Goal: Use online tool/utility: Utilize a website feature to perform a specific function

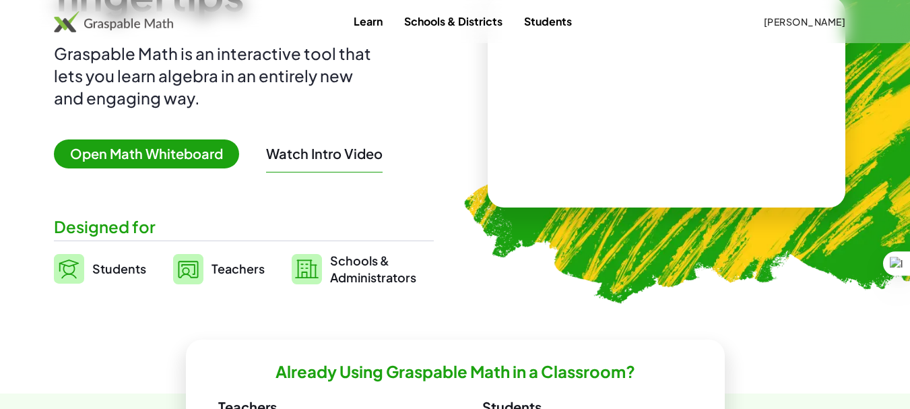
scroll to position [159, 0]
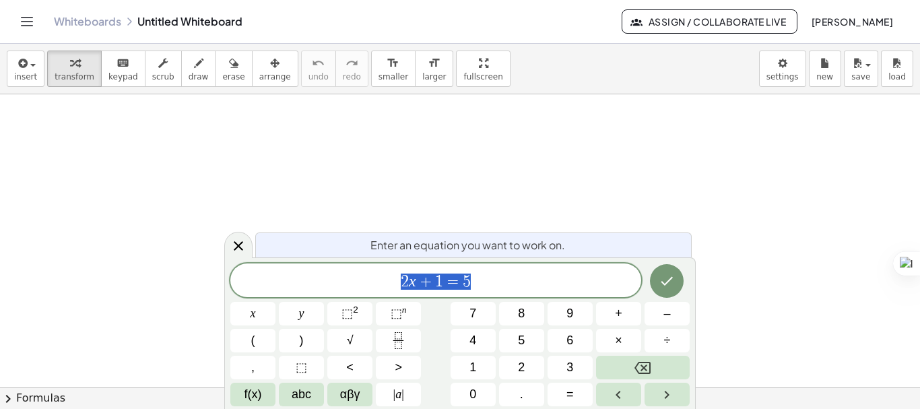
scroll to position [67, 0]
click at [240, 243] on icon at bounding box center [238, 246] width 16 height 16
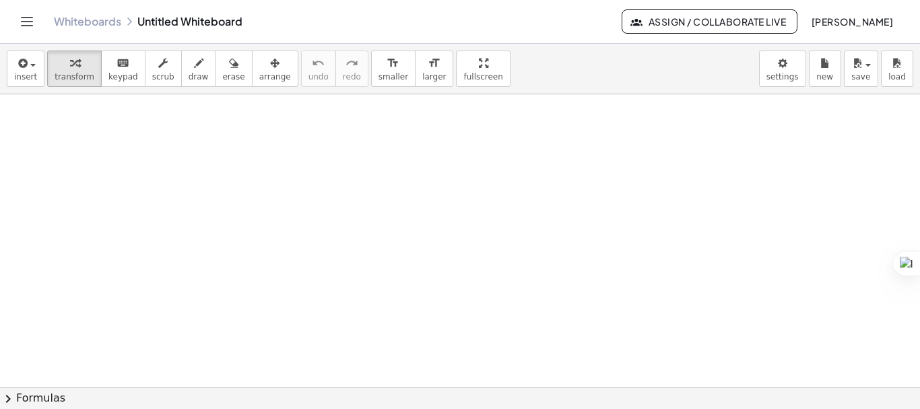
click at [159, 167] on div at bounding box center [460, 364] width 920 height 674
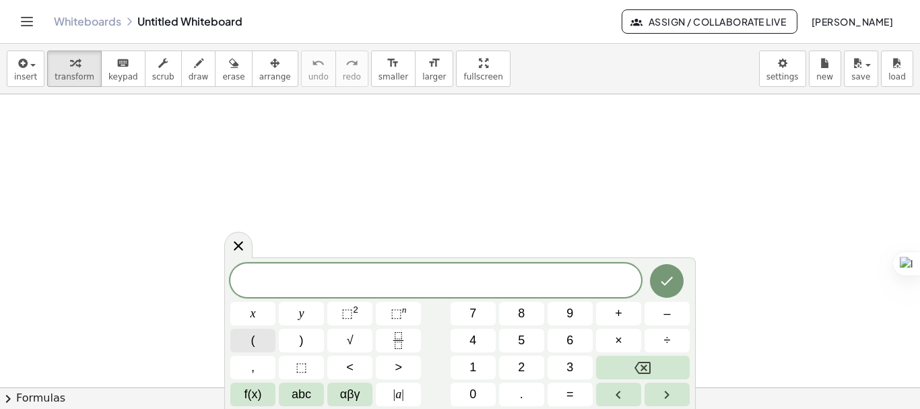
click at [261, 341] on button "(" at bounding box center [252, 341] width 45 height 24
click at [528, 369] on button "2" at bounding box center [521, 368] width 45 height 24
click at [258, 316] on button "x" at bounding box center [252, 314] width 45 height 24
click at [610, 311] on button "+" at bounding box center [618, 314] width 45 height 24
click at [563, 367] on button "3" at bounding box center [570, 368] width 45 height 24
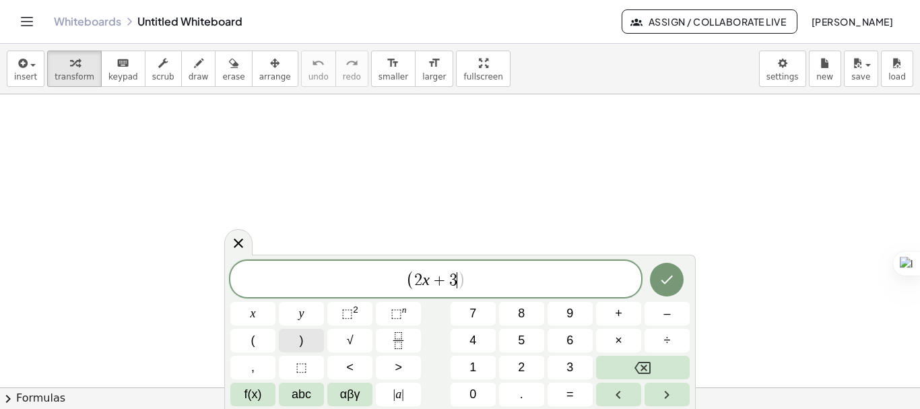
click at [292, 349] on button ")" at bounding box center [301, 341] width 45 height 24
click at [257, 346] on button "(" at bounding box center [252, 341] width 45 height 24
click at [578, 363] on button "3" at bounding box center [570, 368] width 45 height 24
click at [255, 319] on span "x" at bounding box center [253, 314] width 5 height 18
click at [652, 324] on button "–" at bounding box center [667, 314] width 45 height 24
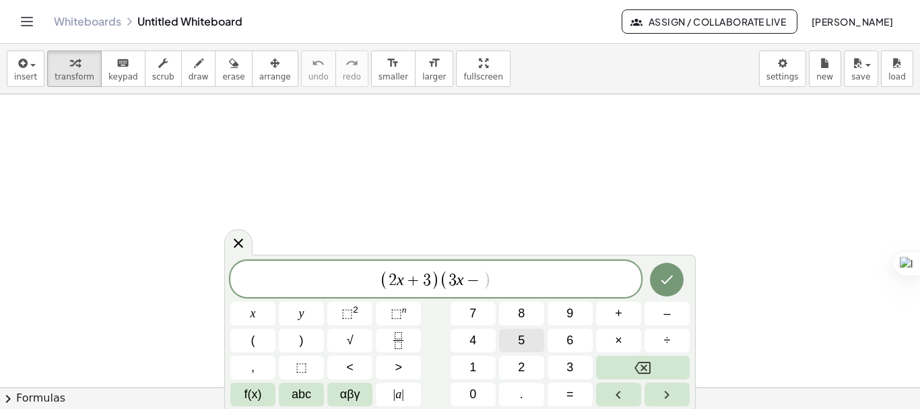
click at [525, 342] on span "5" at bounding box center [521, 341] width 7 height 18
click at [306, 344] on button ")" at bounding box center [301, 341] width 45 height 24
click at [667, 282] on icon "Done" at bounding box center [668, 280] width 12 height 9
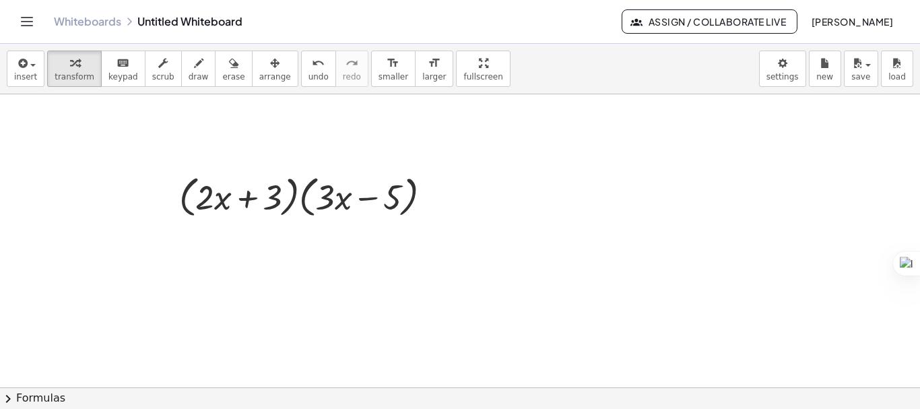
click at [162, 153] on div at bounding box center [460, 364] width 920 height 674
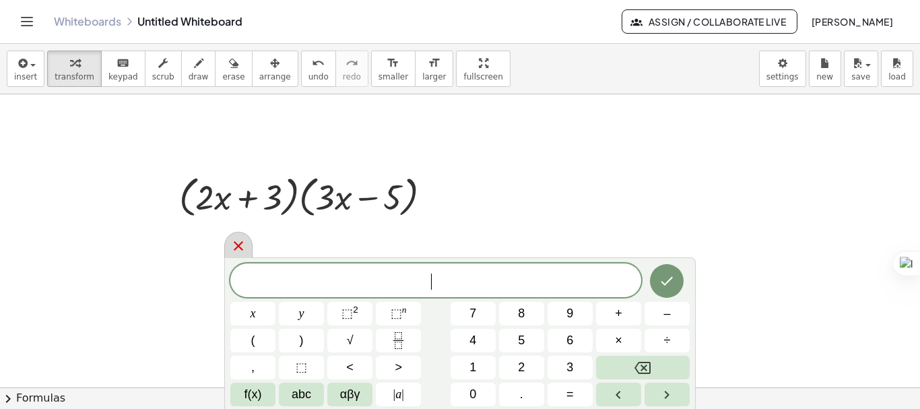
click at [232, 242] on icon at bounding box center [238, 246] width 16 height 16
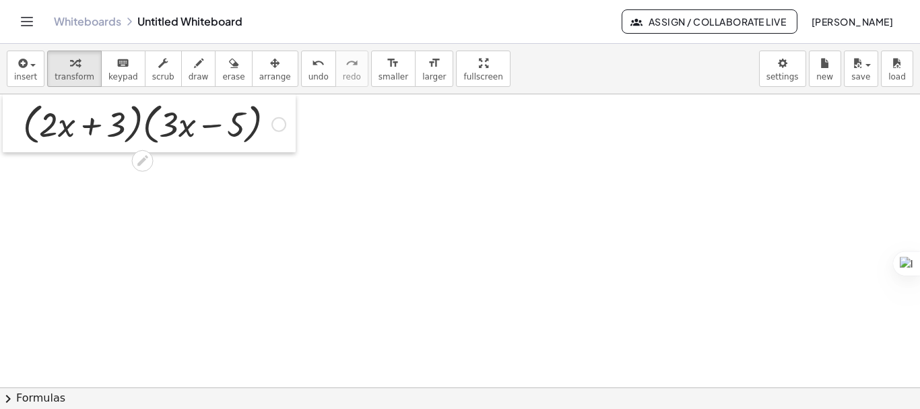
drag, startPoint x: 165, startPoint y: 183, endPoint x: 9, endPoint y: 111, distance: 172.4
click at [9, 111] on div at bounding box center [13, 123] width 20 height 58
click at [207, 237] on div at bounding box center [460, 364] width 920 height 674
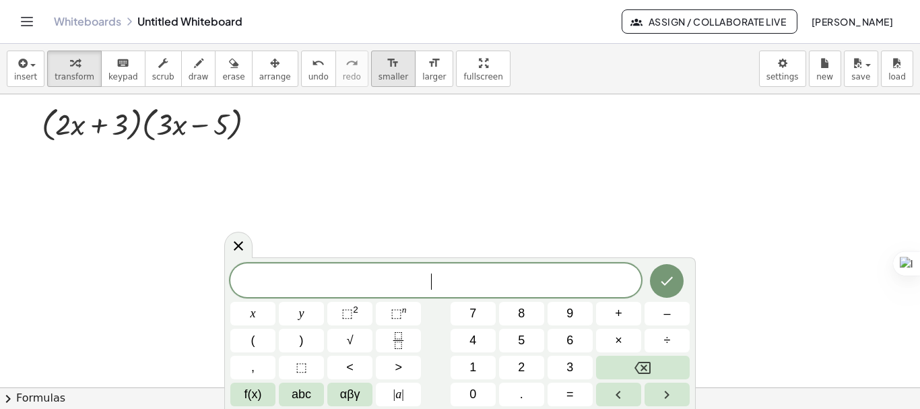
click at [379, 80] on span "smaller" at bounding box center [394, 76] width 30 height 9
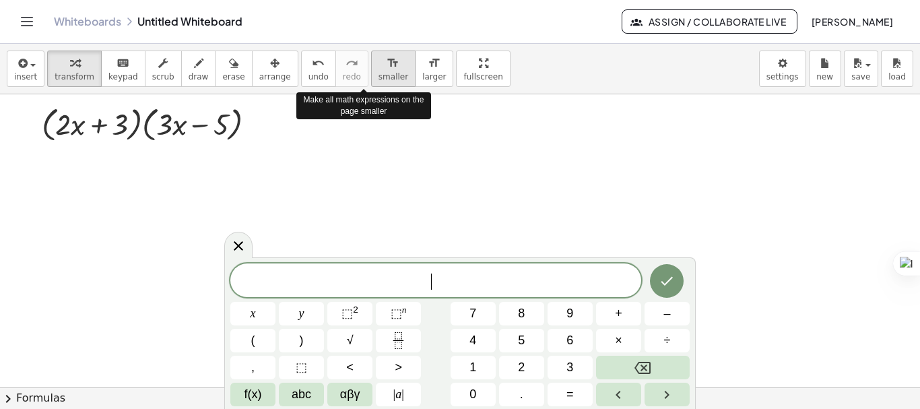
click at [379, 80] on span "smaller" at bounding box center [394, 76] width 30 height 9
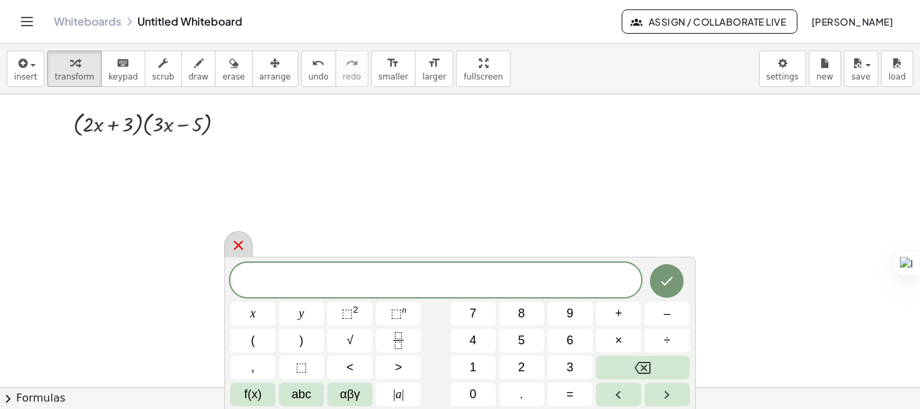
click at [242, 243] on icon at bounding box center [238, 245] width 9 height 9
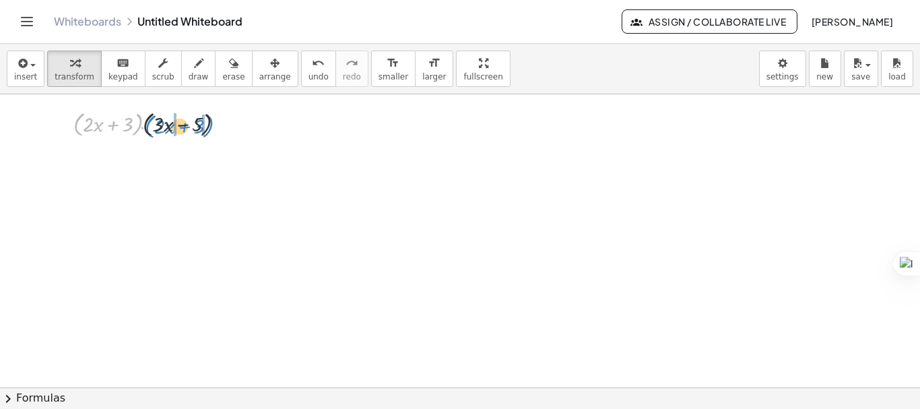
drag, startPoint x: 76, startPoint y: 129, endPoint x: 148, endPoint y: 131, distance: 71.5
click at [148, 131] on div at bounding box center [155, 123] width 176 height 32
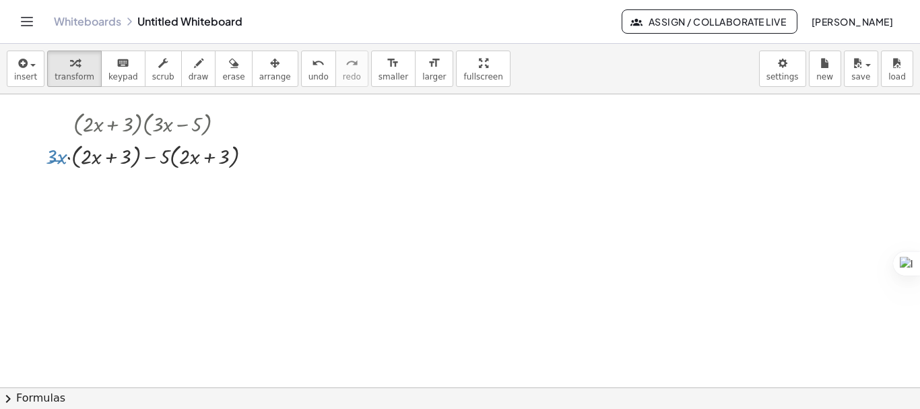
drag, startPoint x: 50, startPoint y: 160, endPoint x: 62, endPoint y: 162, distance: 12.2
click at [62, 162] on div at bounding box center [154, 155] width 230 height 32
drag, startPoint x: 57, startPoint y: 158, endPoint x: 98, endPoint y: 157, distance: 41.8
click at [98, 157] on div at bounding box center [154, 155] width 230 height 32
drag, startPoint x: 165, startPoint y: 158, endPoint x: 192, endPoint y: 159, distance: 27.0
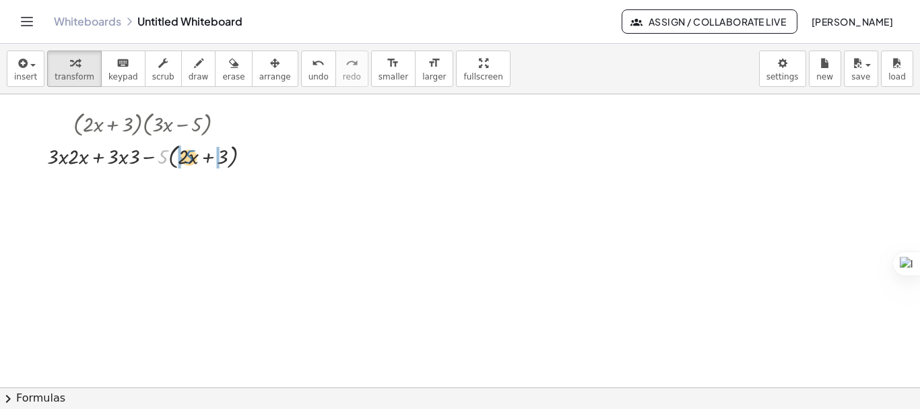
click at [192, 159] on div at bounding box center [154, 155] width 228 height 32
drag, startPoint x: 61, startPoint y: 162, endPoint x: 42, endPoint y: 162, distance: 19.6
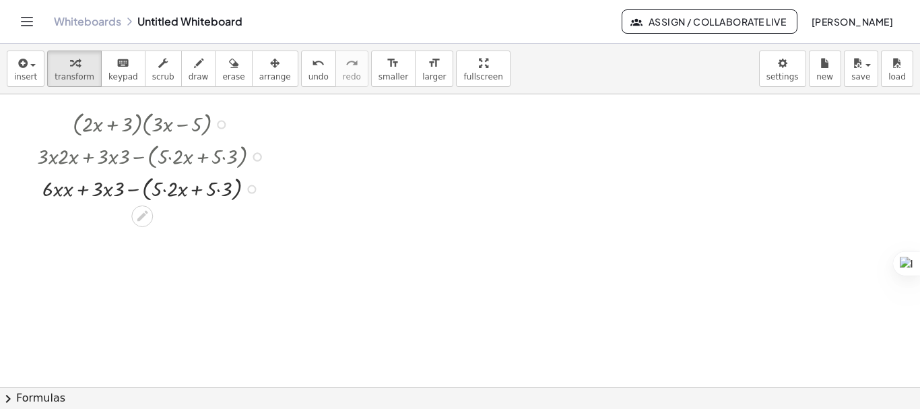
click at [67, 189] on div at bounding box center [154, 188] width 248 height 32
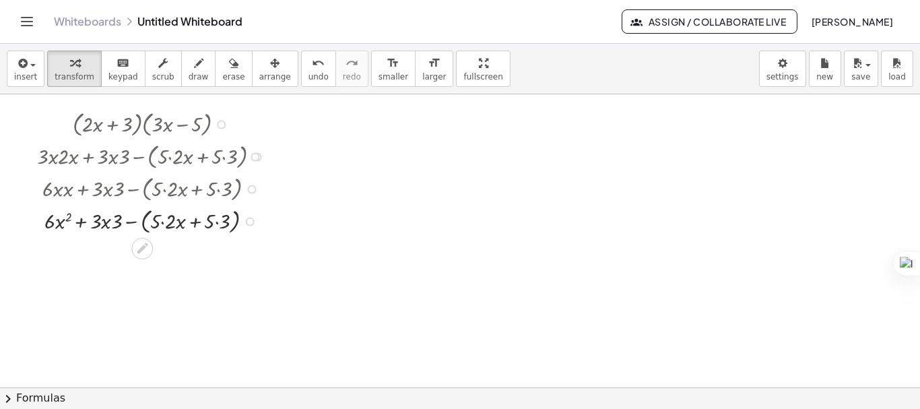
click at [117, 215] on div at bounding box center [154, 220] width 248 height 32
click at [117, 225] on div at bounding box center [154, 220] width 248 height 32
drag, startPoint x: 114, startPoint y: 224, endPoint x: 94, endPoint y: 224, distance: 20.2
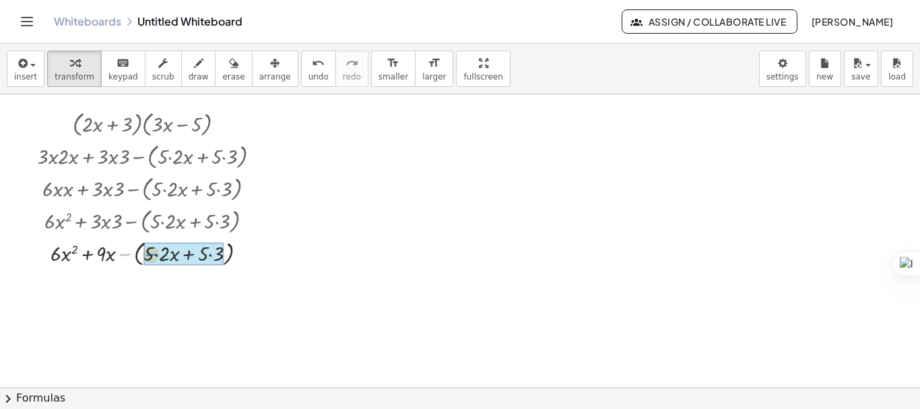
drag, startPoint x: 125, startPoint y: 254, endPoint x: 143, endPoint y: 254, distance: 18.2
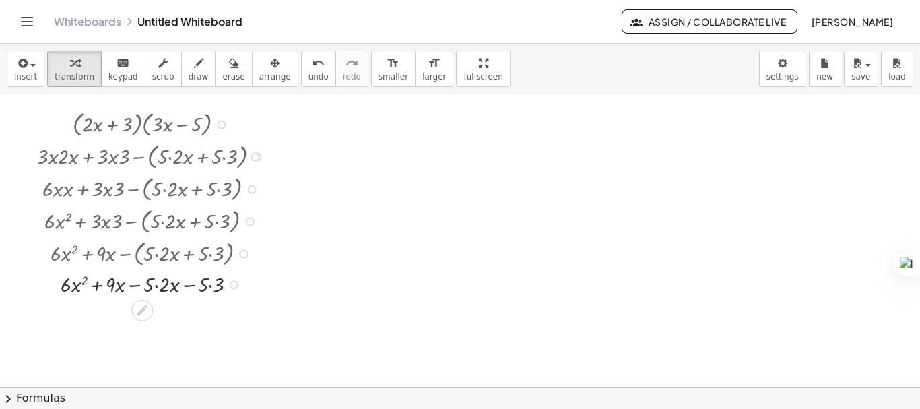
click at [154, 283] on div at bounding box center [154, 284] width 248 height 30
click at [156, 289] on div at bounding box center [154, 284] width 248 height 30
click at [207, 316] on div at bounding box center [154, 314] width 248 height 30
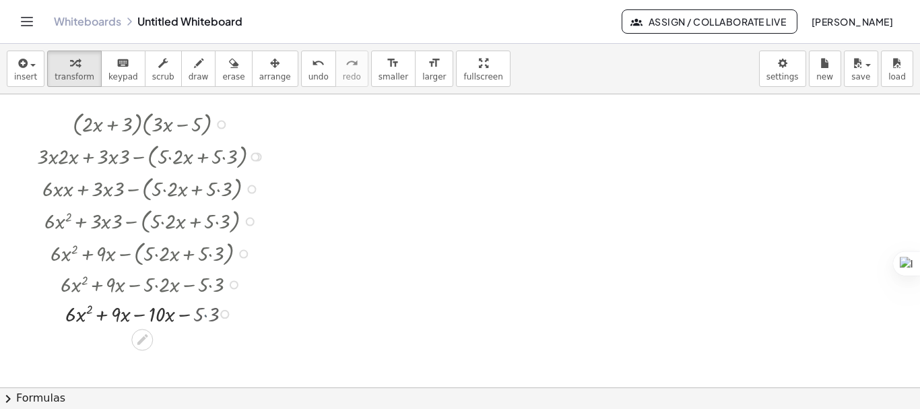
click at [207, 316] on div at bounding box center [154, 314] width 248 height 30
drag, startPoint x: 150, startPoint y: 317, endPoint x: 110, endPoint y: 319, distance: 39.8
click at [110, 319] on div at bounding box center [154, 314] width 248 height 30
click at [788, 69] on body "Graspable Math Activities Get Started Activity Bank Assigned Work Classes White…" at bounding box center [460, 204] width 920 height 409
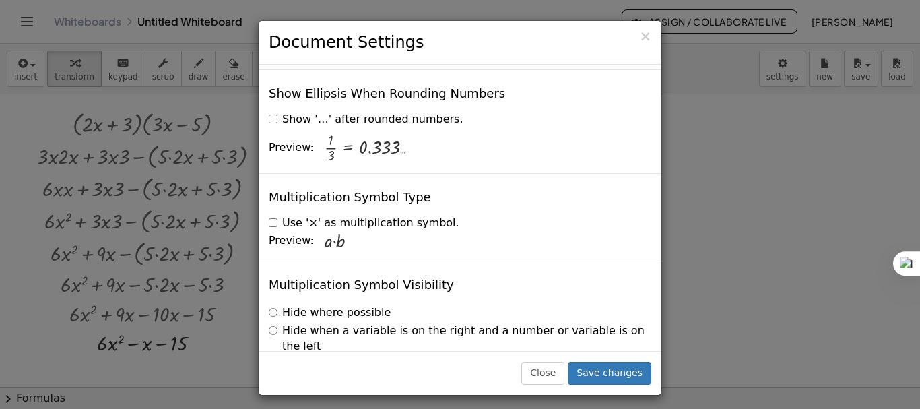
scroll to position [3313, 0]
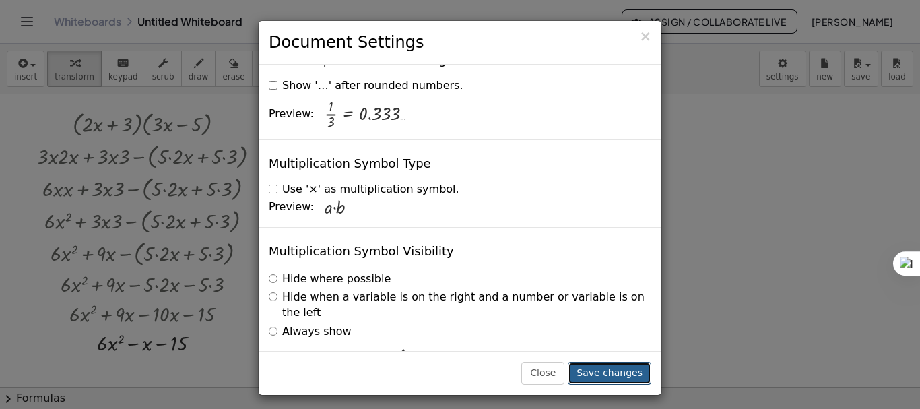
click at [621, 367] on button "Save changes" at bounding box center [610, 373] width 84 height 23
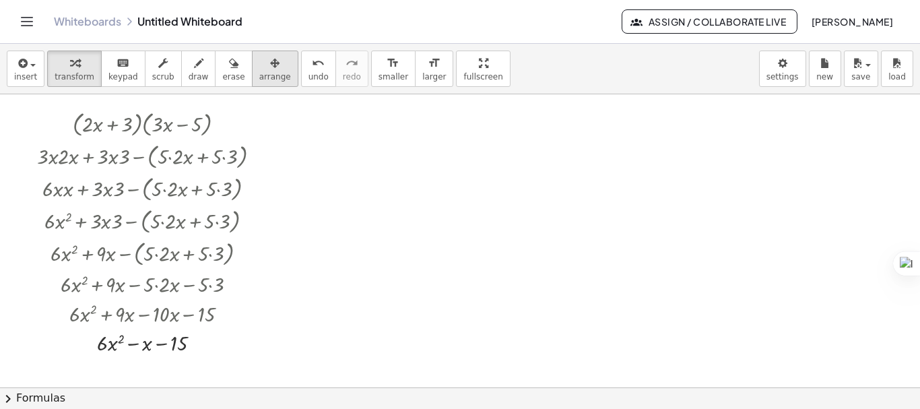
click at [260, 65] on div "button" at bounding box center [275, 63] width 32 height 16
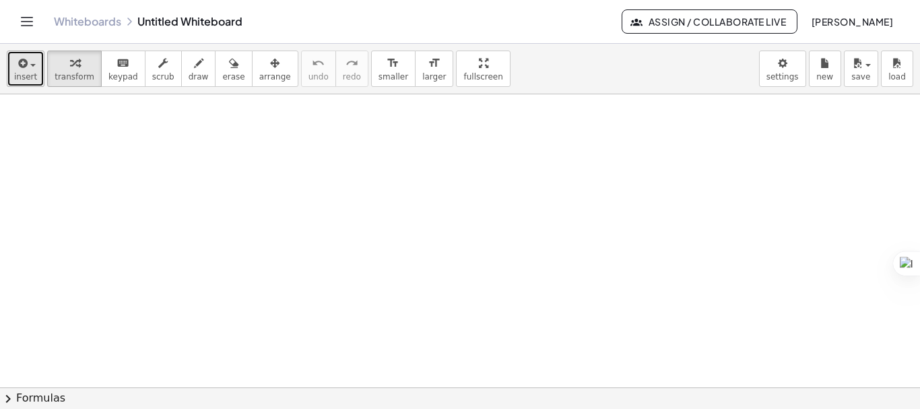
click at [30, 66] on span "button" at bounding box center [32, 65] width 5 height 3
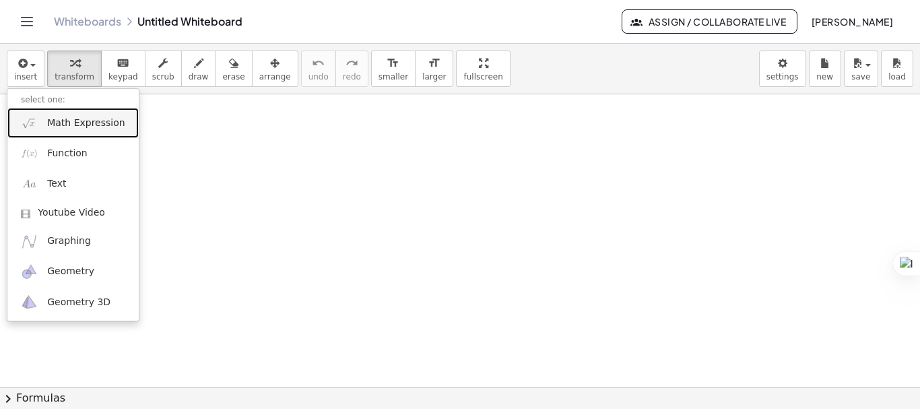
click at [56, 125] on span "Math Expression" at bounding box center [85, 123] width 77 height 13
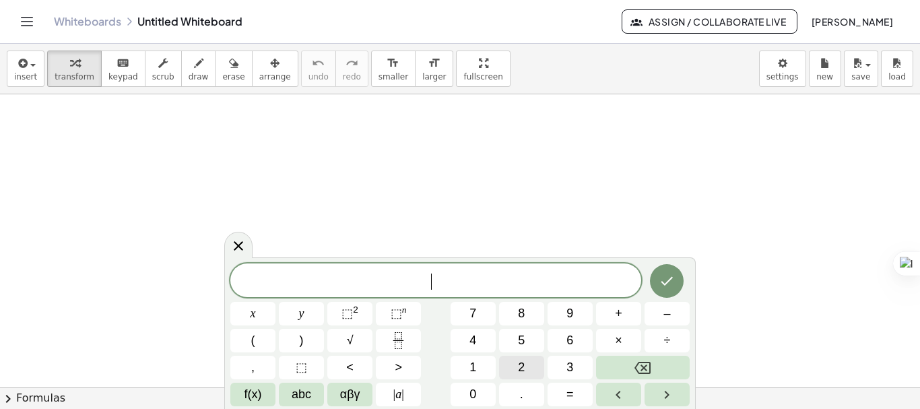
click at [516, 369] on button "2" at bounding box center [521, 368] width 45 height 24
click at [357, 340] on button "√" at bounding box center [349, 341] width 45 height 24
click at [525, 373] on span "2" at bounding box center [521, 367] width 7 height 18
click at [271, 320] on button "x" at bounding box center [252, 314] width 45 height 24
click at [659, 321] on button "–" at bounding box center [667, 314] width 45 height 24
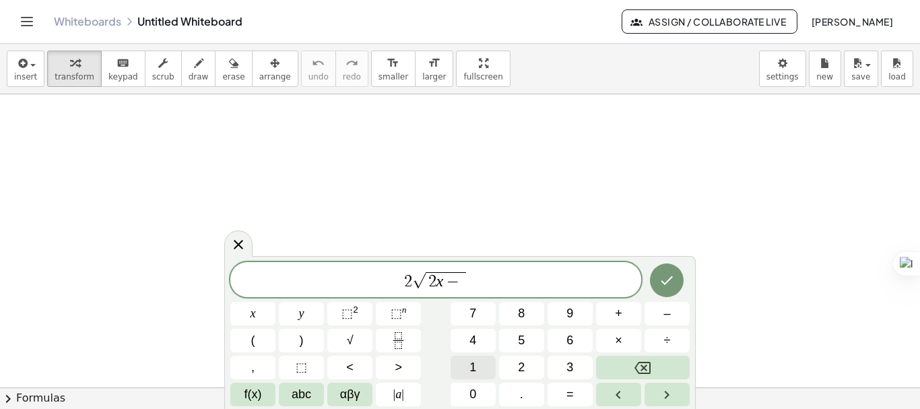
click at [465, 373] on button "1" at bounding box center [473, 368] width 45 height 24
click at [482, 284] on span "2 √ 2 x − 1 ​" at bounding box center [435, 280] width 411 height 21
click at [650, 307] on button "–" at bounding box center [667, 314] width 45 height 24
click at [259, 319] on button "x" at bounding box center [252, 314] width 45 height 24
click at [567, 398] on span "=" at bounding box center [570, 394] width 7 height 18
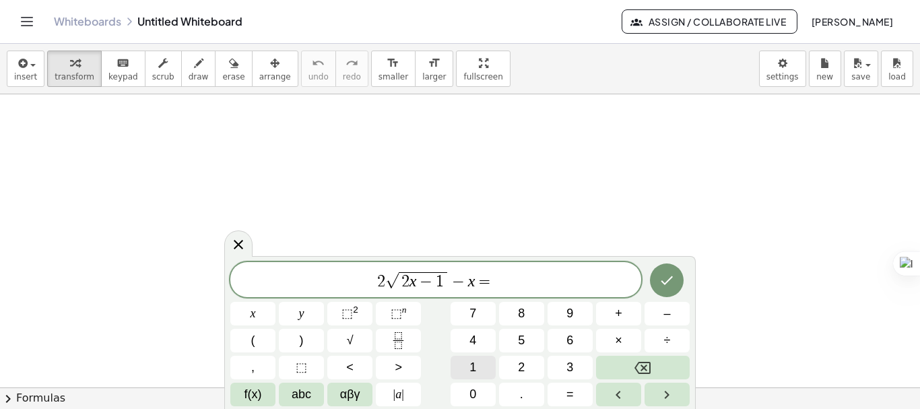
click at [460, 369] on button "1" at bounding box center [473, 368] width 45 height 24
click at [672, 282] on icon "Done" at bounding box center [667, 280] width 16 height 16
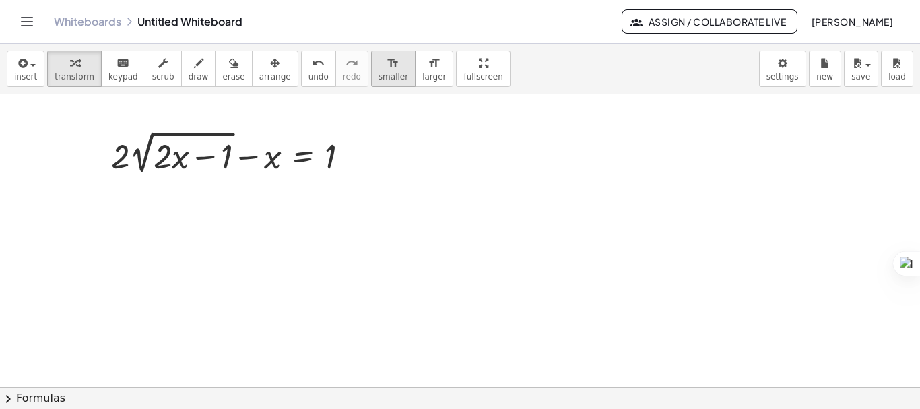
click at [377, 69] on button "format_size smaller" at bounding box center [393, 69] width 44 height 36
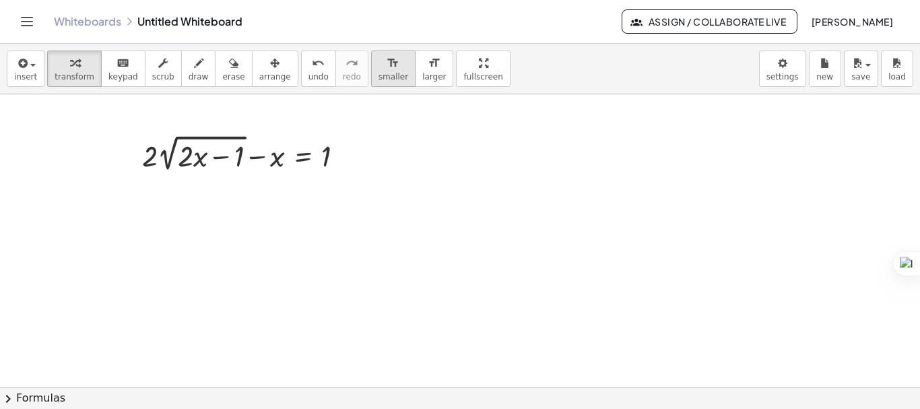
click at [377, 69] on button "format_size smaller" at bounding box center [393, 69] width 44 height 36
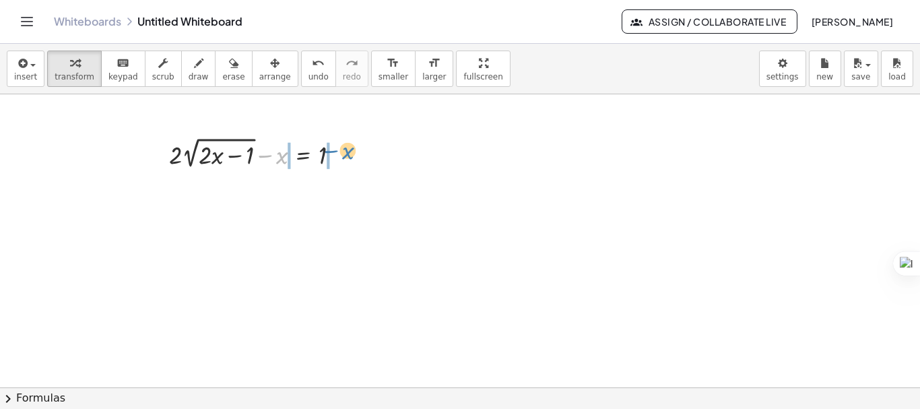
drag, startPoint x: 266, startPoint y: 161, endPoint x: 335, endPoint y: 156, distance: 68.9
click at [335, 156] on div at bounding box center [259, 152] width 195 height 38
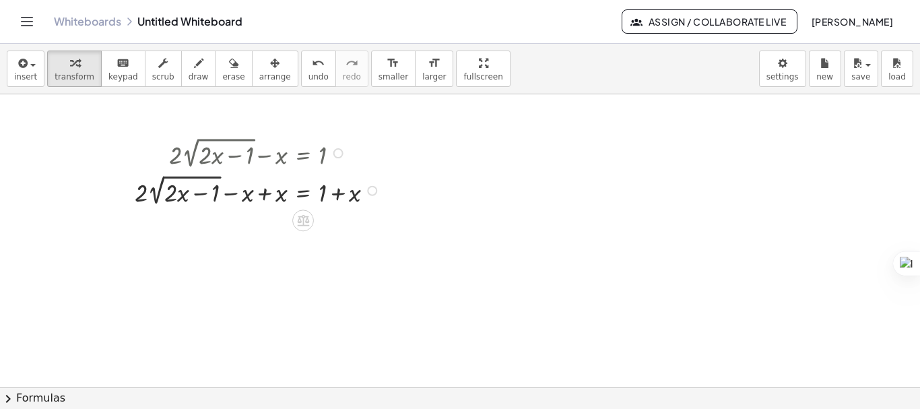
click at [267, 195] on div at bounding box center [259, 190] width 263 height 38
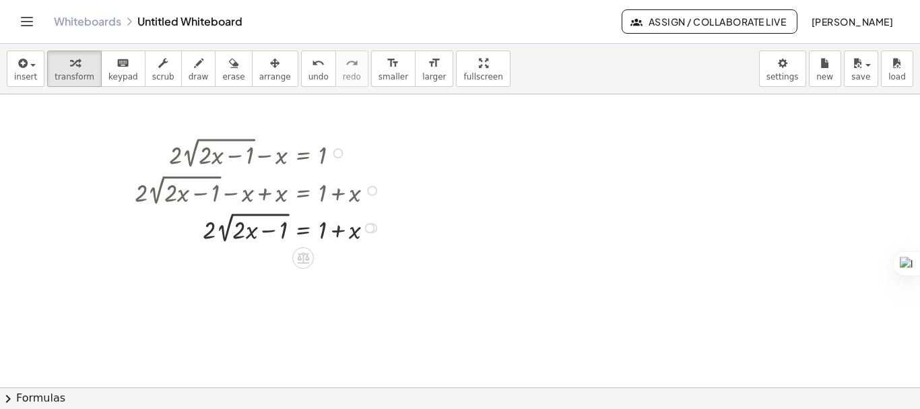
click at [209, 232] on div at bounding box center [259, 227] width 263 height 38
drag, startPoint x: 209, startPoint y: 232, endPoint x: 350, endPoint y: 249, distance: 141.8
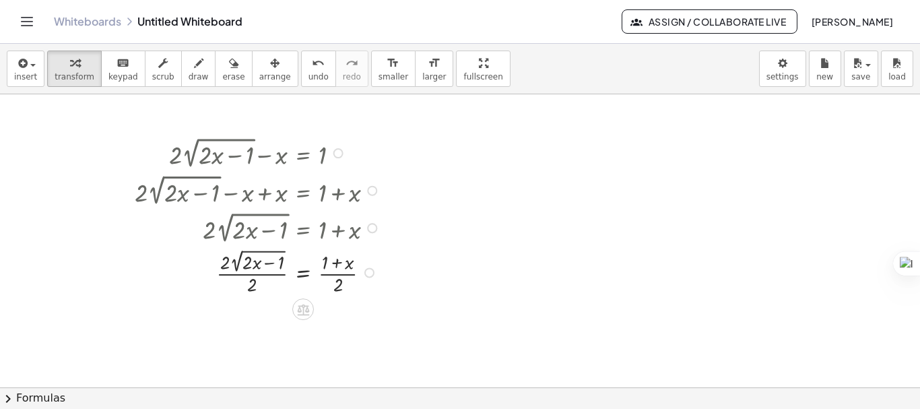
click at [223, 267] on div at bounding box center [259, 272] width 263 height 52
click at [224, 263] on div at bounding box center [259, 272] width 263 height 52
click at [229, 271] on div at bounding box center [259, 272] width 263 height 52
click at [236, 276] on div at bounding box center [259, 272] width 263 height 52
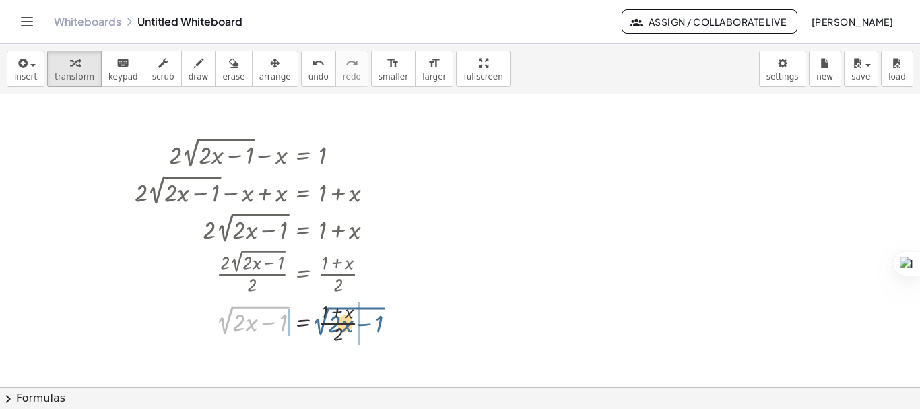
drag, startPoint x: 228, startPoint y: 313, endPoint x: 325, endPoint y: 315, distance: 96.4
click at [325, 315] on div at bounding box center [259, 321] width 263 height 49
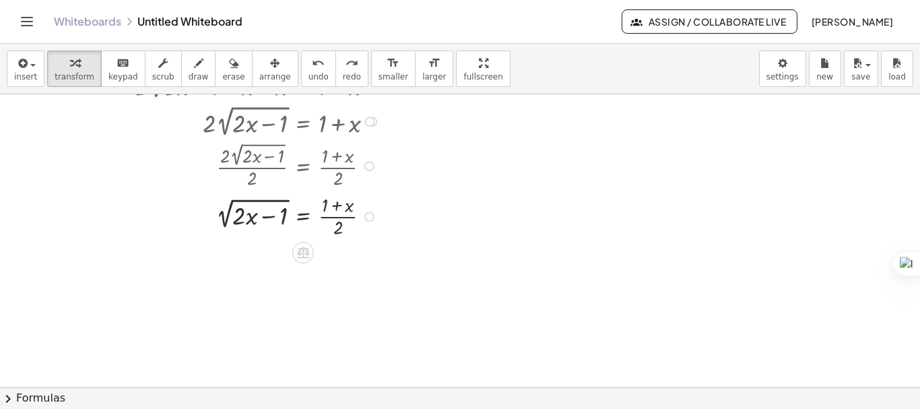
scroll to position [113, 0]
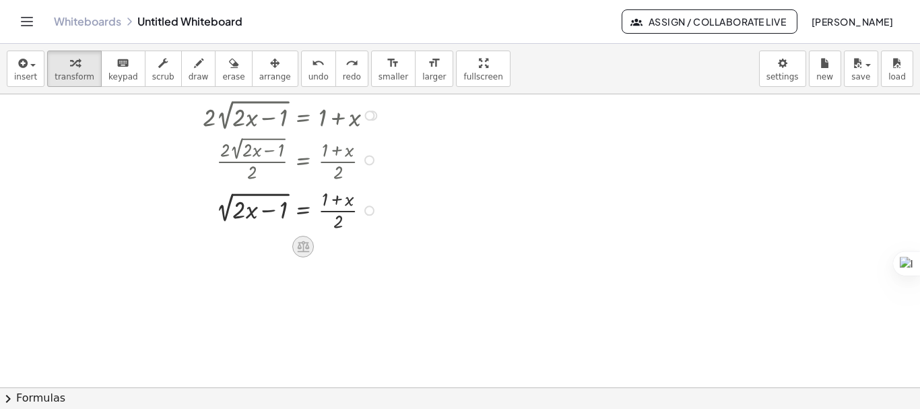
click at [304, 244] on icon at bounding box center [303, 246] width 12 height 11
click at [427, 265] on div at bounding box center [460, 319] width 920 height 674
click at [31, 69] on div "button" at bounding box center [25, 63] width 23 height 16
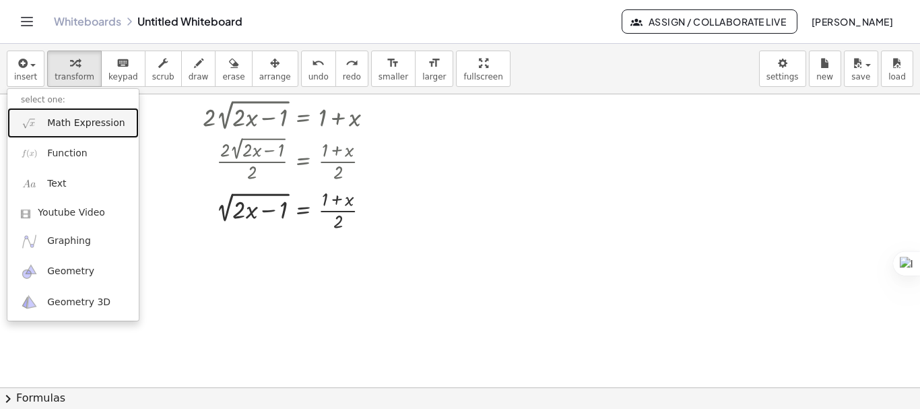
click at [52, 127] on span "Math Expression" at bounding box center [85, 123] width 77 height 13
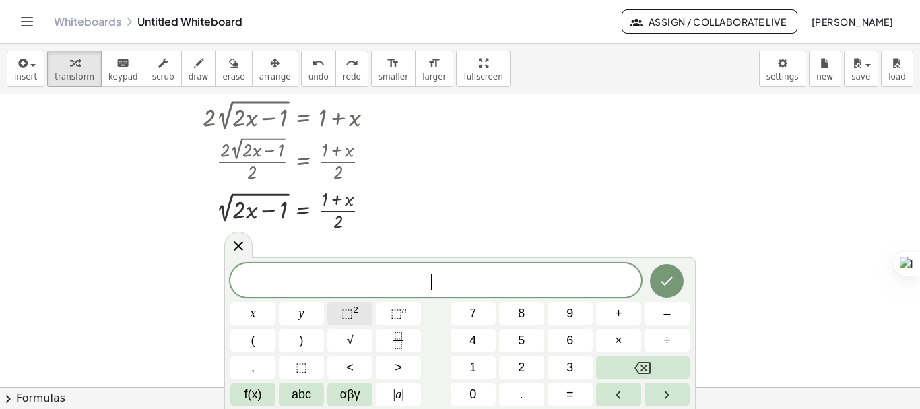
click at [366, 313] on button "⬚ 2" at bounding box center [349, 314] width 45 height 24
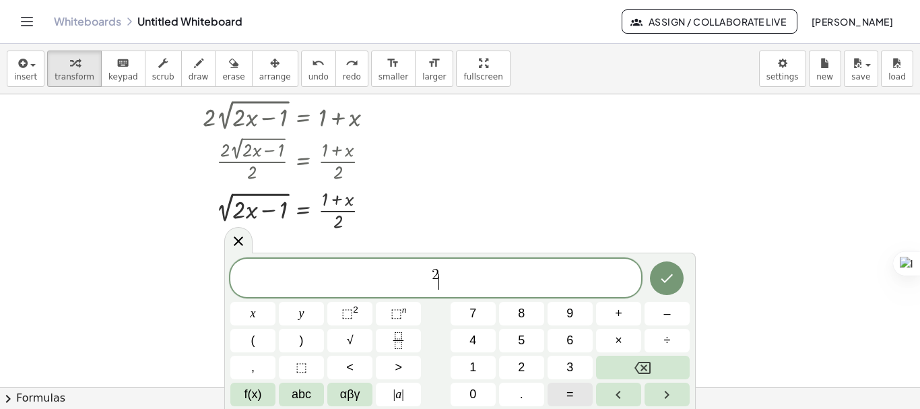
click at [572, 393] on span "=" at bounding box center [570, 394] width 7 height 18
click at [352, 317] on span "⬚" at bounding box center [347, 313] width 11 height 13
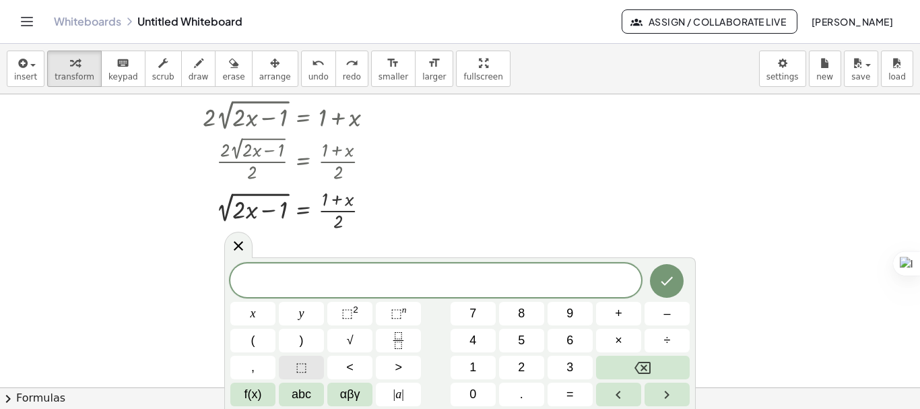
click at [311, 364] on button "⬚" at bounding box center [301, 368] width 45 height 24
click at [358, 311] on span "⬚ 2" at bounding box center [350, 314] width 17 height 18
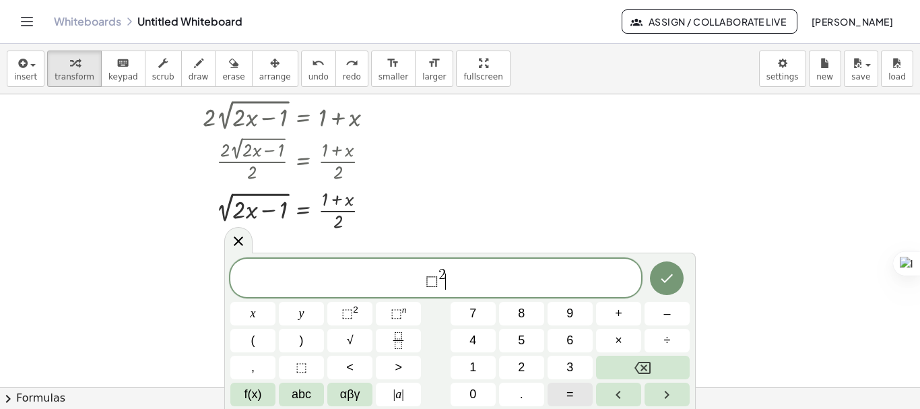
click at [577, 394] on button "=" at bounding box center [570, 395] width 45 height 24
click at [307, 365] on span "⬚" at bounding box center [301, 367] width 11 height 18
click at [345, 315] on span "⬚" at bounding box center [347, 313] width 11 height 13
click at [656, 267] on button "Done" at bounding box center [667, 278] width 34 height 34
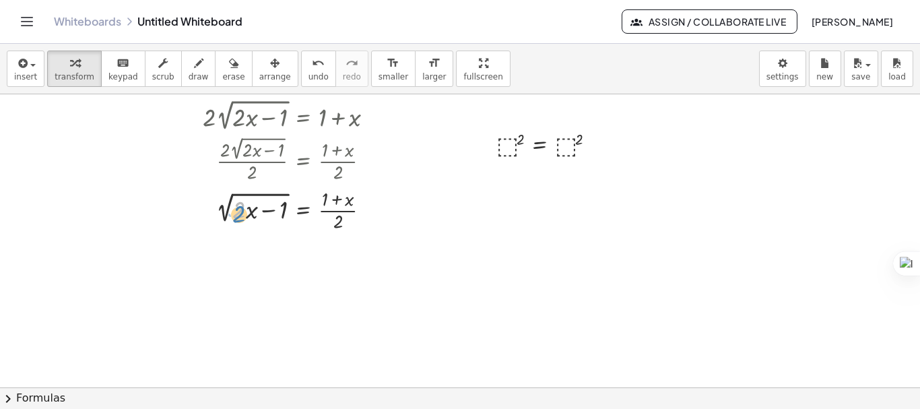
click at [243, 211] on div at bounding box center [259, 209] width 263 height 49
drag, startPoint x: 225, startPoint y: 213, endPoint x: 476, endPoint y: 154, distance: 258.1
click at [476, 154] on div "+ · 2 · 2 √ ( + · 2 · x − 1 ) − x = 1 + · 2 · 2 √ ( + · 2 · x − 1 ) − x + x = +…" at bounding box center [460, 319] width 920 height 674
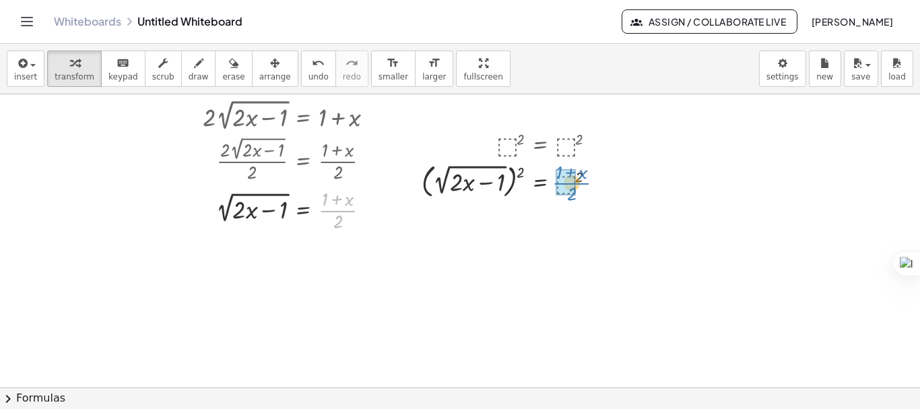
drag, startPoint x: 337, startPoint y: 212, endPoint x: 571, endPoint y: 184, distance: 235.5
drag, startPoint x: 520, startPoint y: 173, endPoint x: 493, endPoint y: 178, distance: 28.1
click at [493, 178] on div at bounding box center [535, 180] width 241 height 53
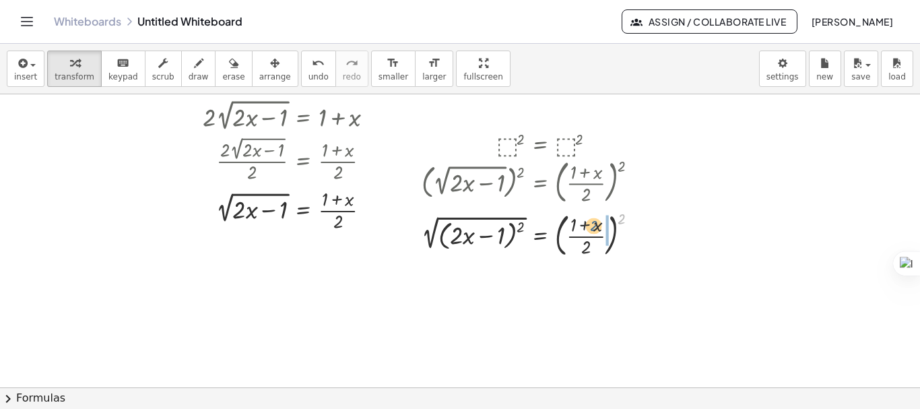
drag, startPoint x: 620, startPoint y: 228, endPoint x: 589, endPoint y: 235, distance: 31.9
click at [589, 235] on div at bounding box center [535, 233] width 241 height 53
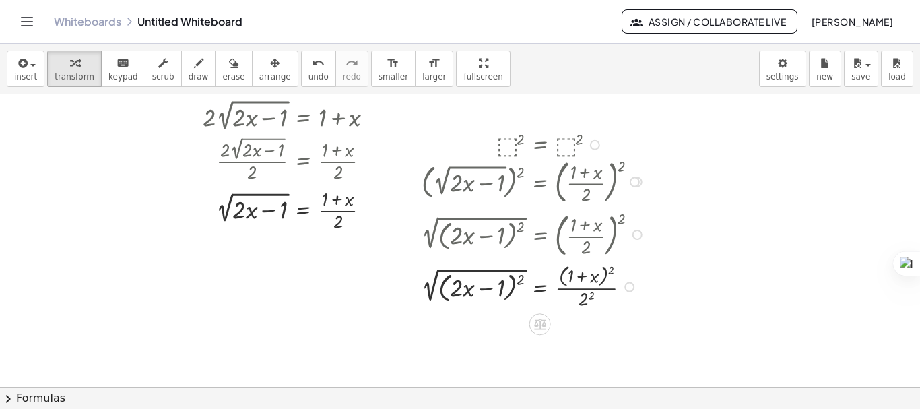
click at [523, 277] on div at bounding box center [535, 286] width 241 height 52
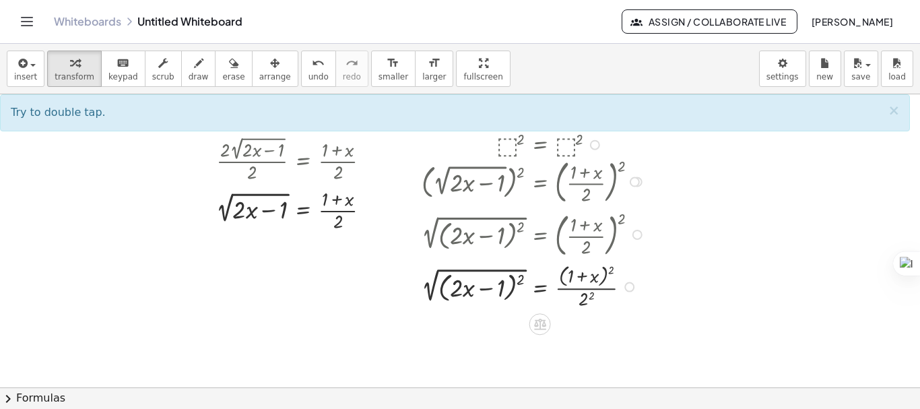
click at [522, 280] on div at bounding box center [535, 286] width 241 height 52
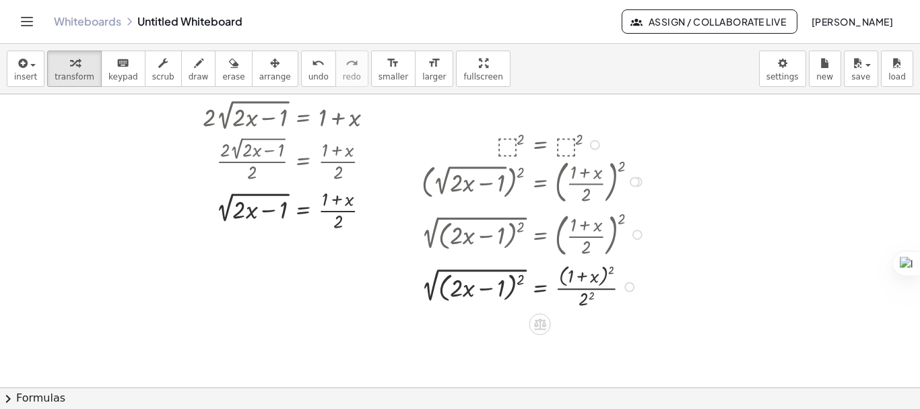
click at [522, 280] on div at bounding box center [535, 286] width 241 height 52
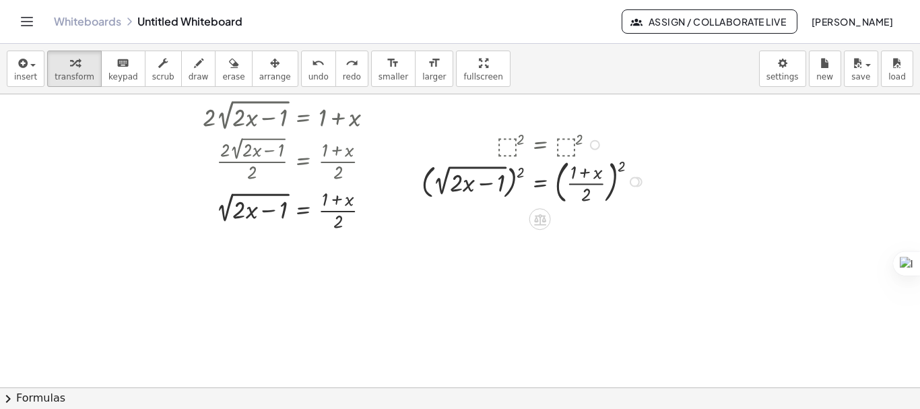
click at [521, 169] on div at bounding box center [535, 180] width 241 height 53
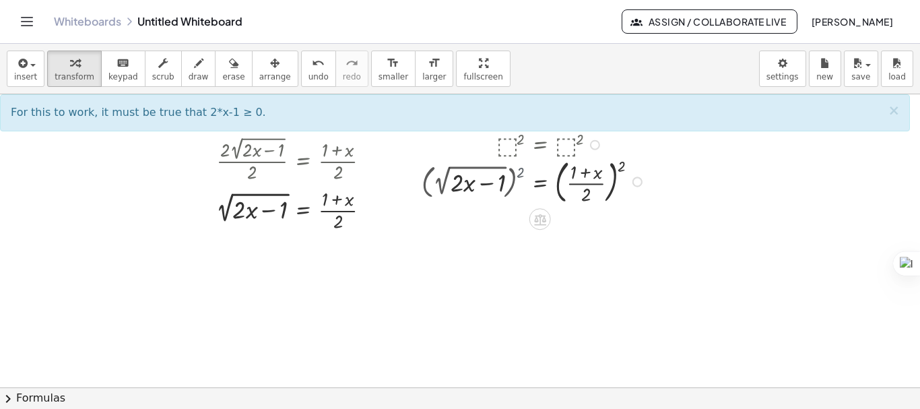
click at [521, 169] on div at bounding box center [559, 180] width 193 height 53
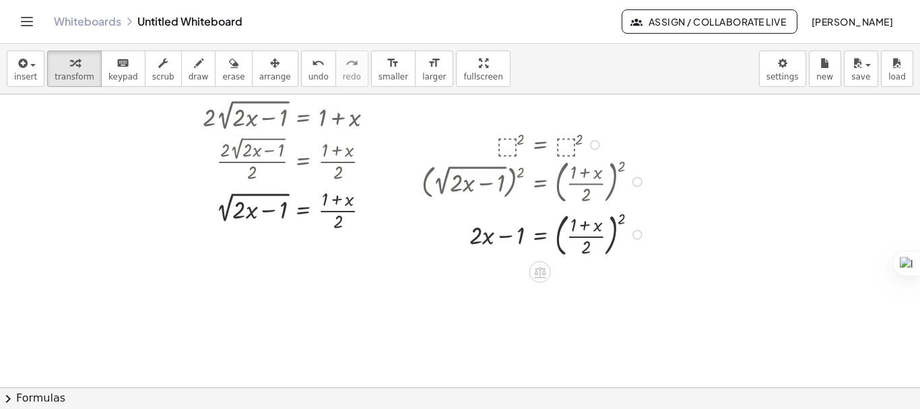
click at [622, 166] on div at bounding box center [535, 180] width 241 height 53
click at [619, 167] on div at bounding box center [535, 180] width 241 height 53
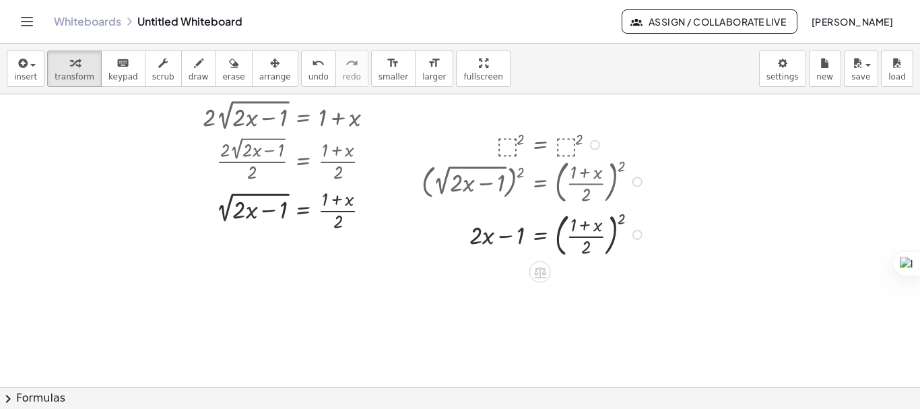
click at [619, 167] on div at bounding box center [535, 180] width 241 height 53
click at [629, 304] on div at bounding box center [460, 319] width 920 height 674
drag, startPoint x: 619, startPoint y: 221, endPoint x: 578, endPoint y: 237, distance: 43.3
click at [578, 237] on div at bounding box center [535, 233] width 241 height 53
drag, startPoint x: 609, startPoint y: 268, endPoint x: 575, endPoint y: 270, distance: 33.8
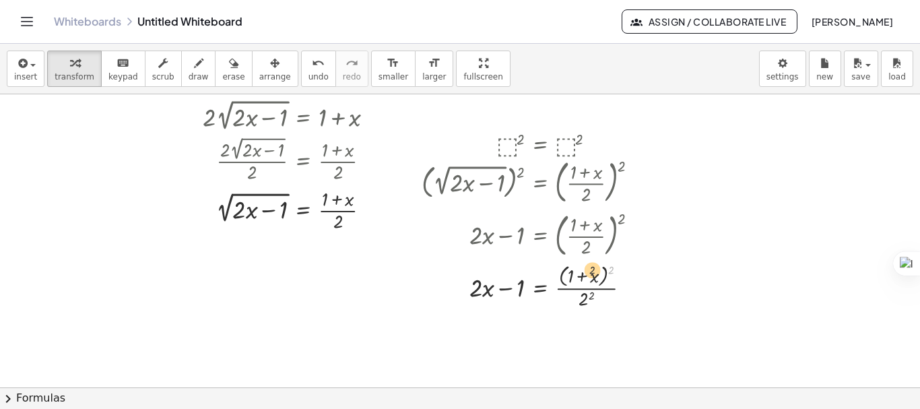
click at [575, 270] on div at bounding box center [535, 286] width 241 height 52
drag, startPoint x: 609, startPoint y: 271, endPoint x: 582, endPoint y: 281, distance: 29.4
click at [582, 281] on div at bounding box center [535, 286] width 241 height 52
click at [24, 394] on button "chevron_right Formulas" at bounding box center [460, 398] width 920 height 22
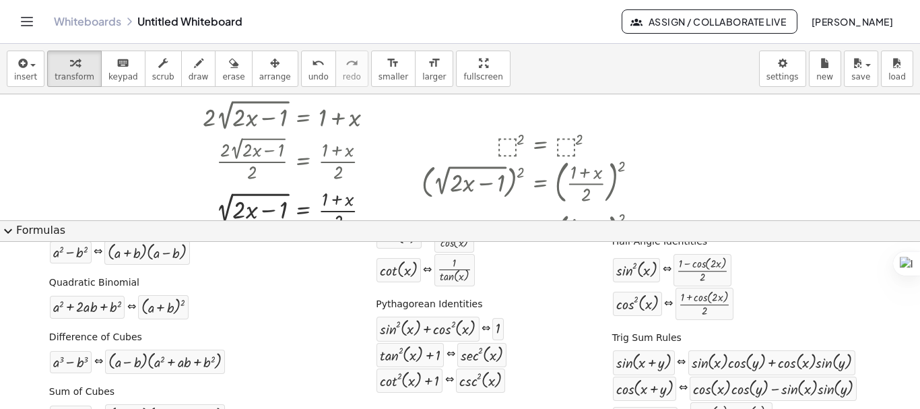
scroll to position [180, 0]
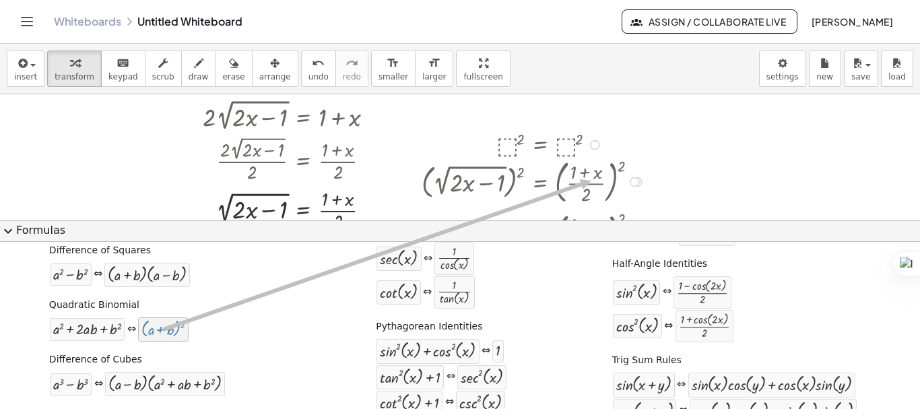
drag, startPoint x: 166, startPoint y: 329, endPoint x: 592, endPoint y: 181, distance: 450.3
click at [592, 181] on div "insert select one: Math Expression Function Text Youtube Video Graphing Geometr…" at bounding box center [460, 226] width 920 height 365
click at [712, 146] on div at bounding box center [460, 319] width 920 height 674
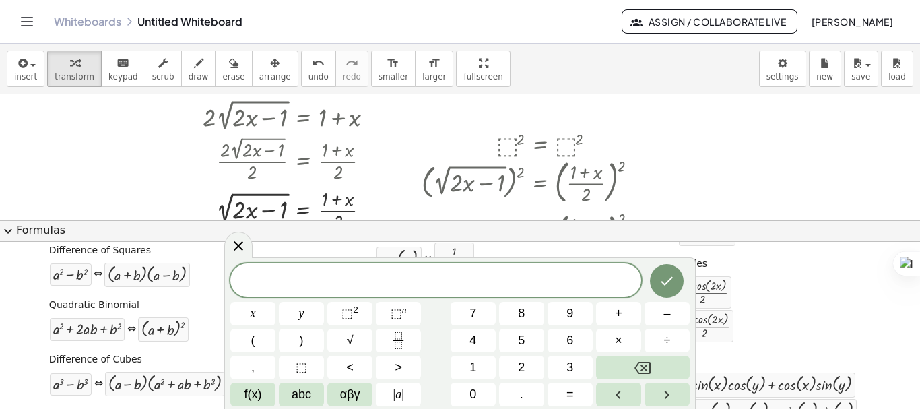
click at [7, 232] on span "expand_more" at bounding box center [8, 231] width 16 height 16
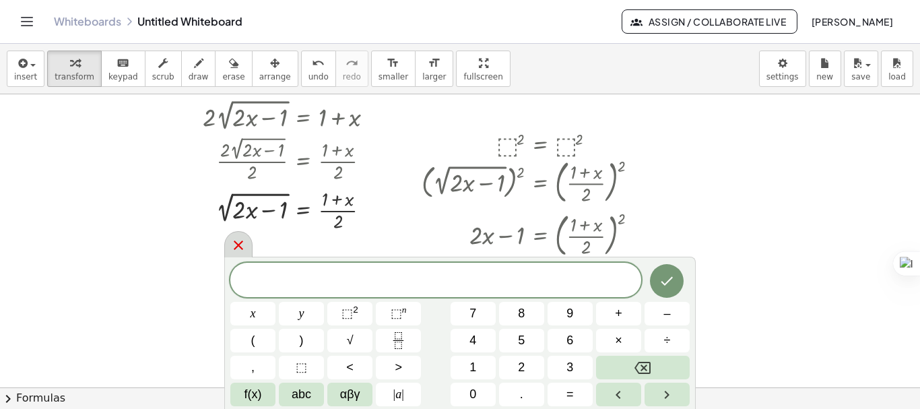
click at [229, 253] on div at bounding box center [238, 244] width 28 height 26
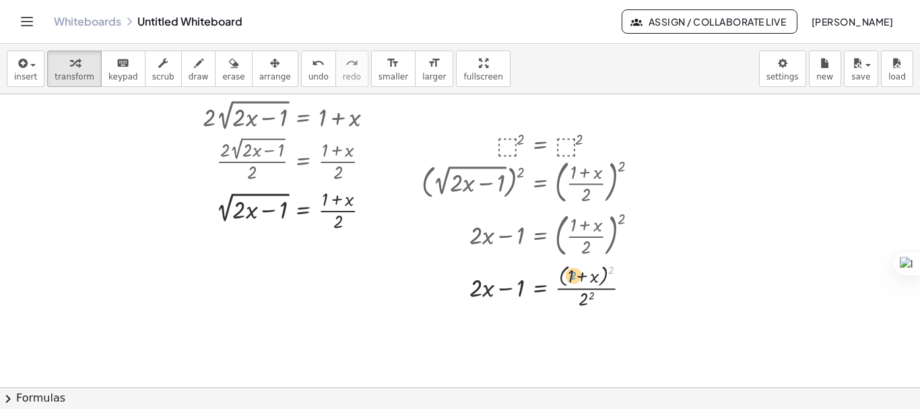
drag, startPoint x: 610, startPoint y: 270, endPoint x: 572, endPoint y: 275, distance: 38.1
click at [572, 275] on div at bounding box center [535, 286] width 241 height 52
drag, startPoint x: 611, startPoint y: 269, endPoint x: 604, endPoint y: 277, distance: 10.1
click at [604, 277] on div at bounding box center [535, 286] width 241 height 52
drag, startPoint x: 610, startPoint y: 270, endPoint x: 561, endPoint y: 279, distance: 49.3
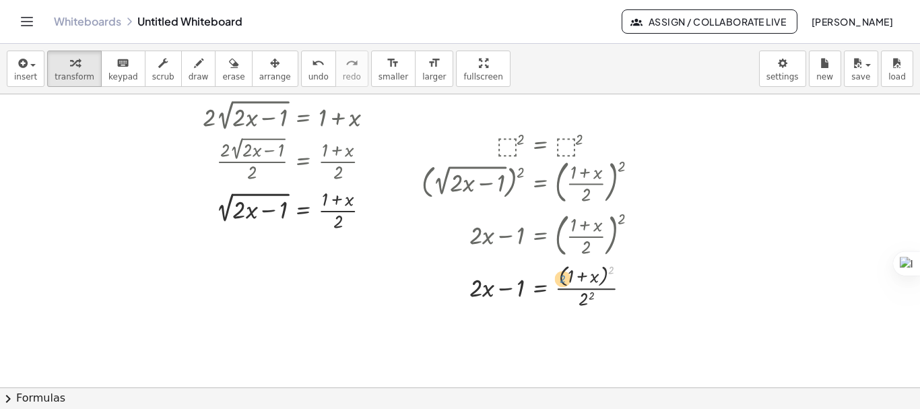
click at [561, 279] on div at bounding box center [535, 286] width 241 height 52
click at [8, 398] on span "chevron_right" at bounding box center [8, 399] width 16 height 16
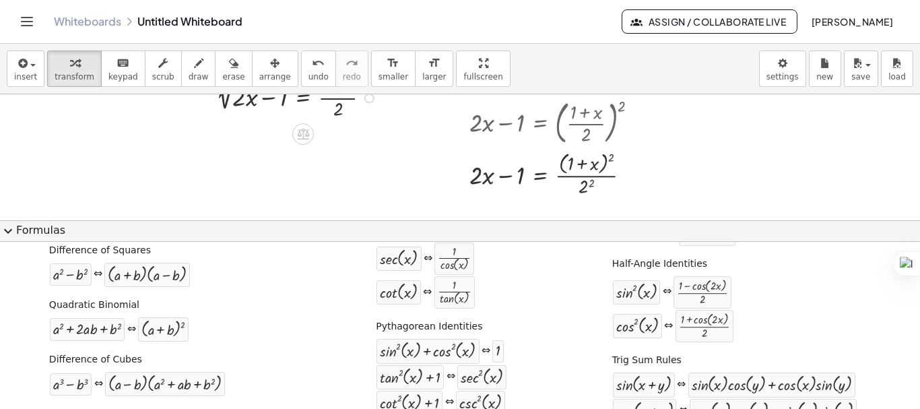
scroll to position [247, 0]
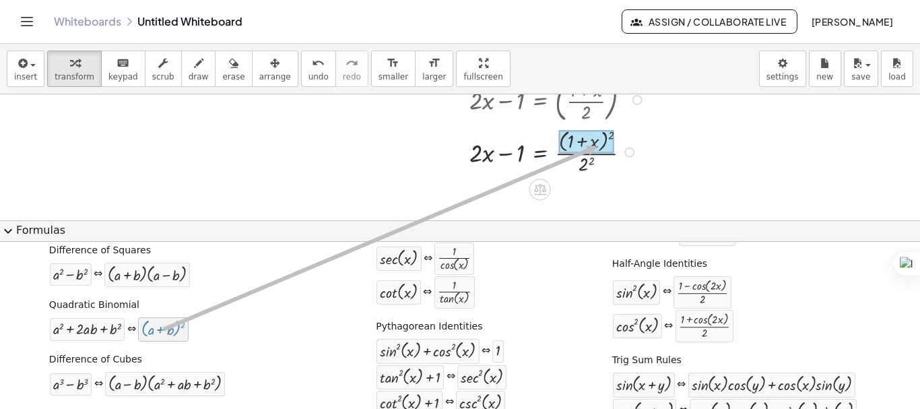
drag, startPoint x: 162, startPoint y: 331, endPoint x: 598, endPoint y: 146, distance: 472.8
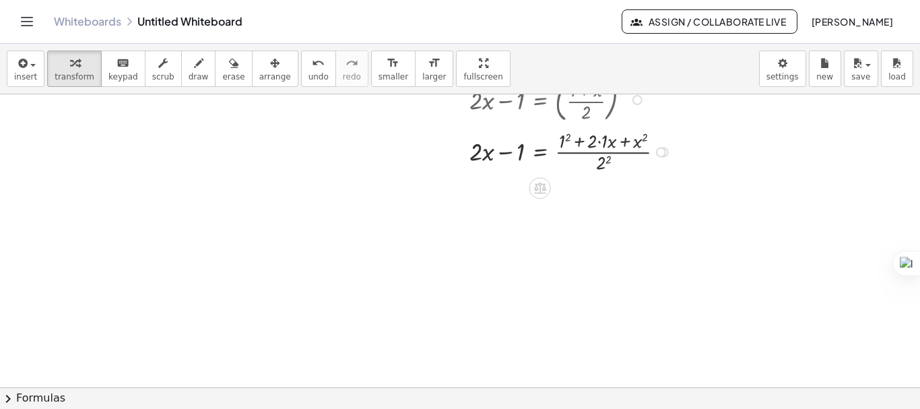
click at [602, 142] on div at bounding box center [549, 151] width 268 height 49
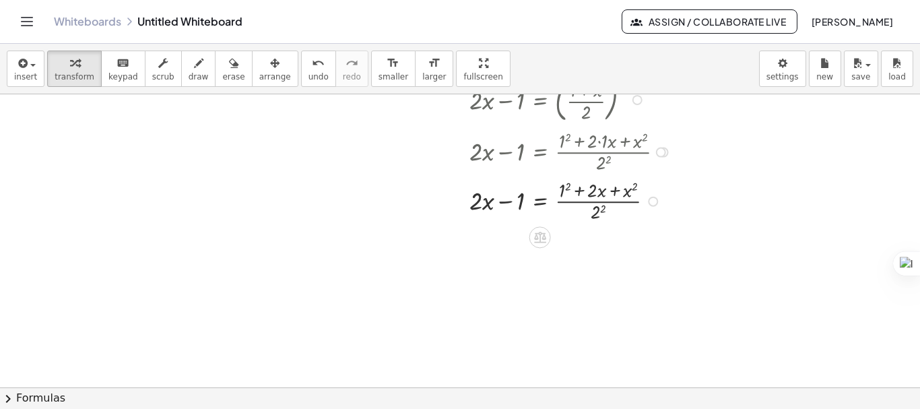
click at [599, 212] on div at bounding box center [549, 200] width 268 height 49
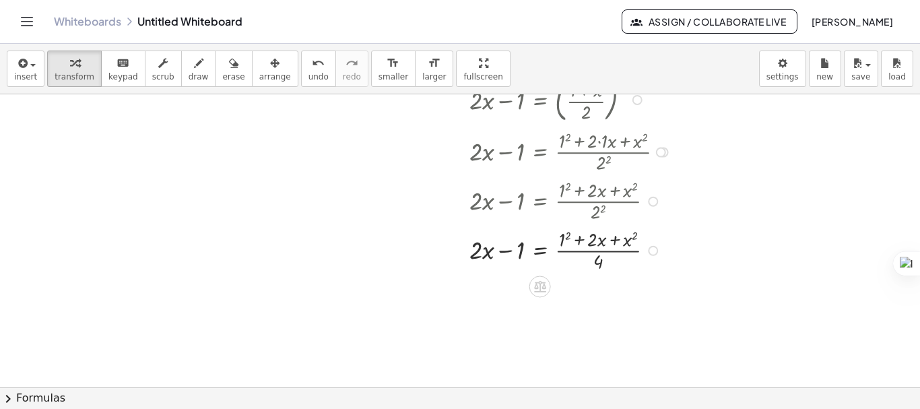
click at [566, 237] on div at bounding box center [549, 249] width 268 height 49
drag, startPoint x: 598, startPoint y: 268, endPoint x: 495, endPoint y: 258, distance: 103.5
click at [495, 258] on div at bounding box center [549, 249] width 268 height 49
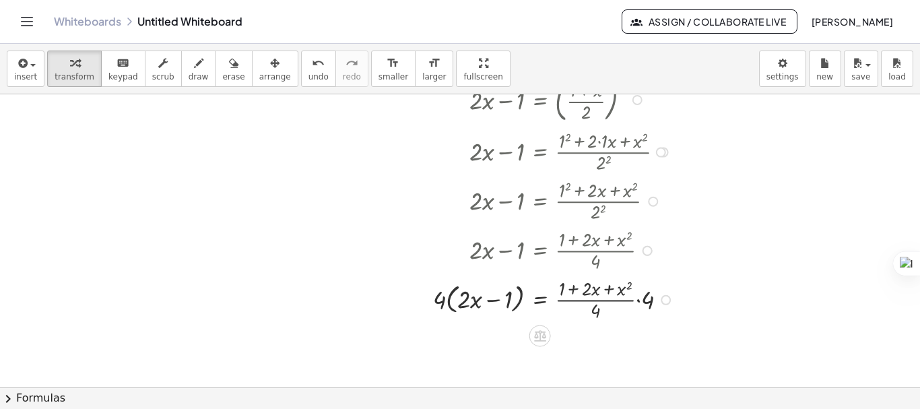
click at [611, 301] on div at bounding box center [550, 298] width 270 height 49
click at [644, 301] on div at bounding box center [550, 298] width 270 height 49
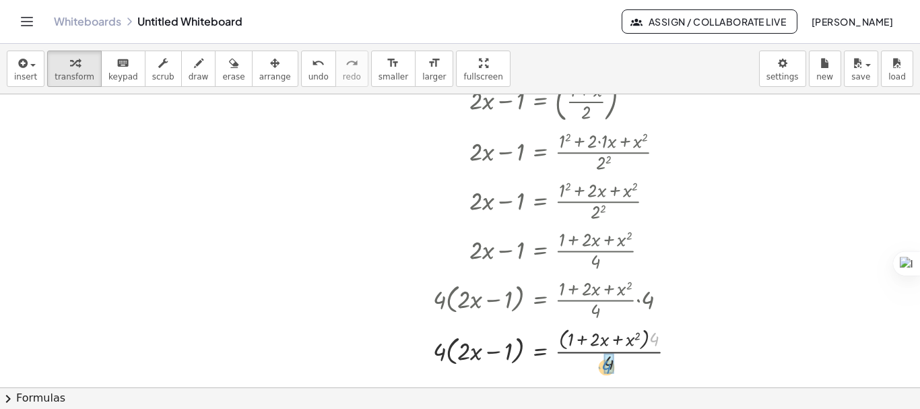
drag, startPoint x: 655, startPoint y: 337, endPoint x: 607, endPoint y: 363, distance: 54.3
drag, startPoint x: 443, startPoint y: 353, endPoint x: 472, endPoint y: 354, distance: 29.7
click at [472, 354] on div at bounding box center [550, 350] width 270 height 38
click at [449, 354] on div at bounding box center [550, 349] width 270 height 34
click at [512, 356] on div at bounding box center [550, 349] width 270 height 34
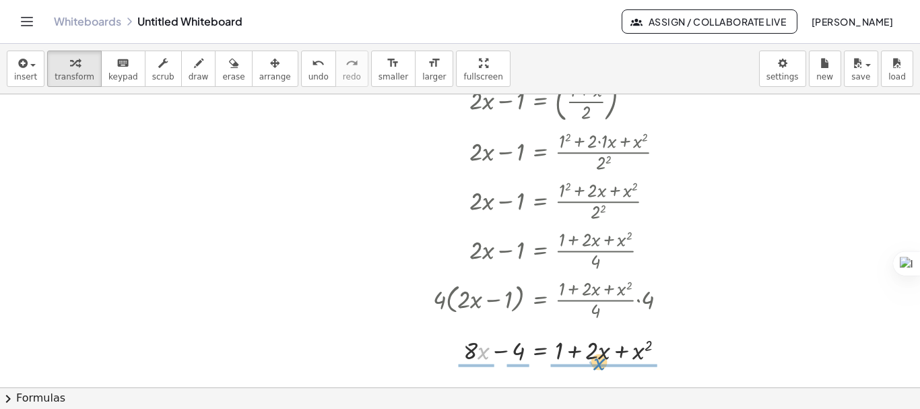
drag, startPoint x: 478, startPoint y: 354, endPoint x: 595, endPoint y: 365, distance: 117.1
click at [466, 353] on div at bounding box center [560, 349] width 281 height 34
drag, startPoint x: 458, startPoint y: 342, endPoint x: 450, endPoint y: 343, distance: 7.5
click at [450, 343] on div at bounding box center [560, 349] width 281 height 34
click at [468, 345] on div at bounding box center [560, 349] width 281 height 34
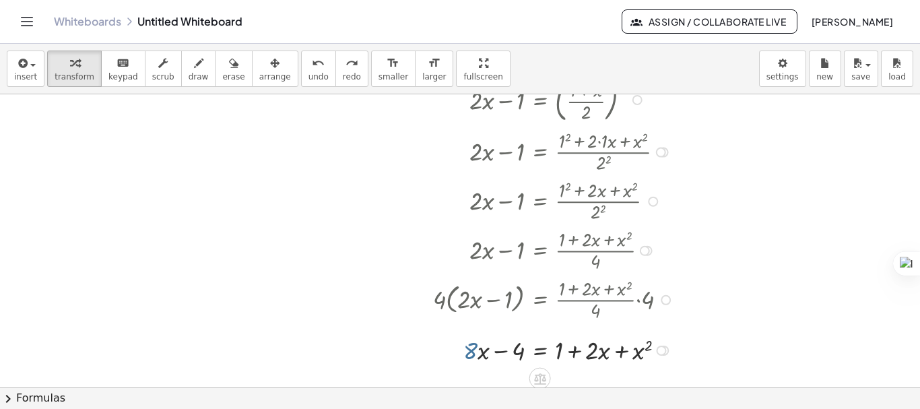
click at [484, 350] on div at bounding box center [560, 349] width 281 height 34
drag, startPoint x: 484, startPoint y: 350, endPoint x: 602, endPoint y: 353, distance: 118.6
click at [602, 353] on div at bounding box center [560, 349] width 281 height 34
drag, startPoint x: 509, startPoint y: 354, endPoint x: 566, endPoint y: 357, distance: 56.7
click at [419, 352] on div at bounding box center [569, 349] width 393 height 34
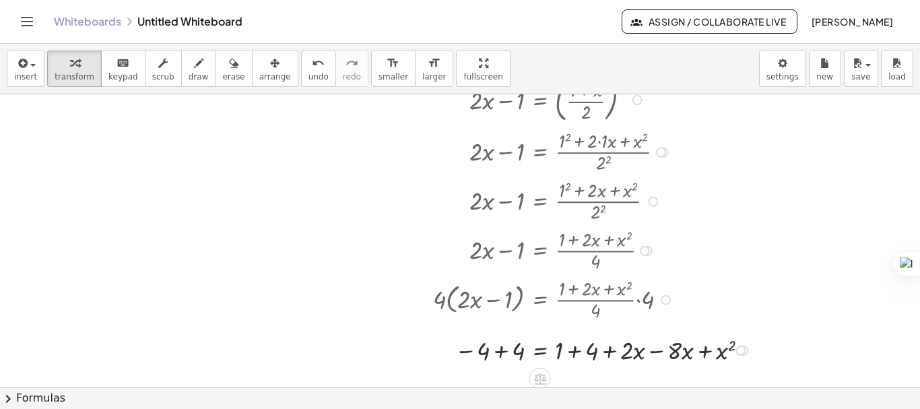
click at [499, 354] on div at bounding box center [588, 349] width 347 height 34
click at [572, 356] on div at bounding box center [590, 349] width 351 height 34
click at [623, 351] on div at bounding box center [575, 349] width 321 height 34
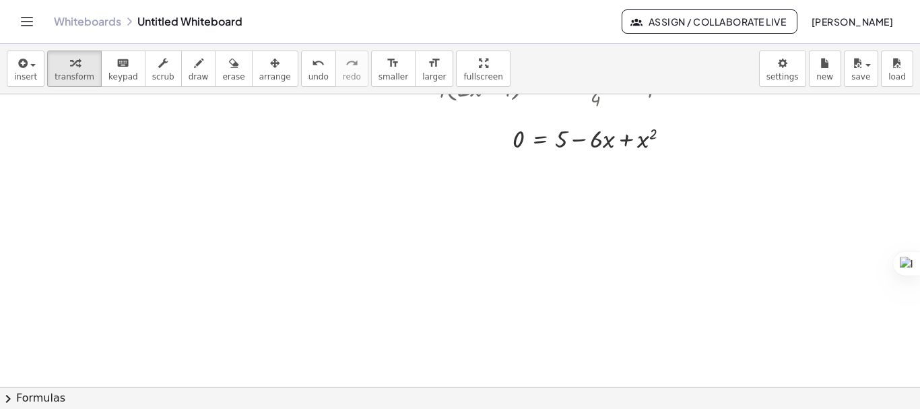
scroll to position [448, 0]
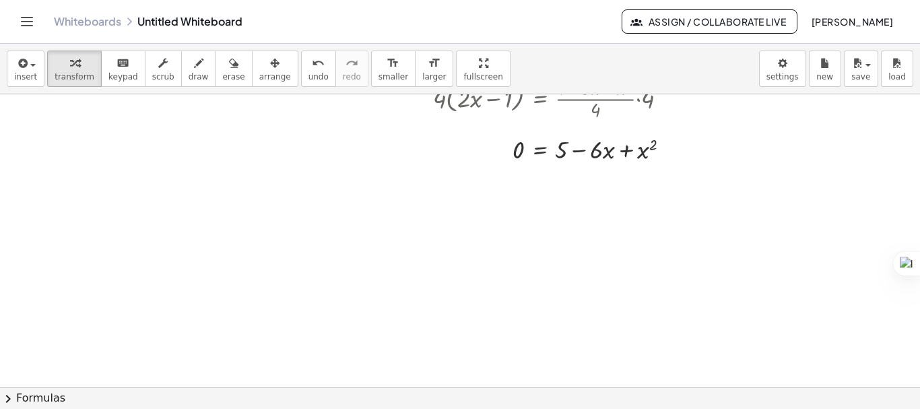
click at [16, 394] on button "chevron_right Formulas" at bounding box center [460, 398] width 920 height 22
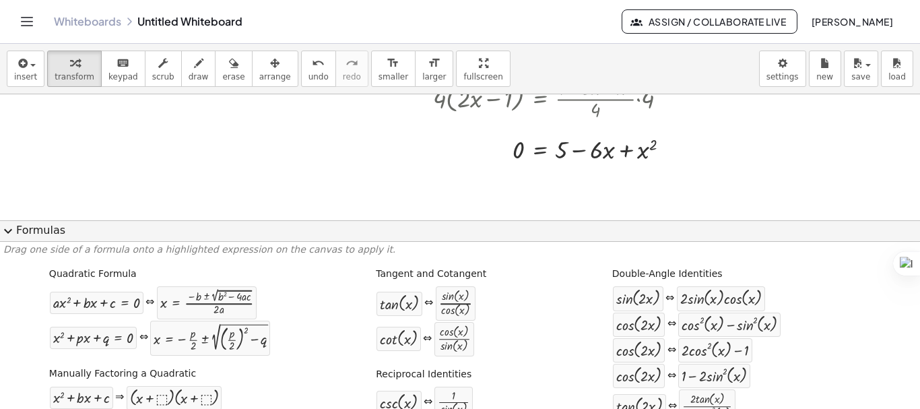
scroll to position [0, 0]
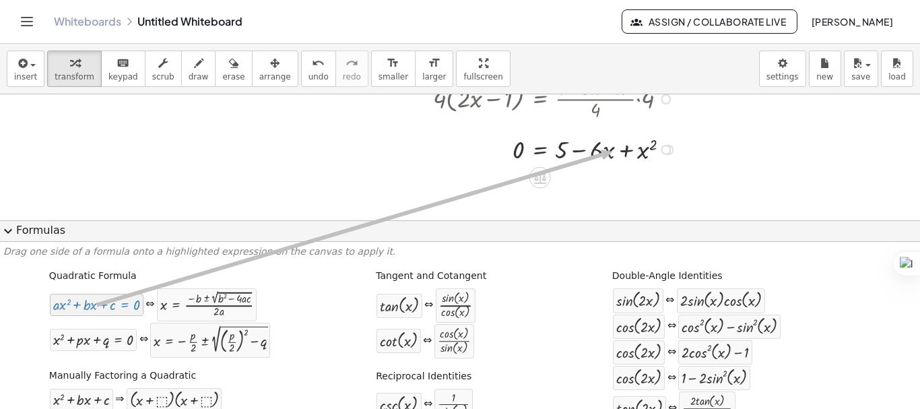
drag, startPoint x: 73, startPoint y: 307, endPoint x: 610, endPoint y: 152, distance: 559.2
click at [610, 152] on div "insert select one: Math Expression Function Text Youtube Video Graphing Geometr…" at bounding box center [460, 226] width 920 height 365
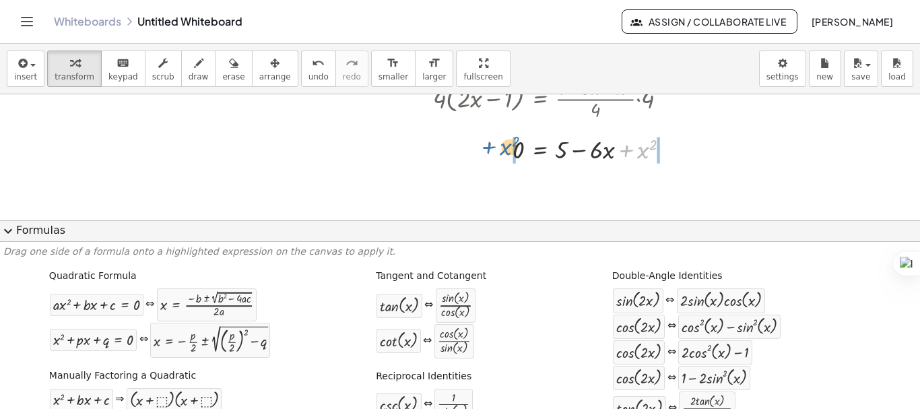
drag, startPoint x: 641, startPoint y: 152, endPoint x: 502, endPoint y: 148, distance: 138.9
click at [502, 148] on div at bounding box center [551, 148] width 272 height 34
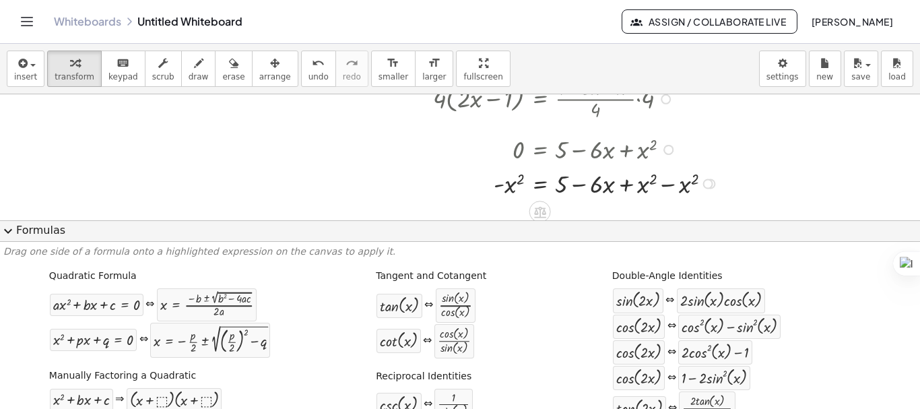
click at [669, 187] on div at bounding box center [572, 183] width 315 height 34
drag, startPoint x: 587, startPoint y: 188, endPoint x: 524, endPoint y: 188, distance: 62.7
click at [524, 188] on div at bounding box center [551, 183] width 272 height 34
drag, startPoint x: 584, startPoint y: 184, endPoint x: 611, endPoint y: 188, distance: 27.9
click at [611, 188] on div at bounding box center [549, 183] width 263 height 34
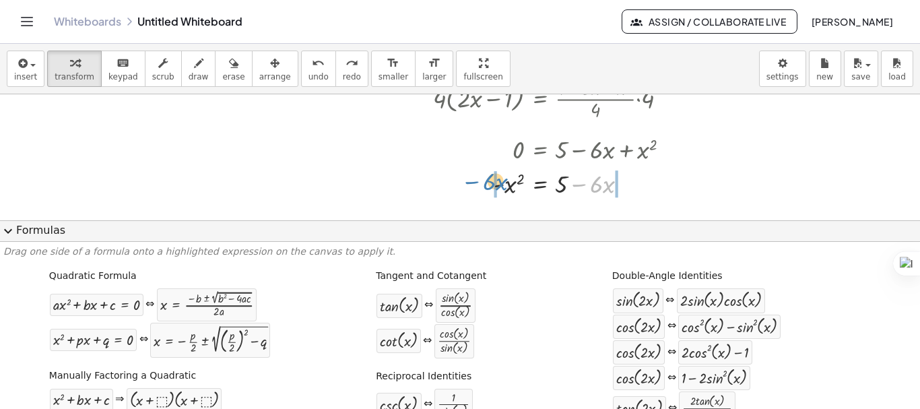
drag, startPoint x: 611, startPoint y: 188, endPoint x: 502, endPoint y: 185, distance: 109.2
click at [502, 185] on div at bounding box center [549, 183] width 263 height 34
drag, startPoint x: 561, startPoint y: 183, endPoint x: 530, endPoint y: 184, distance: 30.3
click at [530, 184] on div at bounding box center [554, 183] width 278 height 34
click at [576, 183] on div at bounding box center [571, 183] width 313 height 34
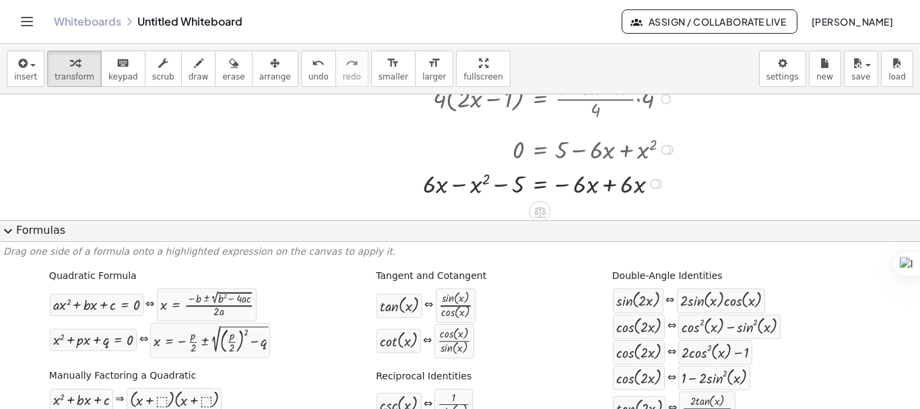
click at [610, 187] on div at bounding box center [551, 183] width 272 height 34
drag, startPoint x: 462, startPoint y: 186, endPoint x: 400, endPoint y: 189, distance: 61.4
click at [400, 189] on div "+ · 2 · 2 √ ( + · 2 · x − 1 ) − x = 1 + · 2 · 2 √ ( + · 2 · x − 1 ) − x + x = +…" at bounding box center [460, 85] width 920 height 879
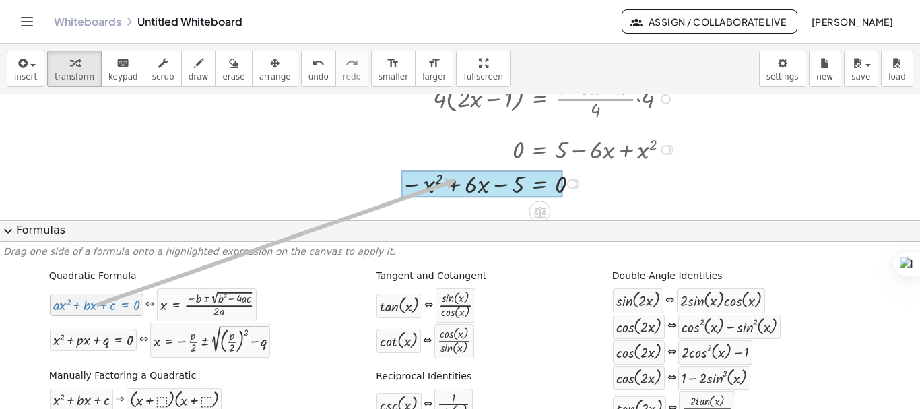
drag, startPoint x: 83, startPoint y: 313, endPoint x: 454, endPoint y: 180, distance: 394.3
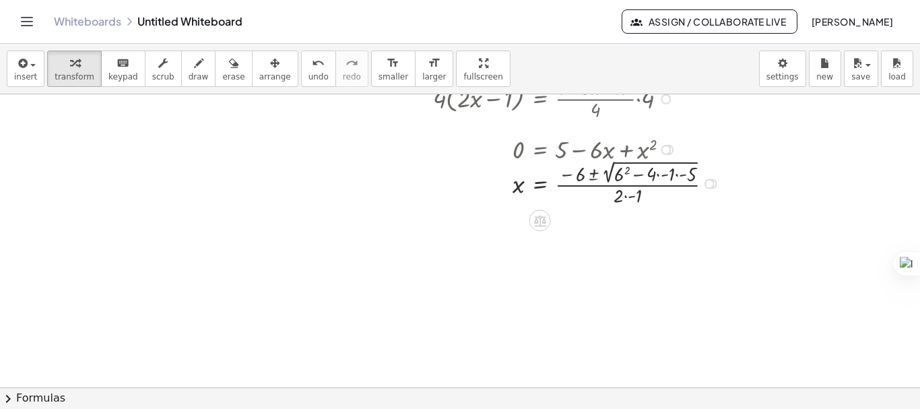
click at [665, 174] on div at bounding box center [573, 183] width 316 height 52
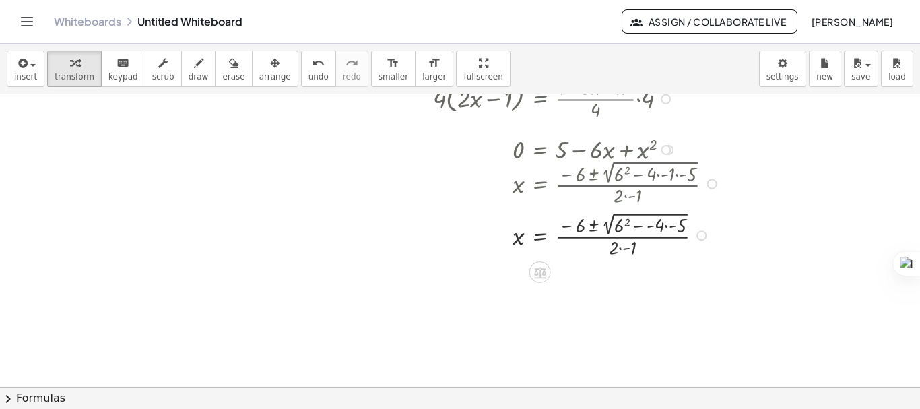
click at [665, 174] on div at bounding box center [573, 183] width 316 height 52
click at [666, 228] on div at bounding box center [573, 235] width 316 height 52
click at [623, 227] on div at bounding box center [573, 235] width 316 height 52
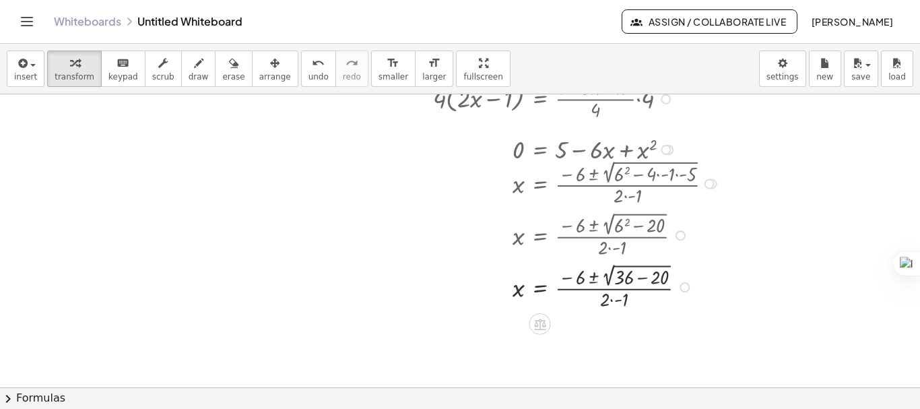
click at [640, 275] on div at bounding box center [573, 286] width 316 height 52
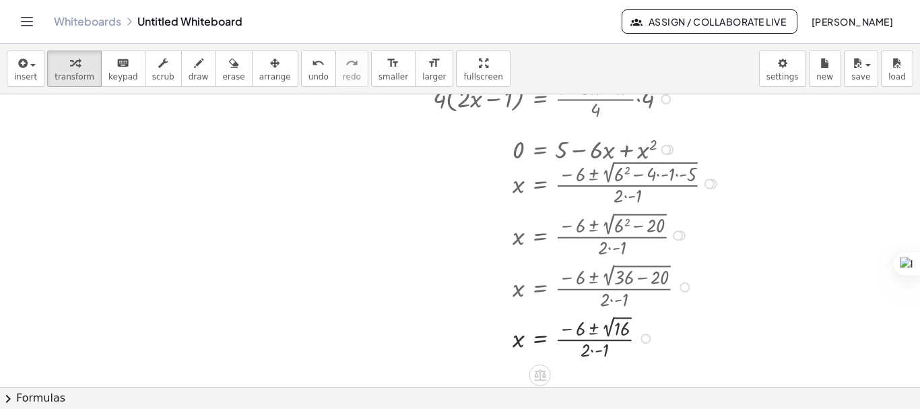
click at [608, 322] on div at bounding box center [573, 337] width 316 height 51
click at [593, 327] on div at bounding box center [573, 337] width 316 height 49
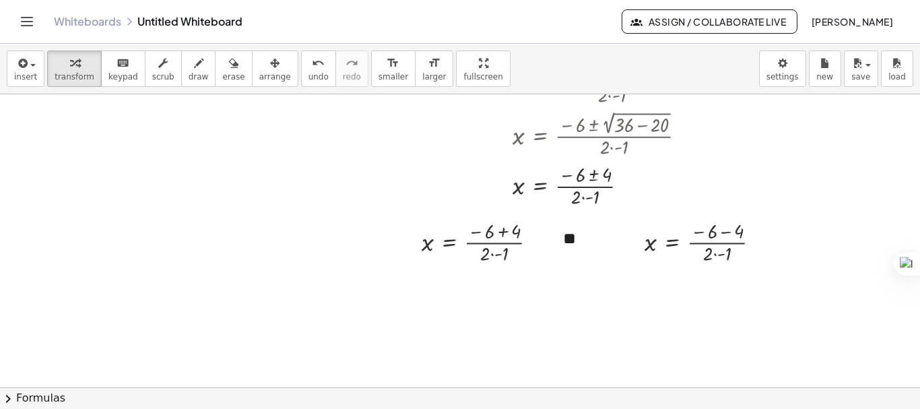
scroll to position [605, 0]
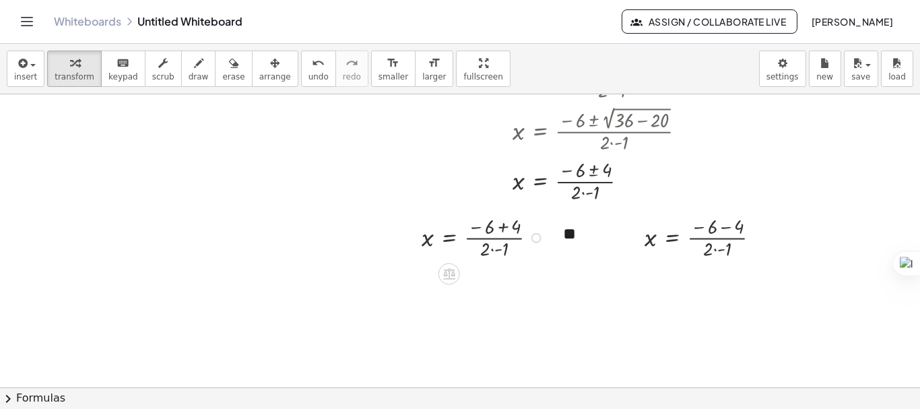
click at [505, 232] on div at bounding box center [485, 236] width 140 height 49
click at [481, 301] on div at bounding box center [485, 285] width 140 height 49
click at [481, 337] on div at bounding box center [485, 335] width 140 height 49
click at [710, 238] on div at bounding box center [708, 236] width 140 height 49
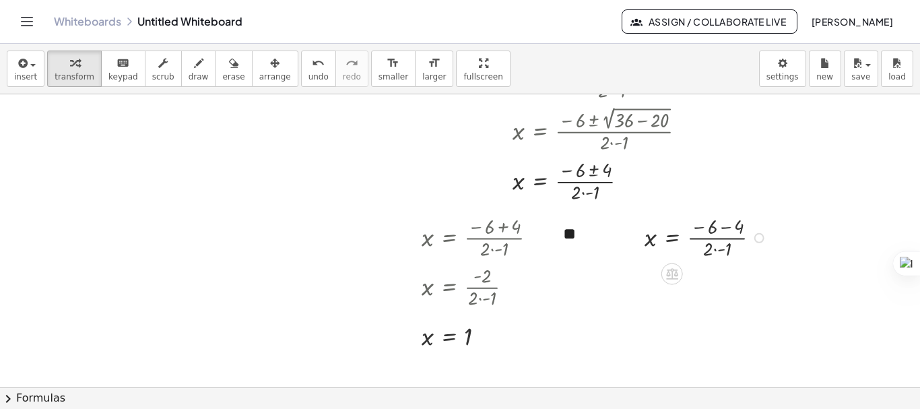
click at [726, 228] on div at bounding box center [708, 236] width 140 height 49
click at [707, 301] on div at bounding box center [708, 285] width 140 height 49
click at [703, 335] on div at bounding box center [708, 335] width 140 height 49
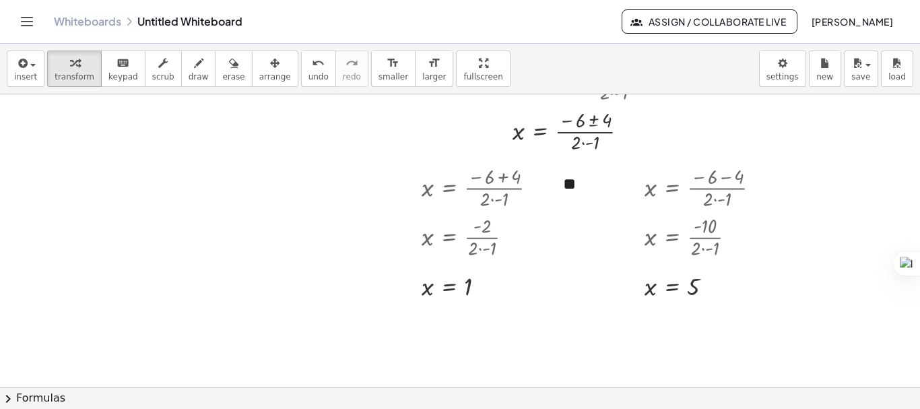
scroll to position [0, 0]
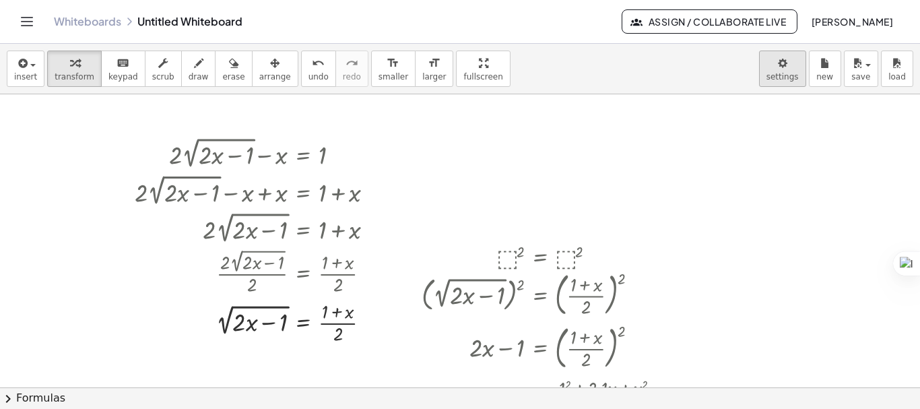
click at [773, 77] on body "Graspable Math Activities Get Started Activity Bank Assigned Work Classes White…" at bounding box center [460, 204] width 920 height 409
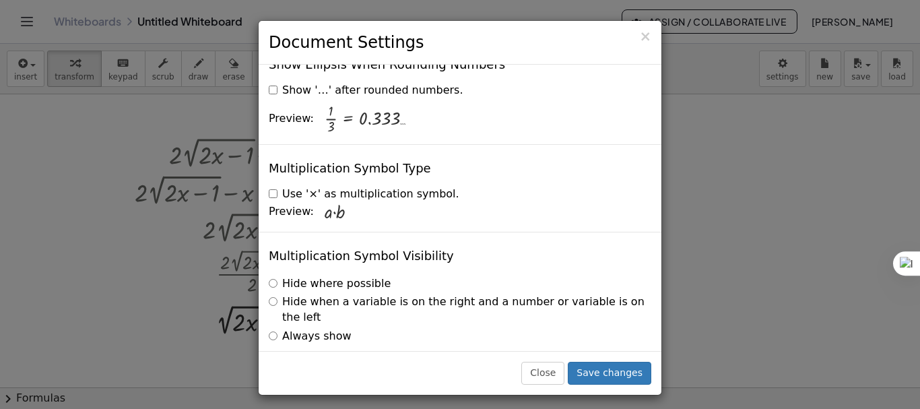
scroll to position [3313, 0]
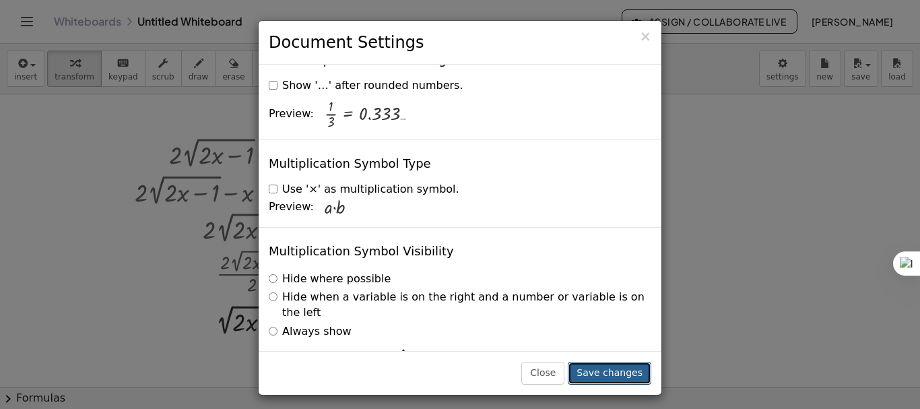
click at [616, 371] on button "Save changes" at bounding box center [610, 373] width 84 height 23
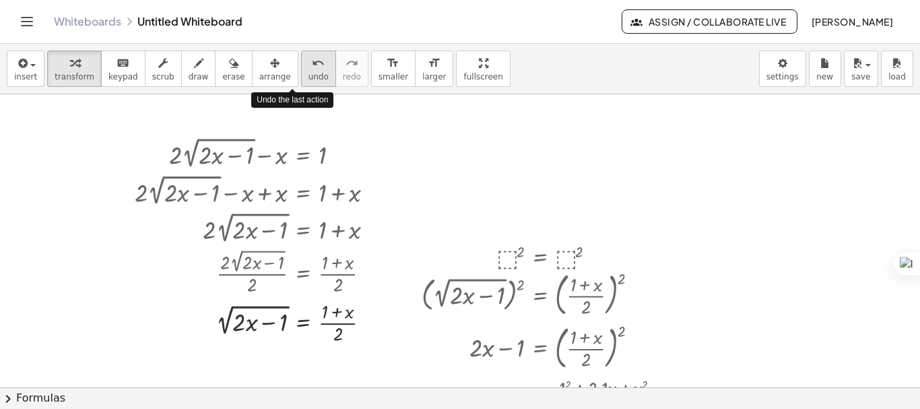
click at [309, 80] on span "undo" at bounding box center [319, 76] width 20 height 9
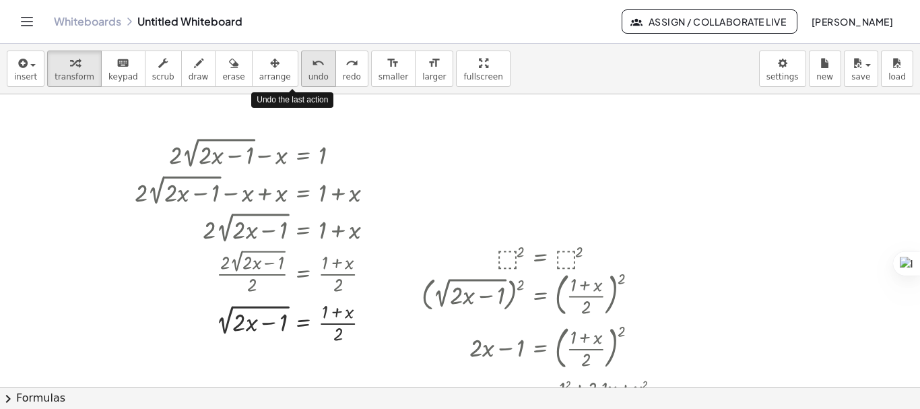
click at [309, 80] on span "undo" at bounding box center [319, 76] width 20 height 9
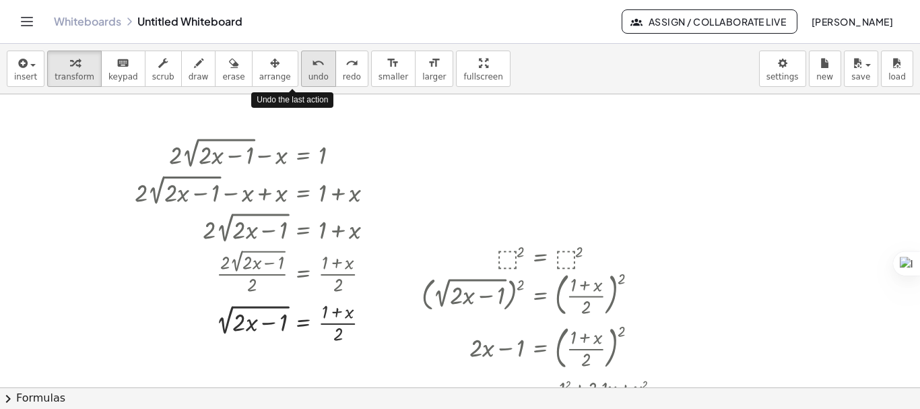
click at [309, 80] on span "undo" at bounding box center [319, 76] width 20 height 9
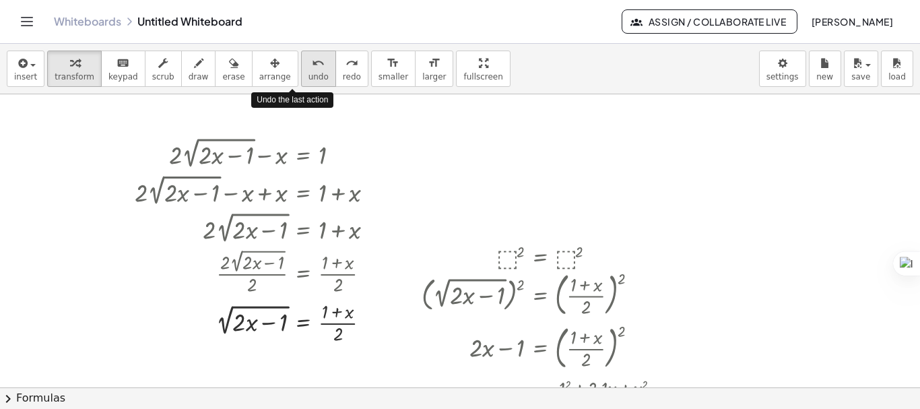
click at [309, 80] on span "undo" at bounding box center [319, 76] width 20 height 9
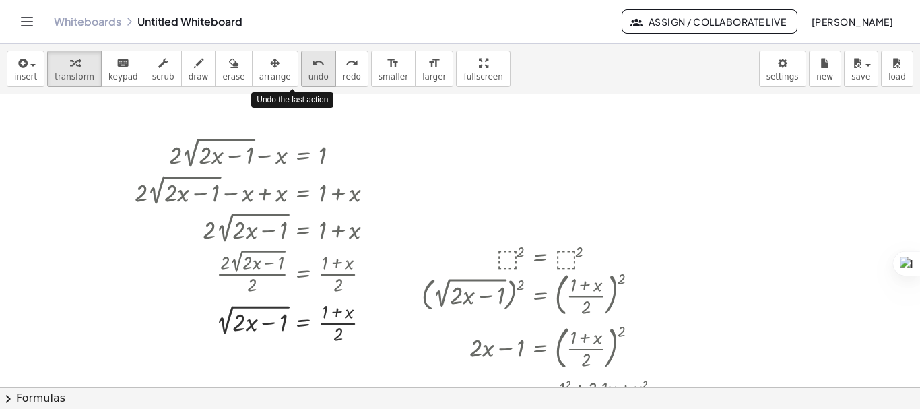
click at [309, 80] on span "undo" at bounding box center [319, 76] width 20 height 9
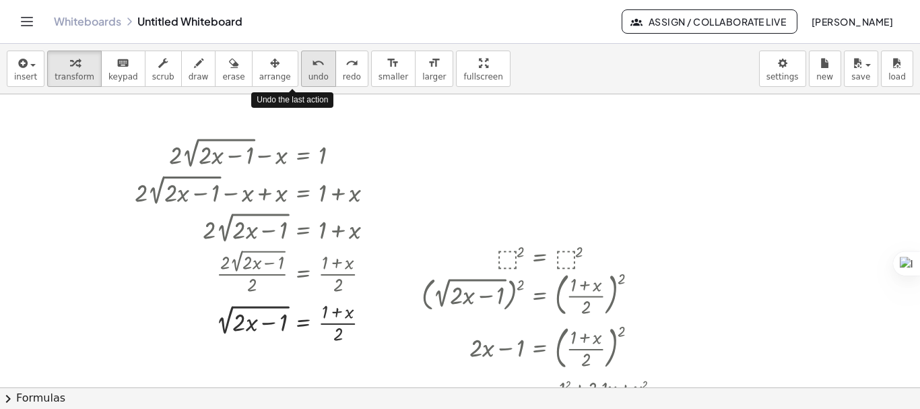
click at [309, 80] on span "undo" at bounding box center [319, 76] width 20 height 9
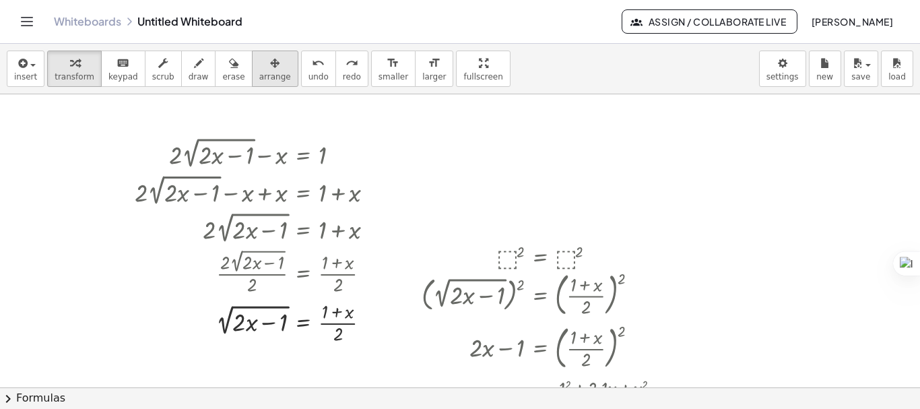
click at [270, 81] on button "arrange" at bounding box center [275, 69] width 46 height 36
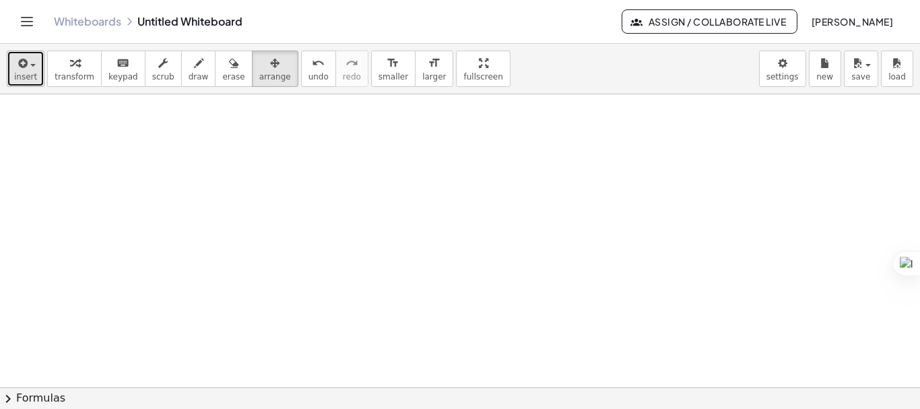
click at [35, 76] on button "insert" at bounding box center [26, 69] width 38 height 36
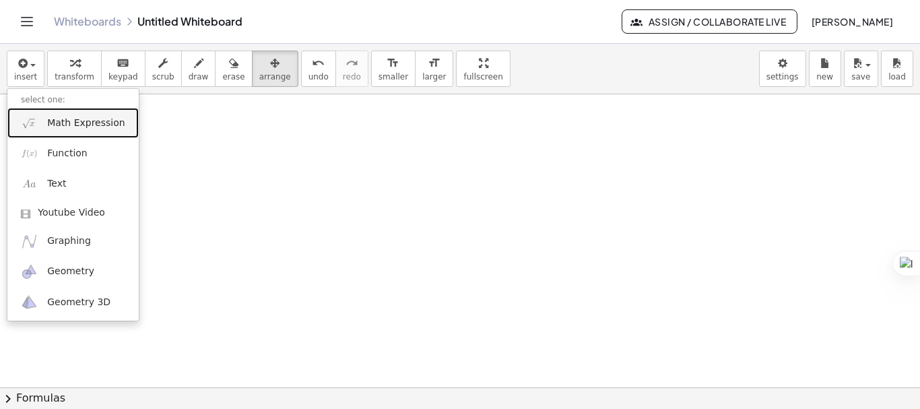
click at [57, 127] on span "Math Expression" at bounding box center [85, 123] width 77 height 13
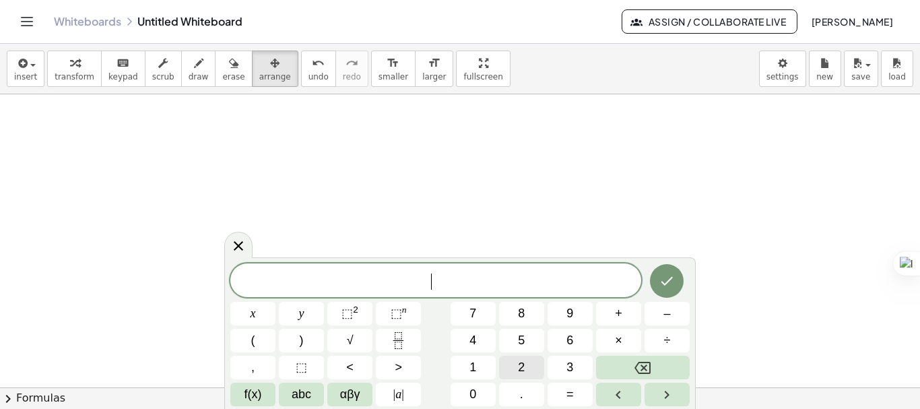
click at [515, 370] on button "2" at bounding box center [521, 368] width 45 height 24
click at [364, 332] on button "√" at bounding box center [349, 341] width 45 height 24
click at [531, 366] on button "2" at bounding box center [521, 368] width 45 height 24
click at [270, 315] on button "x" at bounding box center [252, 314] width 45 height 24
click at [655, 323] on button "–" at bounding box center [667, 314] width 45 height 24
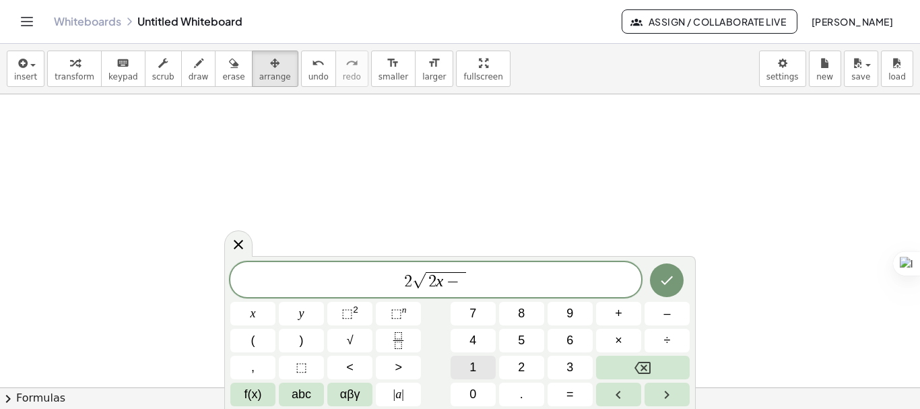
click at [474, 361] on span "1" at bounding box center [473, 367] width 7 height 18
click at [481, 283] on span "2 √ 2 x − 1 ​" at bounding box center [435, 280] width 411 height 21
click at [650, 321] on button "–" at bounding box center [667, 314] width 45 height 24
click at [264, 314] on button "x" at bounding box center [252, 314] width 45 height 24
click at [574, 392] on button "=" at bounding box center [570, 395] width 45 height 24
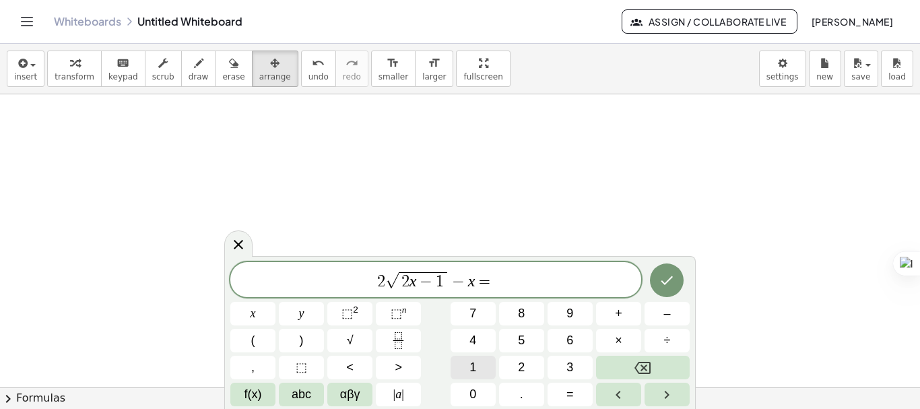
click at [480, 369] on button "1" at bounding box center [473, 368] width 45 height 24
click at [662, 279] on icon "Done" at bounding box center [667, 280] width 16 height 16
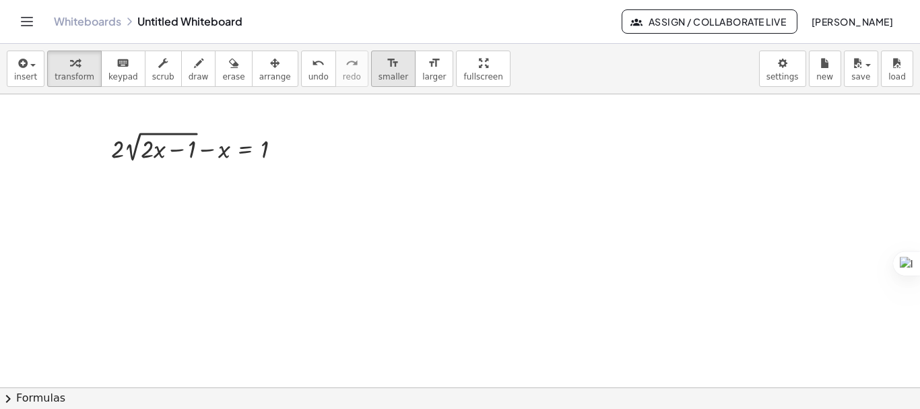
click at [379, 75] on span "smaller" at bounding box center [394, 76] width 30 height 9
click at [379, 77] on span "smaller" at bounding box center [394, 76] width 30 height 9
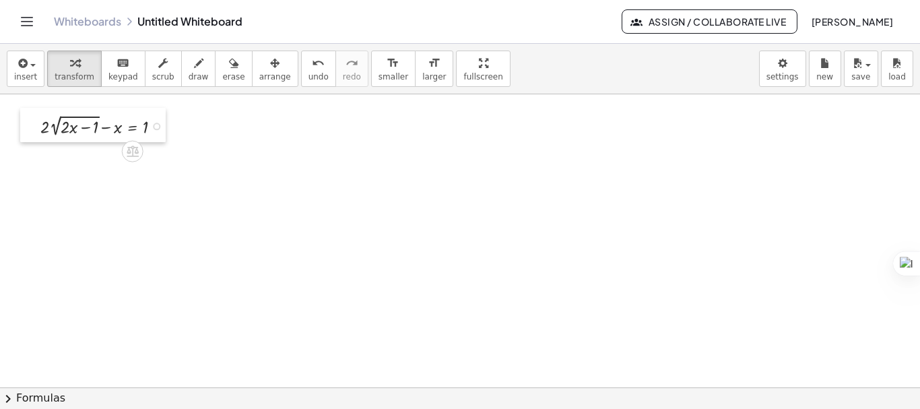
drag, startPoint x: 147, startPoint y: 131, endPoint x: 34, endPoint y: 111, distance: 115.1
click at [34, 111] on div at bounding box center [30, 125] width 20 height 34
drag, startPoint x: 107, startPoint y: 129, endPoint x: 167, endPoint y: 133, distance: 60.1
click at [167, 133] on div at bounding box center [107, 125] width 146 height 28
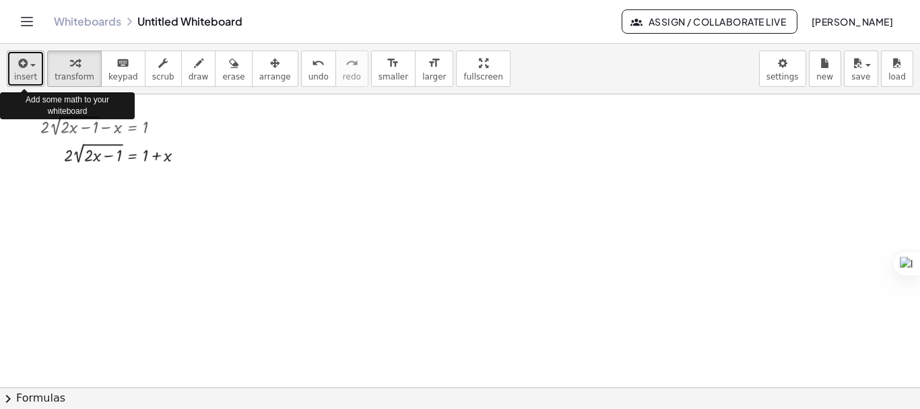
click at [32, 76] on span "insert" at bounding box center [25, 76] width 23 height 9
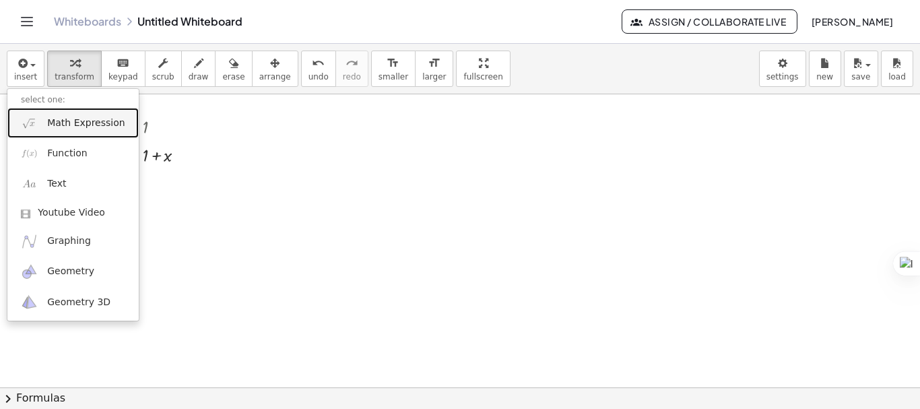
click at [111, 129] on span "Math Expression" at bounding box center [85, 123] width 77 height 13
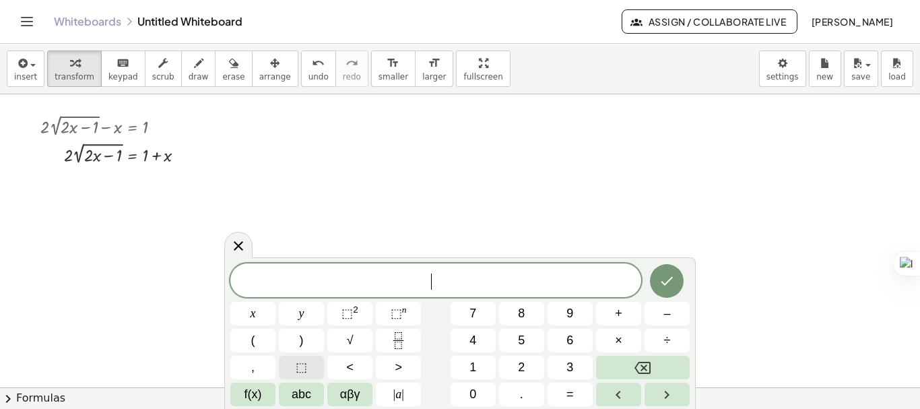
click at [297, 367] on span "⬚" at bounding box center [301, 367] width 11 height 18
click at [346, 321] on span "⬚ 2" at bounding box center [350, 314] width 17 height 18
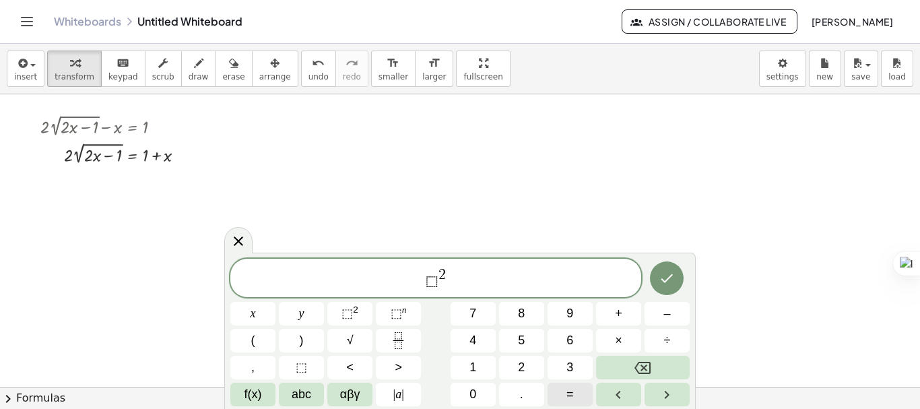
click at [563, 389] on button "=" at bounding box center [570, 395] width 45 height 24
click at [305, 364] on span "⬚" at bounding box center [301, 367] width 11 height 18
click at [352, 308] on span "⬚" at bounding box center [347, 313] width 11 height 13
click at [658, 278] on button "Done" at bounding box center [667, 278] width 34 height 34
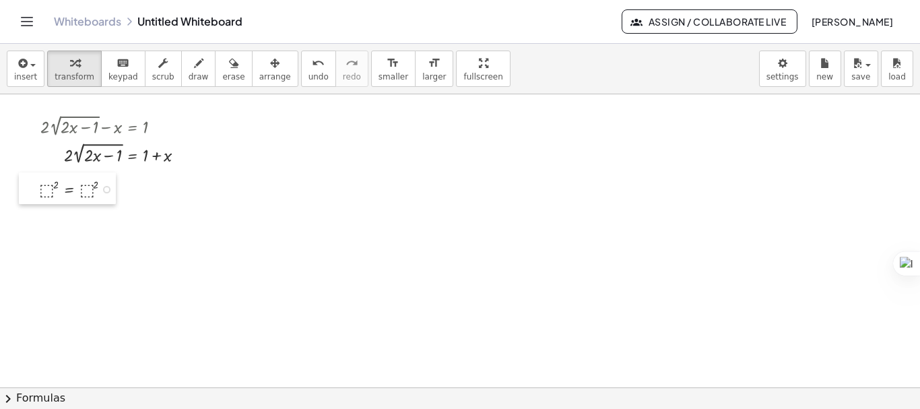
drag, startPoint x: 288, startPoint y: 129, endPoint x: 13, endPoint y: 178, distance: 279.8
click at [19, 178] on div at bounding box center [29, 189] width 20 height 32
drag, startPoint x: 15, startPoint y: 178, endPoint x: 73, endPoint y: 180, distance: 58.0
click at [73, 180] on div at bounding box center [75, 191] width 20 height 32
click at [64, 158] on div at bounding box center [118, 153] width 168 height 28
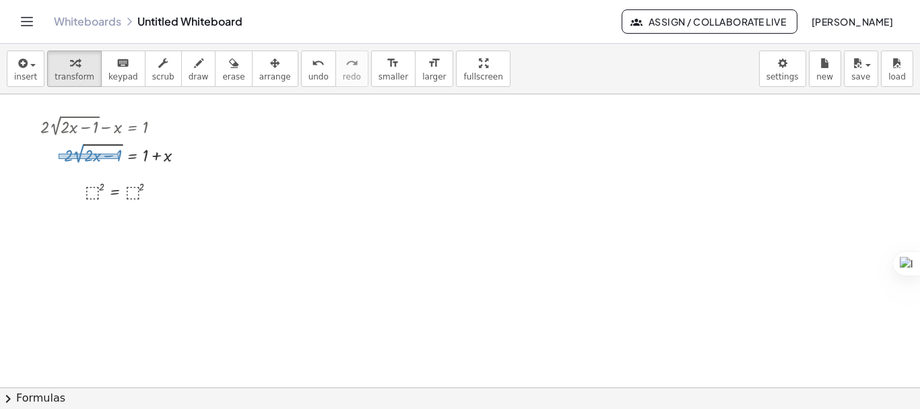
drag, startPoint x: 59, startPoint y: 154, endPoint x: 119, endPoint y: 159, distance: 60.2
click at [119, 159] on div at bounding box center [118, 153] width 168 height 28
drag, startPoint x: 108, startPoint y: 152, endPoint x: 97, endPoint y: 189, distance: 38.6
drag, startPoint x: 96, startPoint y: 158, endPoint x: 98, endPoint y: 170, distance: 12.3
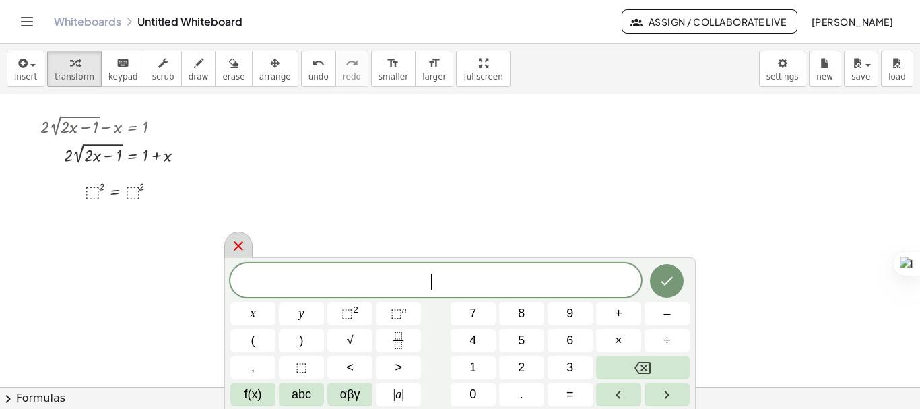
click at [236, 245] on icon at bounding box center [238, 246] width 16 height 16
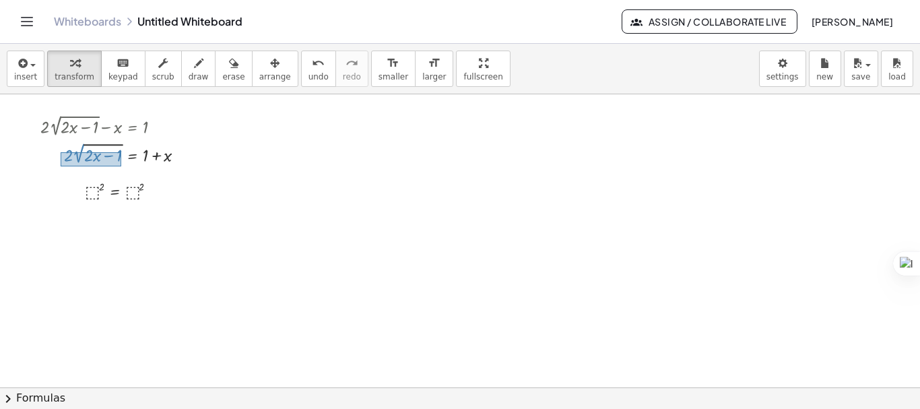
drag, startPoint x: 61, startPoint y: 152, endPoint x: 121, endPoint y: 166, distance: 62.3
click at [121, 166] on div at bounding box center [118, 153] width 168 height 28
drag, startPoint x: 86, startPoint y: 146, endPoint x: 100, endPoint y: 190, distance: 46.2
drag, startPoint x: 69, startPoint y: 155, endPoint x: 122, endPoint y: 165, distance: 53.5
click at [122, 165] on div at bounding box center [118, 153] width 168 height 28
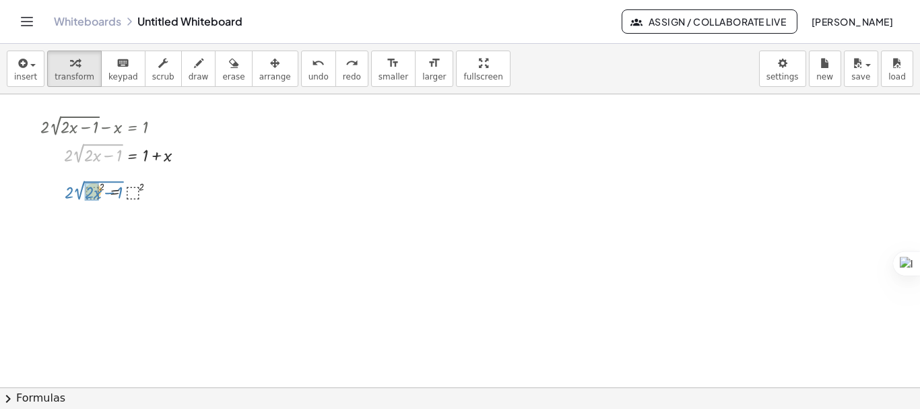
drag, startPoint x: 75, startPoint y: 156, endPoint x: 75, endPoint y: 193, distance: 37.1
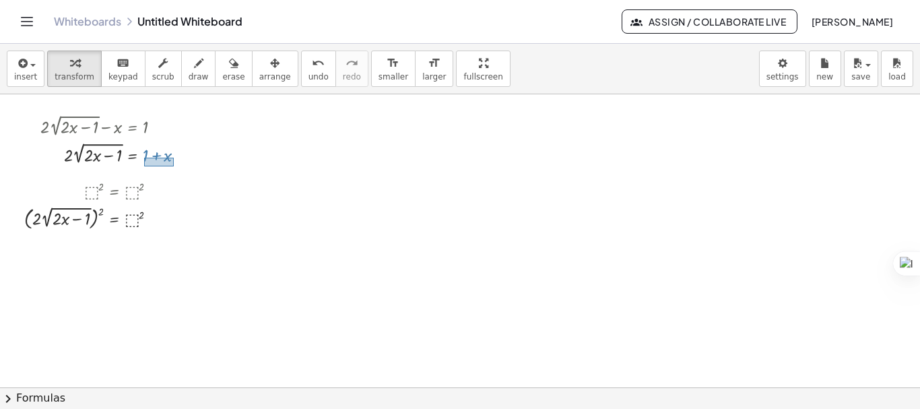
drag, startPoint x: 144, startPoint y: 158, endPoint x: 174, endPoint y: 166, distance: 30.9
drag, startPoint x: 158, startPoint y: 157, endPoint x: 133, endPoint y: 224, distance: 71.0
drag, startPoint x: 187, startPoint y: 219, endPoint x: 187, endPoint y: 189, distance: 29.6
click at [115, 192] on div "2 = 2 ( · 2 · 2 √ ( + · 2 · x − 1 ) ) ( + 1 + x )" at bounding box center [115, 192] width 0 height 0
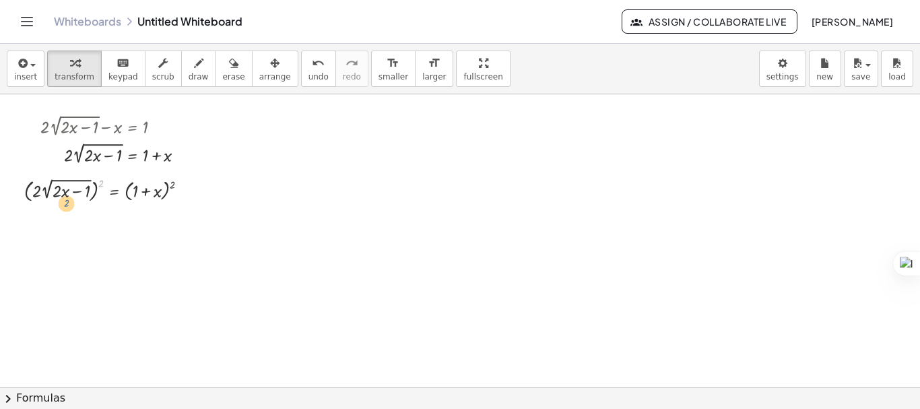
drag, startPoint x: 102, startPoint y: 184, endPoint x: 67, endPoint y: 204, distance: 40.7
click at [67, 204] on div at bounding box center [112, 190] width 188 height 30
click at [100, 183] on div at bounding box center [112, 190] width 188 height 30
drag, startPoint x: 100, startPoint y: 183, endPoint x: 43, endPoint y: 188, distance: 56.8
click at [43, 188] on div at bounding box center [112, 190] width 188 height 30
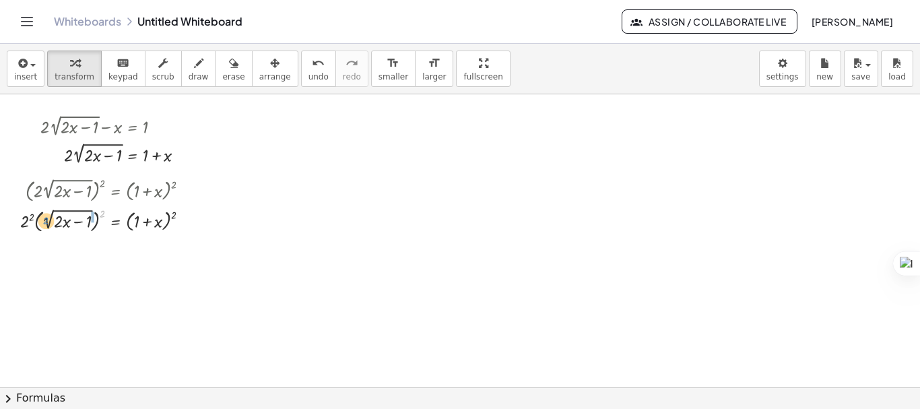
drag, startPoint x: 102, startPoint y: 216, endPoint x: 45, endPoint y: 221, distance: 56.9
click at [45, 221] on div at bounding box center [109, 220] width 193 height 30
click at [104, 182] on div at bounding box center [113, 190] width 188 height 30
click at [102, 184] on div at bounding box center [113, 190] width 188 height 30
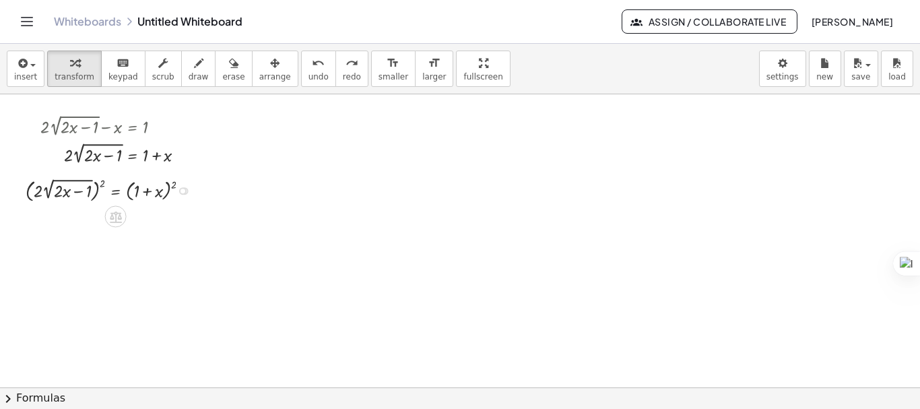
click at [102, 184] on div at bounding box center [113, 190] width 188 height 30
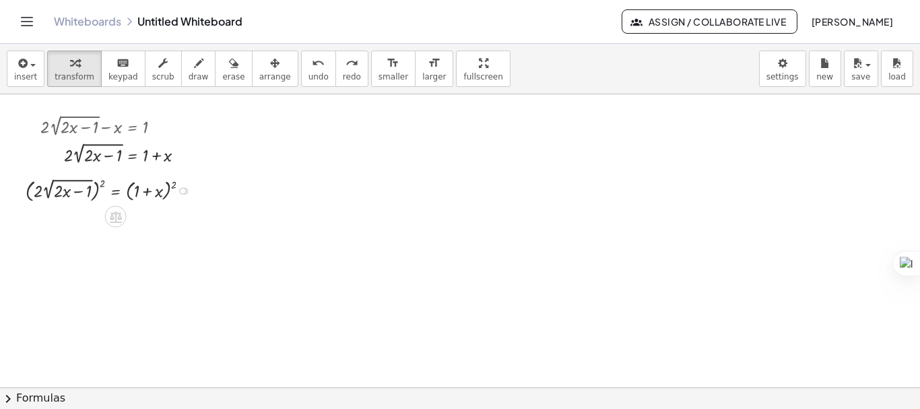
click at [173, 183] on div at bounding box center [113, 190] width 188 height 30
click at [101, 214] on div at bounding box center [121, 220] width 204 height 30
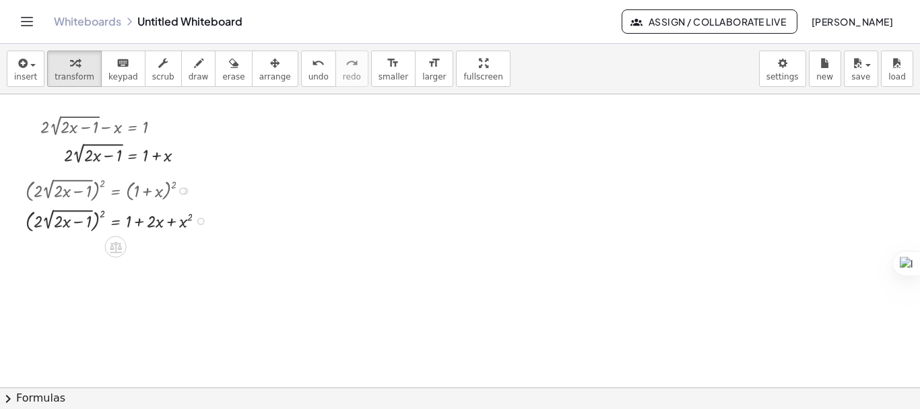
click at [101, 214] on div at bounding box center [121, 220] width 204 height 30
drag, startPoint x: 101, startPoint y: 214, endPoint x: 45, endPoint y: 215, distance: 55.9
click at [45, 215] on div at bounding box center [121, 220] width 204 height 30
click at [100, 242] on div at bounding box center [118, 250] width 210 height 30
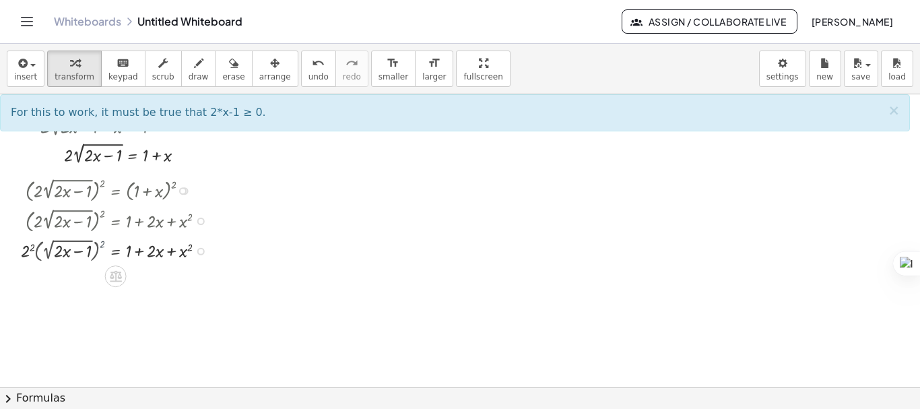
click at [100, 242] on div at bounding box center [121, 250] width 204 height 28
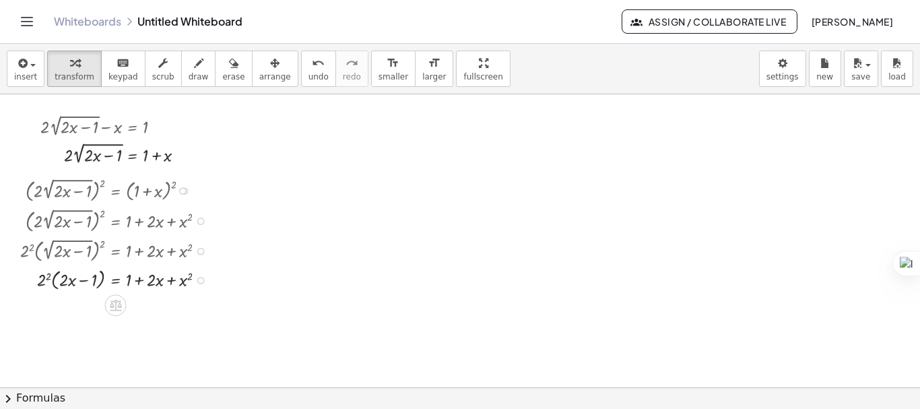
click at [50, 275] on div at bounding box center [118, 279] width 210 height 28
drag, startPoint x: 49, startPoint y: 305, endPoint x: 67, endPoint y: 306, distance: 18.2
click at [67, 306] on div at bounding box center [118, 307] width 210 height 28
drag, startPoint x: 184, startPoint y: 338, endPoint x: 42, endPoint y: 336, distance: 142.2
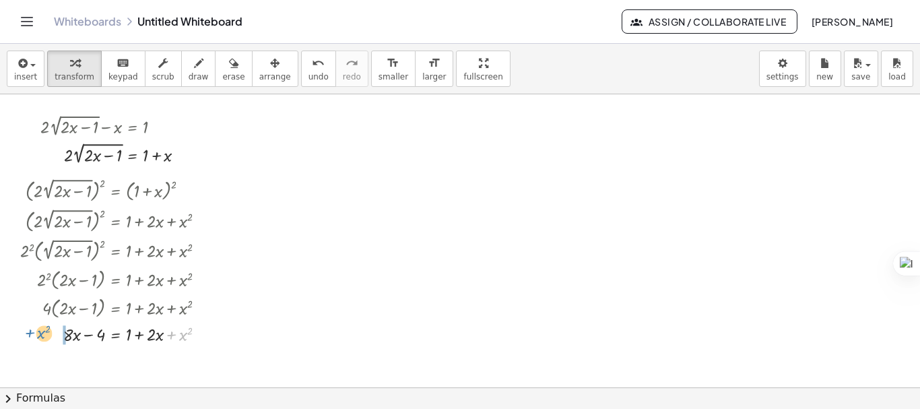
click at [42, 336] on div at bounding box center [118, 334] width 210 height 26
drag, startPoint x: 140, startPoint y: 358, endPoint x: 57, endPoint y: 358, distance: 83.6
click at [57, 358] on div at bounding box center [118, 359] width 210 height 26
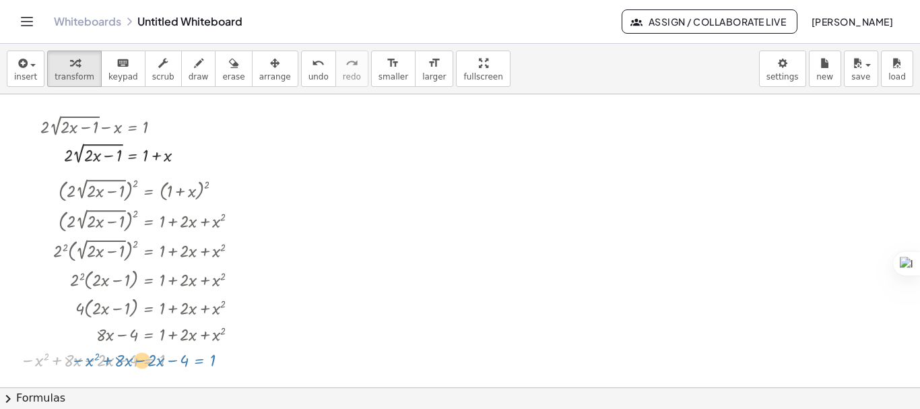
drag, startPoint x: 158, startPoint y: 361, endPoint x: 210, endPoint y: 361, distance: 51.2
click at [210, 361] on div at bounding box center [134, 359] width 243 height 26
drag, startPoint x: 162, startPoint y: 366, endPoint x: 133, endPoint y: 364, distance: 29.0
click at [133, 364] on div at bounding box center [134, 359] width 243 height 26
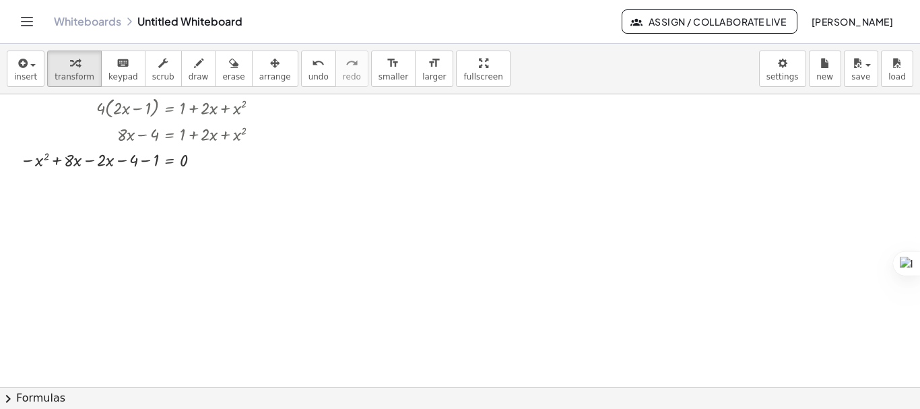
scroll to position [202, 0]
click at [144, 160] on div at bounding box center [144, 157] width 263 height 26
drag, startPoint x: 115, startPoint y: 183, endPoint x: 84, endPoint y: 185, distance: 31.7
click at [84, 185] on div at bounding box center [144, 183] width 263 height 26
click at [17, 393] on button "chevron_right Formulas" at bounding box center [460, 398] width 920 height 22
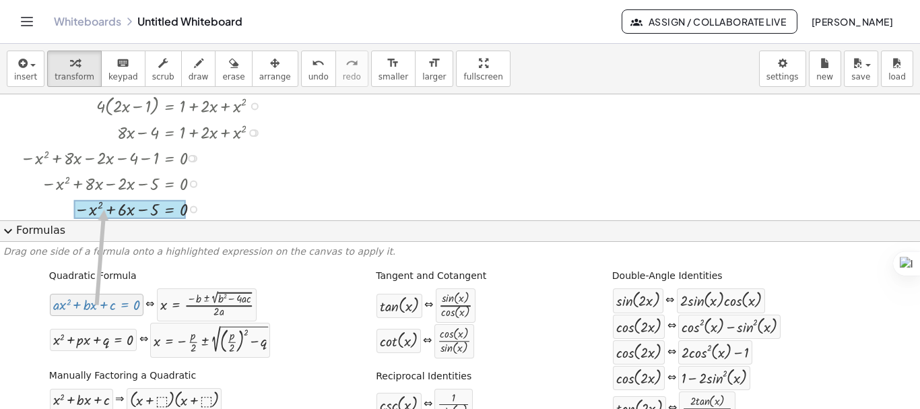
drag, startPoint x: 77, startPoint y: 311, endPoint x: 101, endPoint y: 210, distance: 103.8
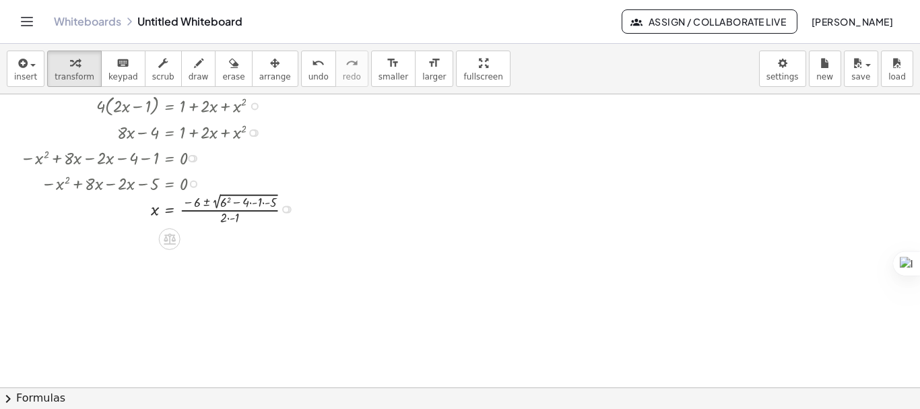
click at [263, 204] on div at bounding box center [161, 208] width 296 height 38
click at [251, 238] on div at bounding box center [161, 246] width 296 height 38
click at [227, 241] on div at bounding box center [161, 246] width 296 height 38
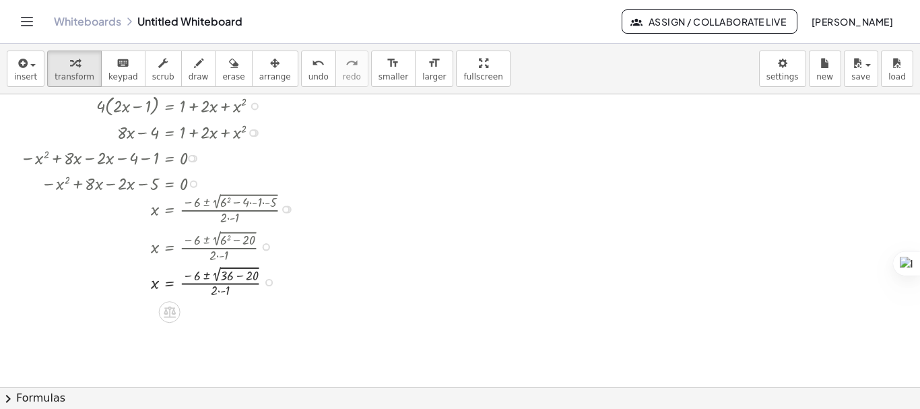
click at [224, 257] on div at bounding box center [160, 246] width 294 height 38
click at [236, 280] on div at bounding box center [161, 284] width 296 height 38
click at [206, 327] on div at bounding box center [161, 320] width 296 height 37
click at [219, 345] on div at bounding box center [161, 357] width 296 height 37
click at [205, 352] on div at bounding box center [161, 358] width 296 height 36
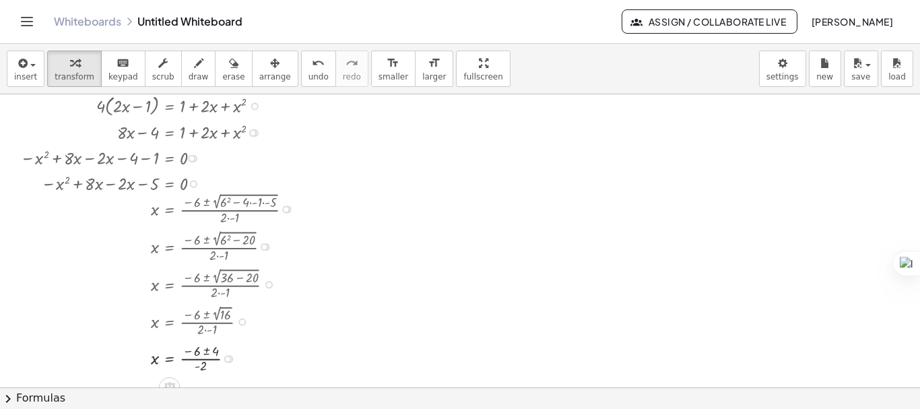
click at [205, 352] on div at bounding box center [161, 358] width 296 height 36
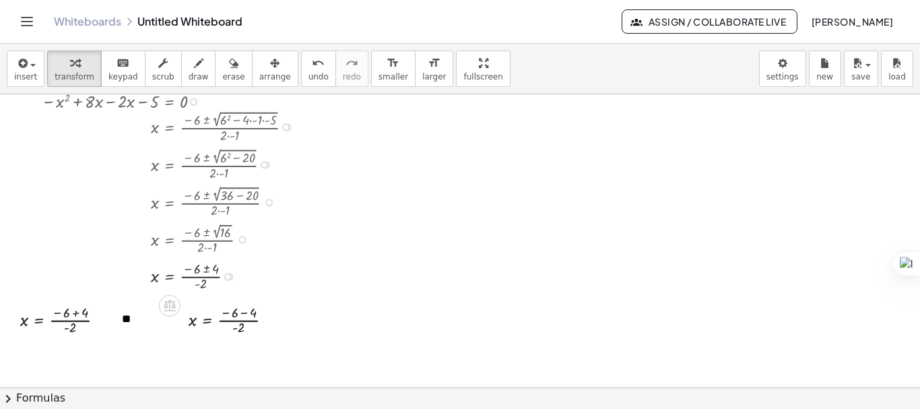
scroll to position [292, 0]
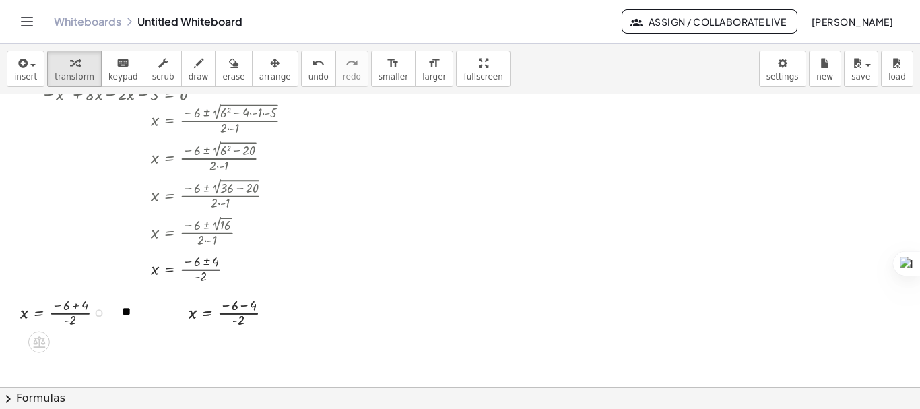
click at [75, 307] on div at bounding box center [67, 312] width 108 height 36
click at [62, 315] on div at bounding box center [55, 312] width 84 height 36
click at [243, 306] on div at bounding box center [236, 312] width 108 height 36
click at [231, 314] on div at bounding box center [226, 312] width 88 height 36
click at [208, 313] on div "x = · - · - 2 10 5" at bounding box center [208, 313] width 0 height 0
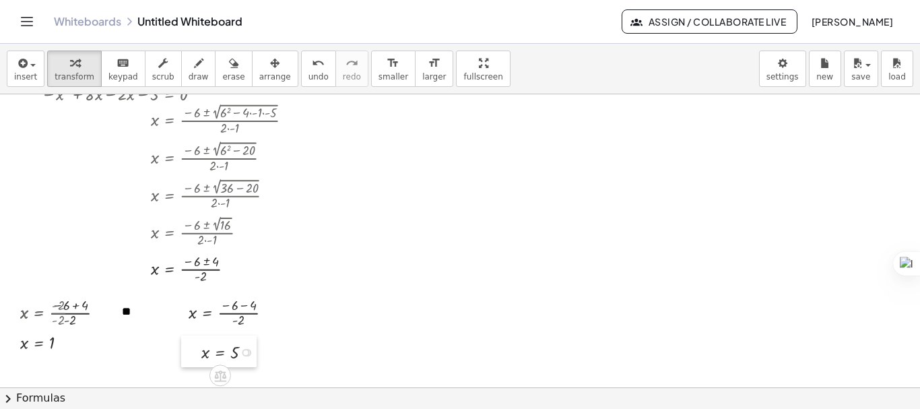
drag, startPoint x: 169, startPoint y: 302, endPoint x: 182, endPoint y: 342, distance: 41.8
click at [182, 342] on div at bounding box center [191, 352] width 20 height 32
drag, startPoint x: 15, startPoint y: 330, endPoint x: 30, endPoint y: 333, distance: 15.9
click at [30, 333] on div at bounding box center [25, 327] width 20 height 67
click at [374, 311] on div at bounding box center [460, 389] width 920 height 1172
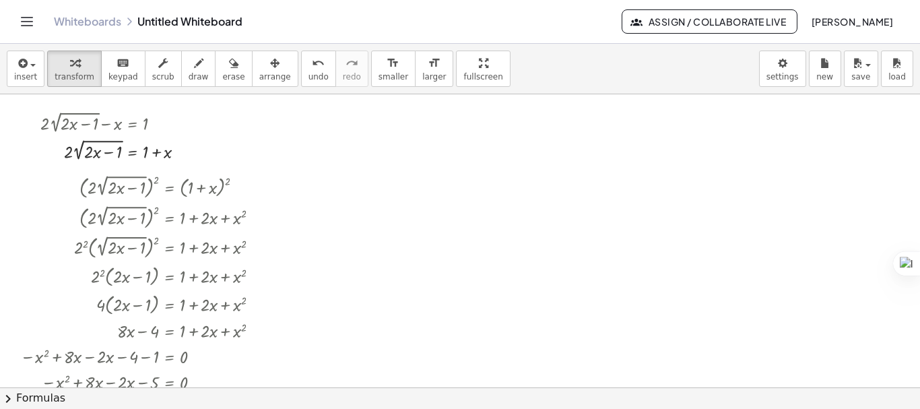
scroll to position [0, 0]
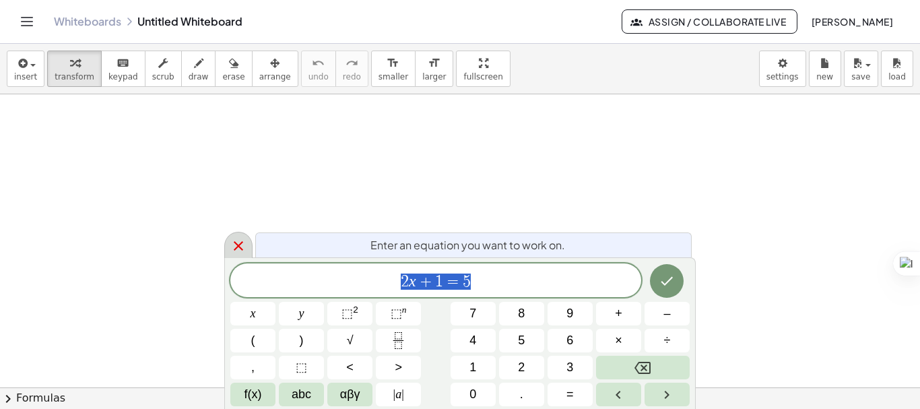
click at [234, 245] on icon at bounding box center [238, 246] width 16 height 16
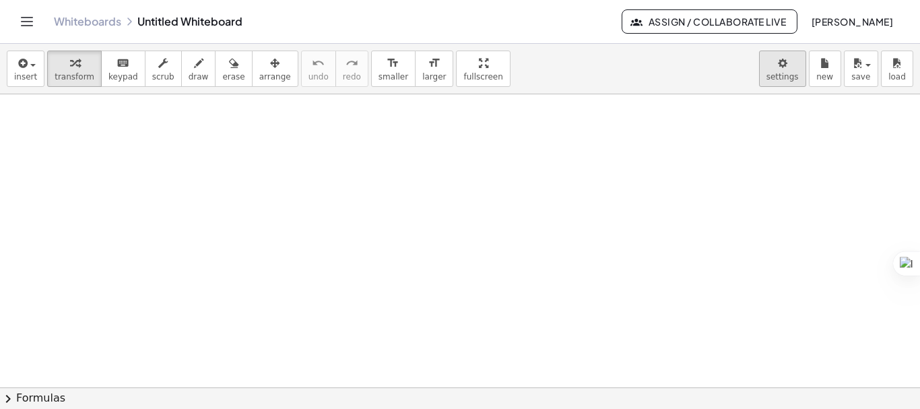
click at [780, 71] on body "Graspable Math Activities Get Started Activity Bank Assigned Work Classes White…" at bounding box center [460, 204] width 920 height 409
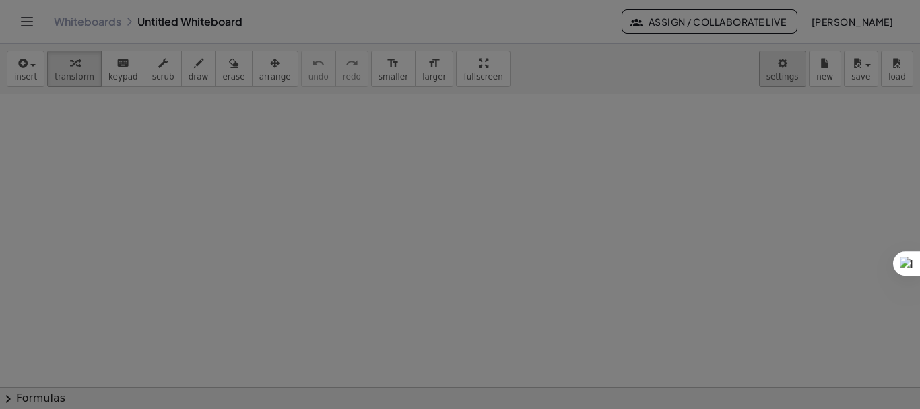
click at [782, 74] on div at bounding box center [460, 204] width 920 height 409
click at [0, 0] on div "× Document Settings These settings are saved with the document you are currentl…" at bounding box center [0, 0] width 0 height 0
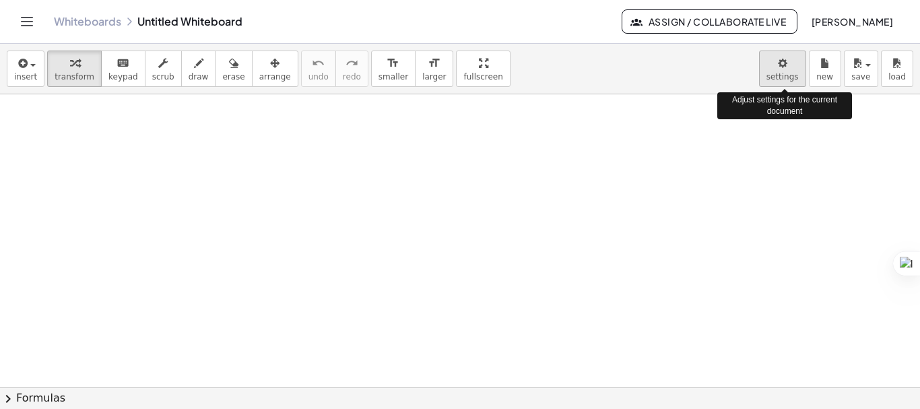
click at [782, 74] on body "Graspable Math Activities Get Started Activity Bank Assigned Work Classes White…" at bounding box center [460, 204] width 920 height 409
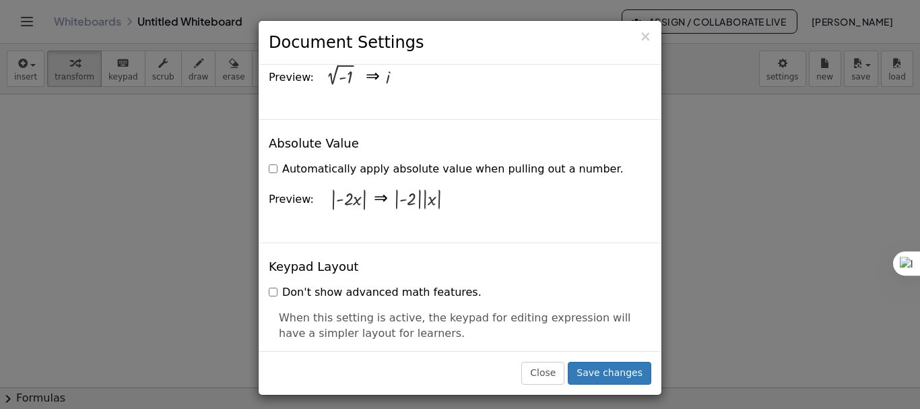
scroll to position [2613, 0]
click at [598, 382] on button "Save changes" at bounding box center [610, 373] width 84 height 23
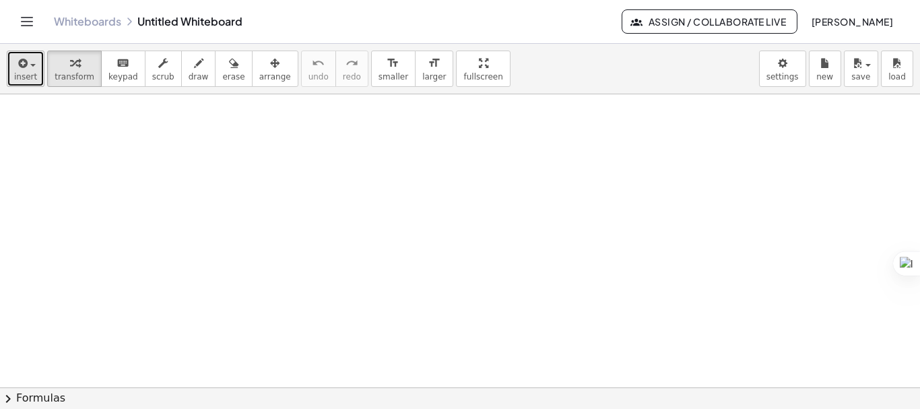
click at [30, 63] on div "button" at bounding box center [25, 63] width 23 height 16
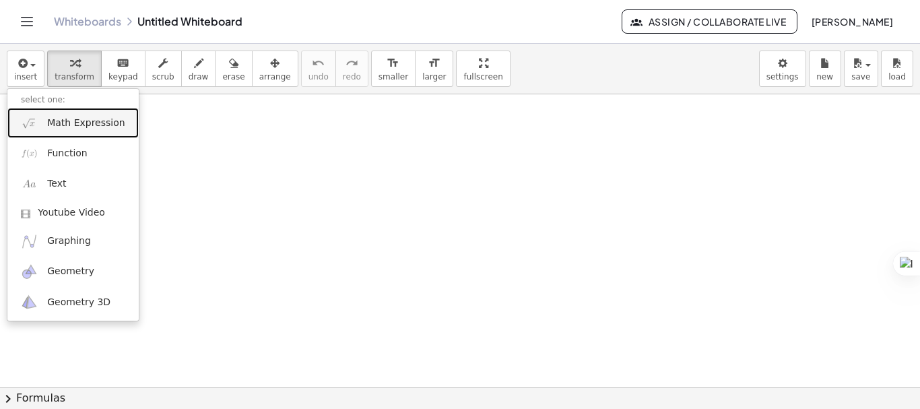
click at [57, 125] on span "Math Expression" at bounding box center [85, 123] width 77 height 13
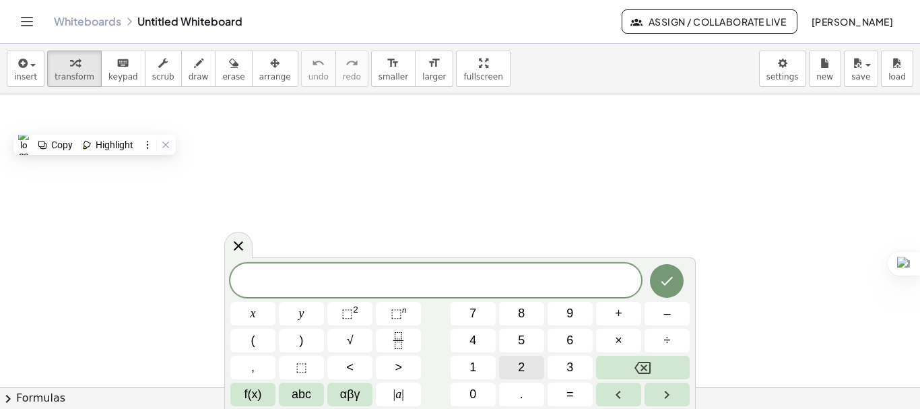
click at [518, 376] on span "2" at bounding box center [521, 367] width 7 height 18
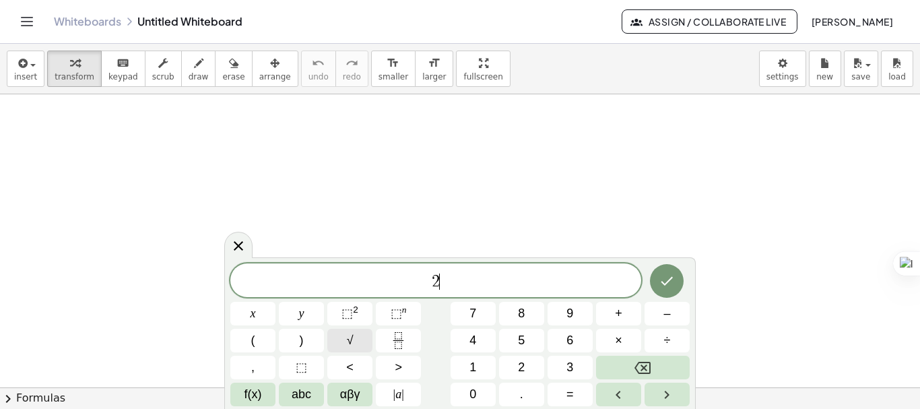
click at [356, 342] on button "√" at bounding box center [349, 341] width 45 height 24
click at [528, 370] on button "2" at bounding box center [521, 368] width 45 height 24
click at [262, 317] on button "x" at bounding box center [252, 314] width 45 height 24
click at [651, 322] on button "–" at bounding box center [667, 314] width 45 height 24
click at [480, 361] on button "1" at bounding box center [473, 368] width 45 height 24
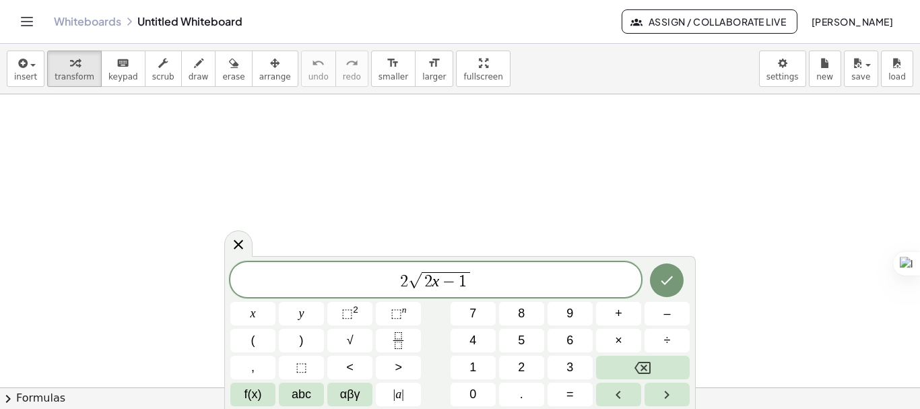
click at [518, 279] on span "2 √ 2 x − 1 ​" at bounding box center [435, 280] width 411 height 21
click at [658, 309] on button "–" at bounding box center [667, 314] width 45 height 24
click at [265, 315] on button "x" at bounding box center [252, 314] width 45 height 24
click at [577, 394] on button "=" at bounding box center [570, 395] width 45 height 24
click at [470, 371] on span "1" at bounding box center [473, 367] width 7 height 18
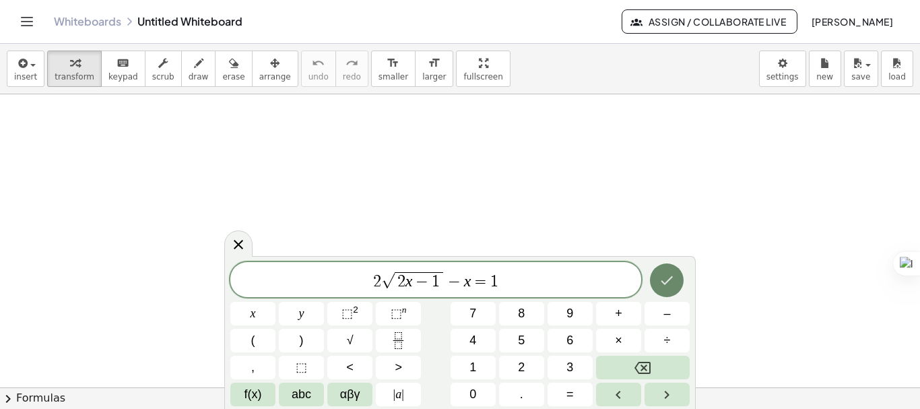
click at [660, 283] on icon "Done" at bounding box center [667, 280] width 16 height 16
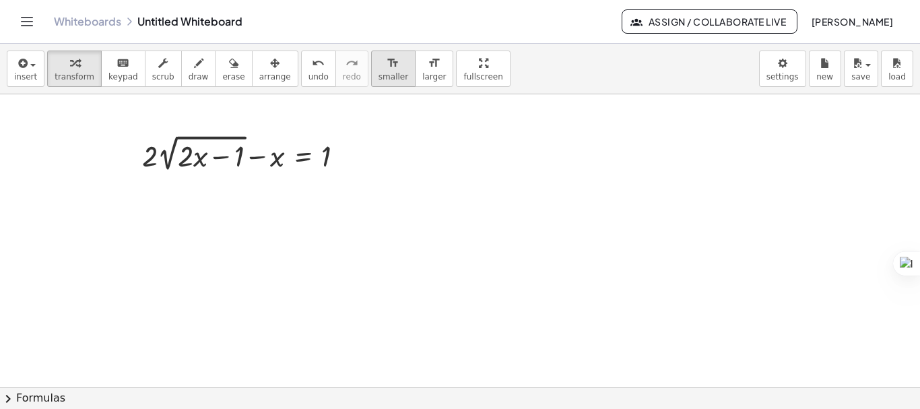
click at [387, 66] on icon "format_size" at bounding box center [393, 63] width 13 height 16
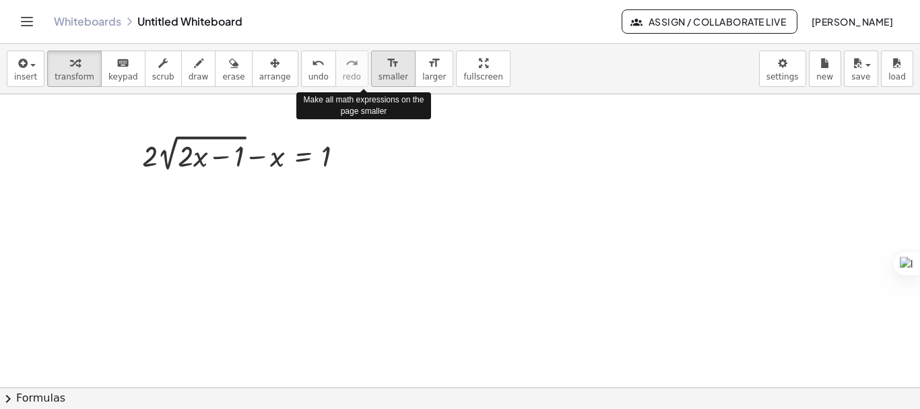
click at [387, 66] on icon "format_size" at bounding box center [393, 63] width 13 height 16
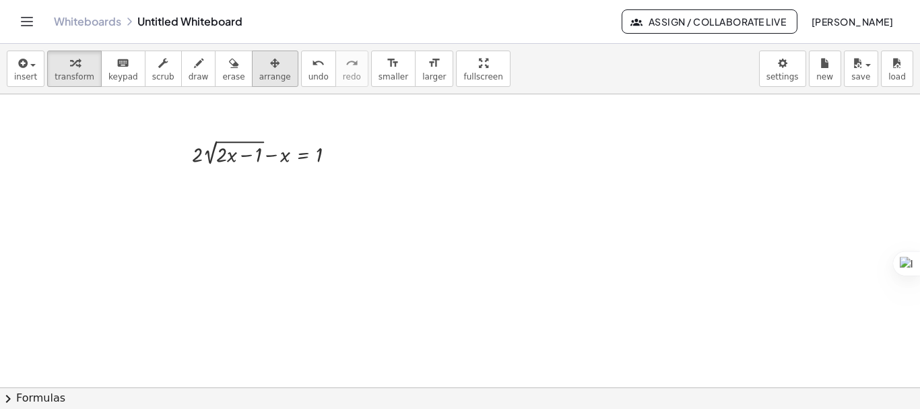
click at [259, 69] on div "button" at bounding box center [275, 63] width 32 height 16
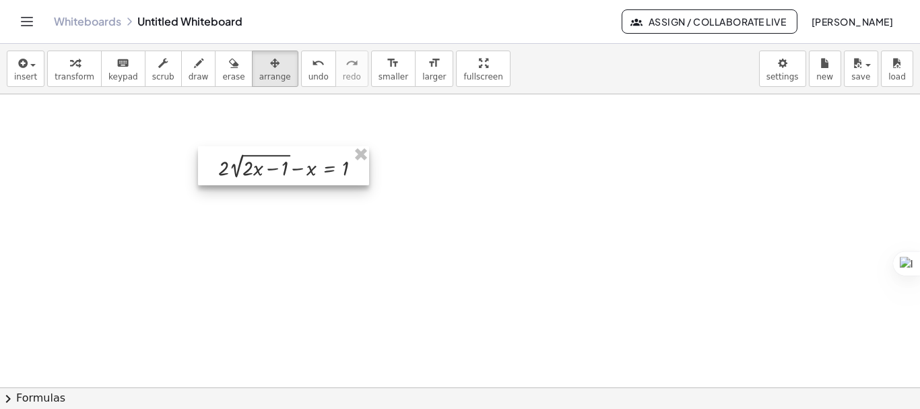
drag, startPoint x: 268, startPoint y: 143, endPoint x: 294, endPoint y: 156, distance: 29.5
click at [294, 156] on div at bounding box center [283, 165] width 171 height 39
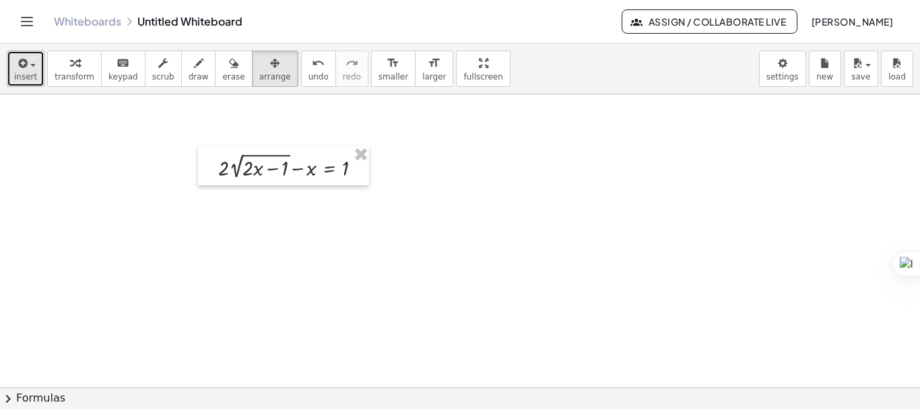
click at [23, 55] on icon "button" at bounding box center [21, 63] width 12 height 16
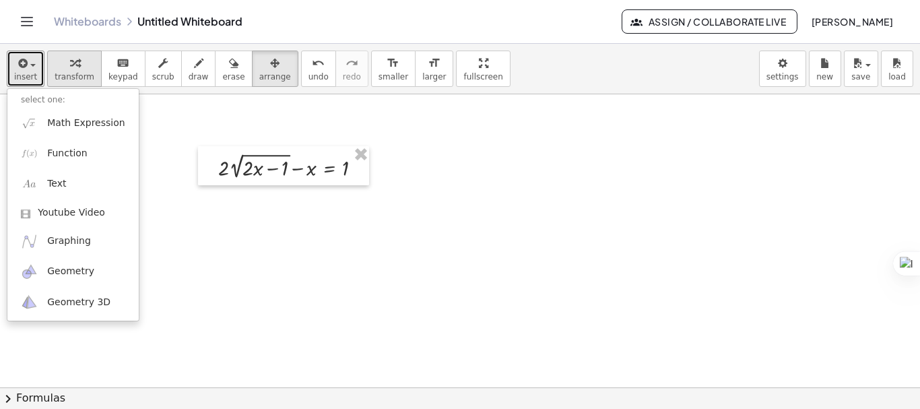
click at [57, 67] on div "button" at bounding box center [75, 63] width 40 height 16
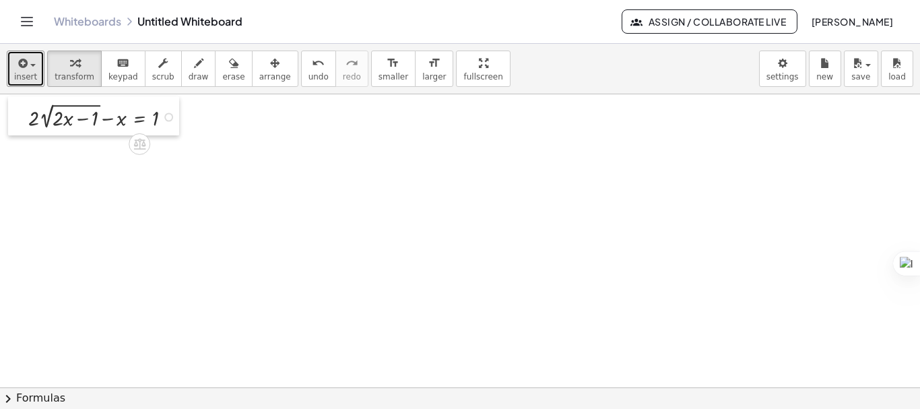
drag, startPoint x: 211, startPoint y: 157, endPoint x: 21, endPoint y: 108, distance: 196.3
click at [21, 108] on div at bounding box center [18, 115] width 20 height 39
drag, startPoint x: 106, startPoint y: 120, endPoint x: 162, endPoint y: 122, distance: 55.3
click at [32, 70] on div "button" at bounding box center [25, 63] width 23 height 16
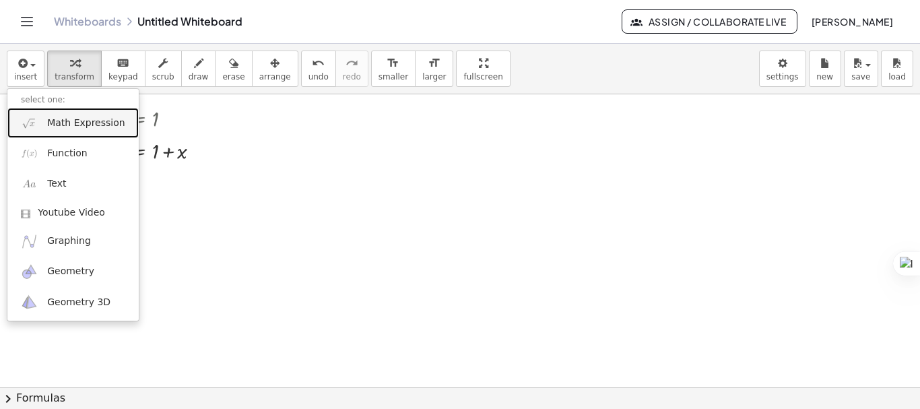
click at [69, 125] on span "Math Expression" at bounding box center [85, 123] width 77 height 13
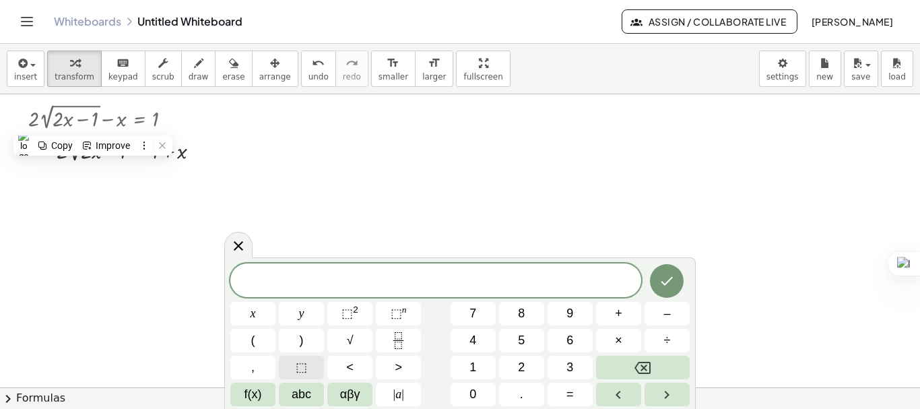
click at [293, 365] on button "⬚" at bounding box center [301, 368] width 45 height 24
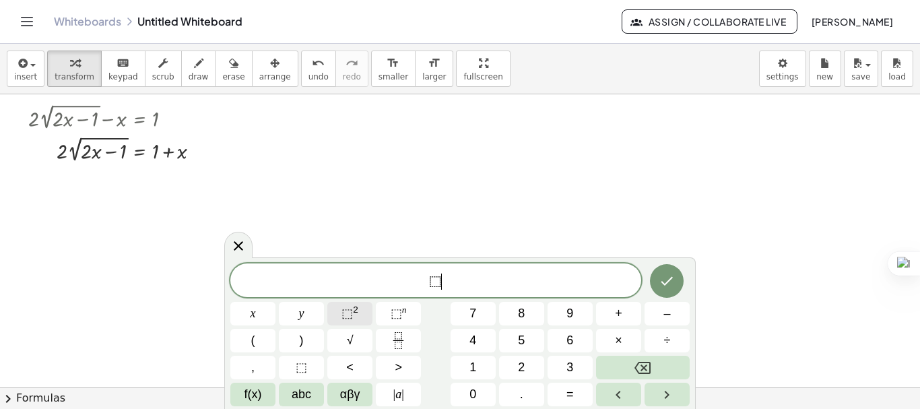
click at [345, 311] on span "⬚" at bounding box center [347, 313] width 11 height 13
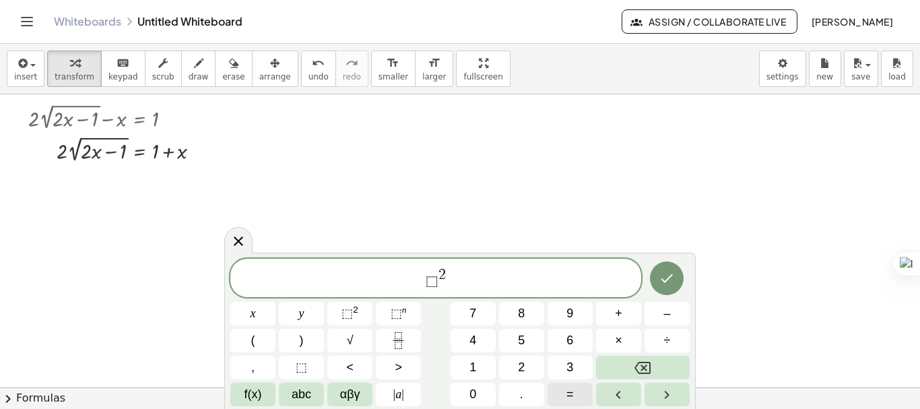
click at [575, 393] on button "=" at bounding box center [570, 395] width 45 height 24
click at [307, 362] on span "⬚" at bounding box center [301, 367] width 11 height 18
click at [348, 311] on span "⬚" at bounding box center [347, 313] width 11 height 13
click at [664, 280] on icon "Done" at bounding box center [667, 278] width 16 height 16
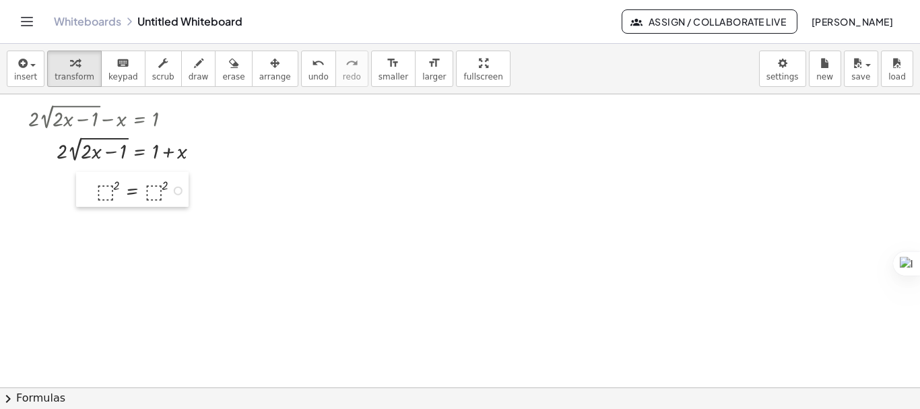
drag, startPoint x: 310, startPoint y: 126, endPoint x: 87, endPoint y: 174, distance: 228.1
click at [87, 174] on div at bounding box center [86, 189] width 20 height 35
drag, startPoint x: 53, startPoint y: 150, endPoint x: 123, endPoint y: 159, distance: 71.3
click at [123, 159] on div at bounding box center [120, 149] width 196 height 32
drag, startPoint x: 99, startPoint y: 156, endPoint x: 112, endPoint y: 197, distance: 43.1
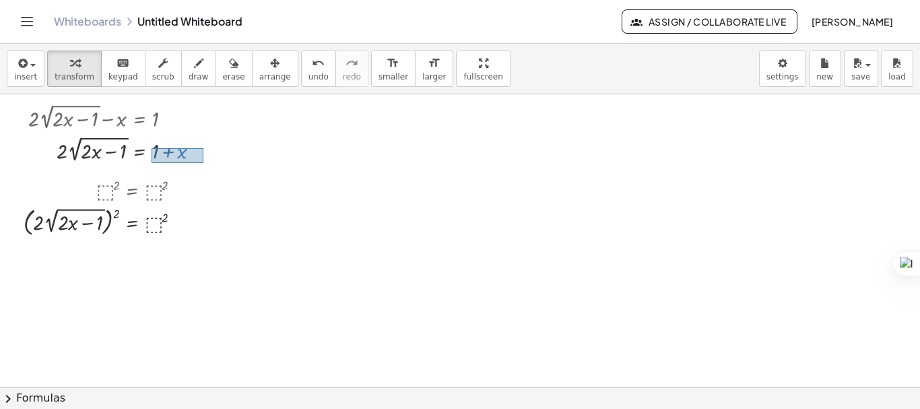
drag, startPoint x: 204, startPoint y: 163, endPoint x: 152, endPoint y: 148, distance: 54.0
drag, startPoint x: 165, startPoint y: 154, endPoint x: 157, endPoint y: 156, distance: 8.2
click at [157, 156] on div at bounding box center [120, 149] width 196 height 32
drag, startPoint x: 209, startPoint y: 158, endPoint x: 155, endPoint y: 150, distance: 54.6
drag, startPoint x: 170, startPoint y: 157, endPoint x: 158, endPoint y: 237, distance: 81.2
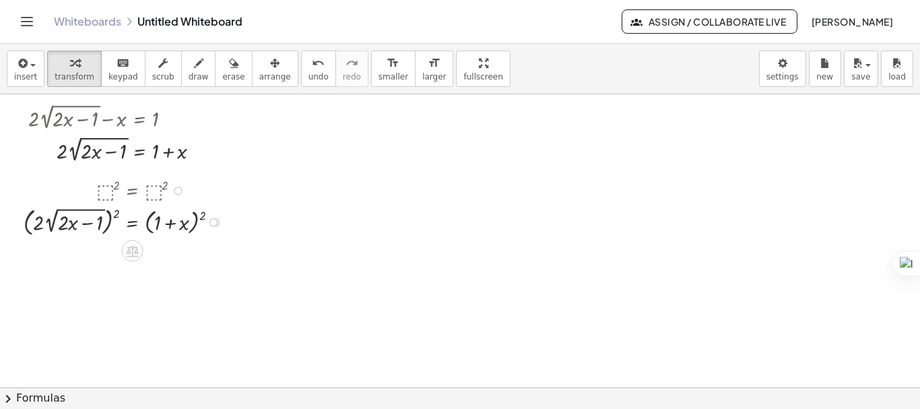
click at [204, 217] on div at bounding box center [127, 221] width 220 height 35
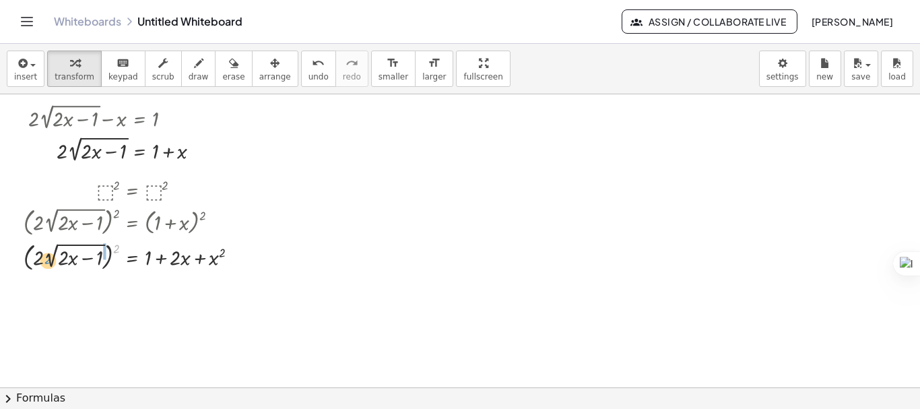
drag, startPoint x: 118, startPoint y: 250, endPoint x: 49, endPoint y: 261, distance: 69.6
click at [49, 261] on div at bounding box center [136, 256] width 239 height 35
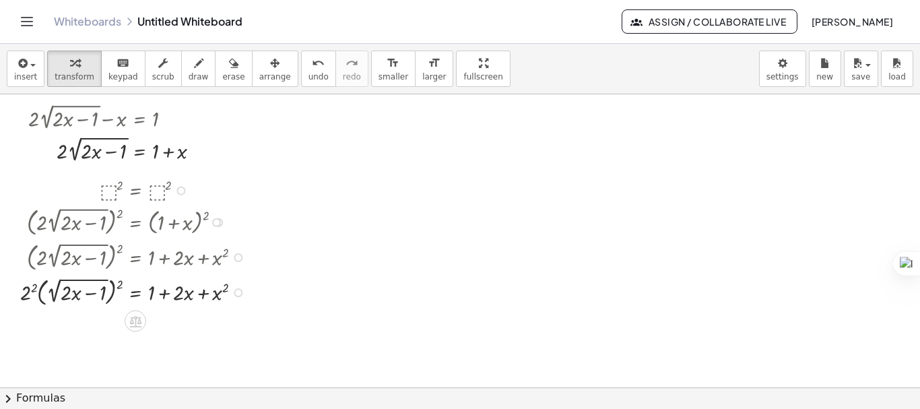
click at [121, 284] on div at bounding box center [135, 291] width 245 height 35
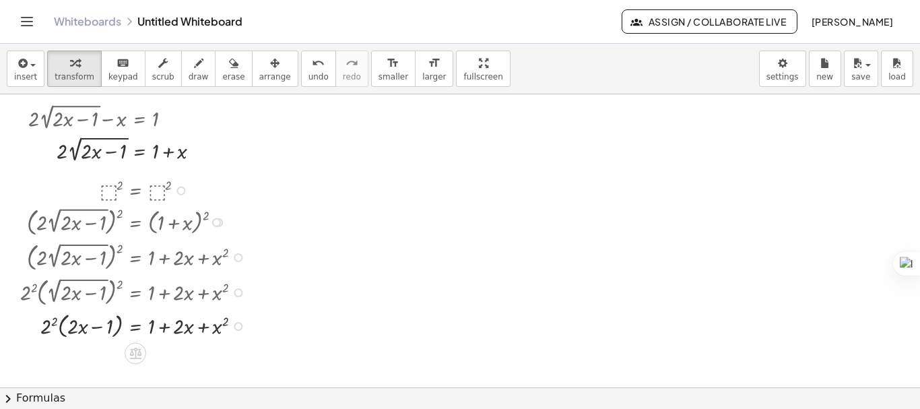
click at [53, 319] on div at bounding box center [135, 325] width 245 height 32
drag, startPoint x: 53, startPoint y: 356, endPoint x: 78, endPoint y: 359, distance: 25.8
click at [78, 359] on div at bounding box center [135, 357] width 245 height 32
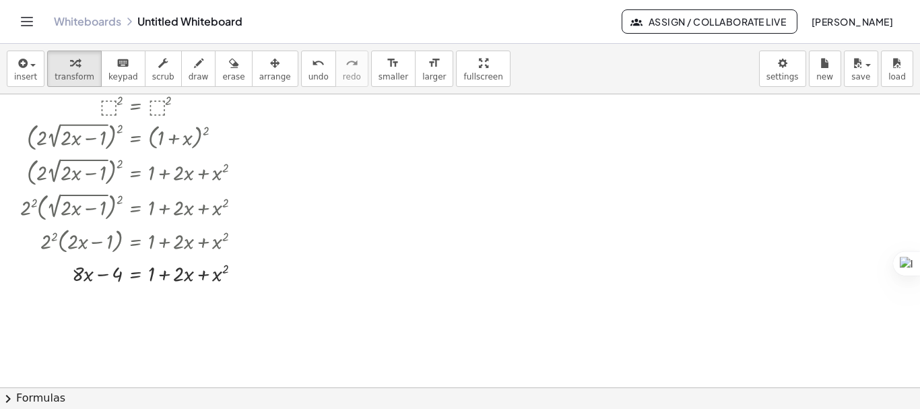
scroll to position [90, 0]
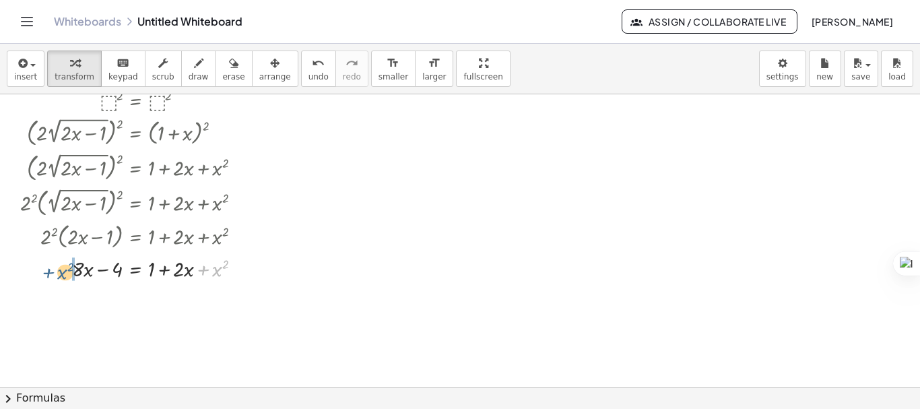
drag, startPoint x: 213, startPoint y: 274, endPoint x: 55, endPoint y: 276, distance: 158.4
click at [55, 276] on div at bounding box center [135, 268] width 245 height 30
drag, startPoint x: 185, startPoint y: 301, endPoint x: 92, endPoint y: 299, distance: 93.7
click at [92, 299] on div at bounding box center [136, 297] width 247 height 30
drag, startPoint x: 205, startPoint y: 307, endPoint x: 165, endPoint y: 297, distance: 40.9
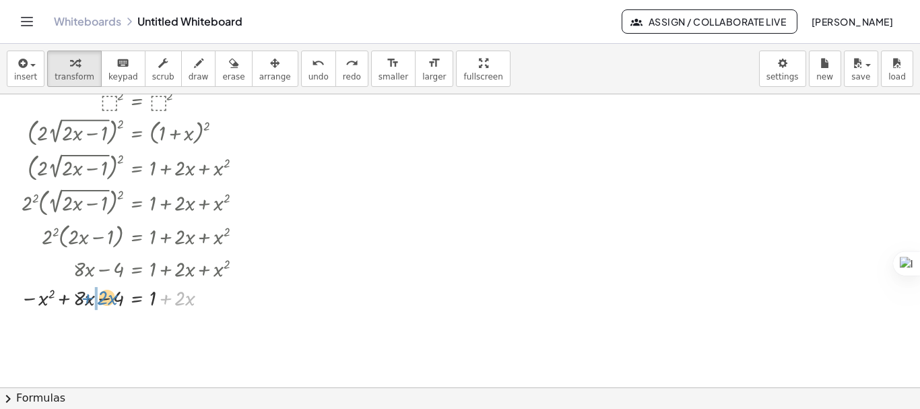
drag, startPoint x: 174, startPoint y: 304, endPoint x: 87, endPoint y: 303, distance: 86.9
click at [87, 303] on div at bounding box center [136, 297] width 247 height 30
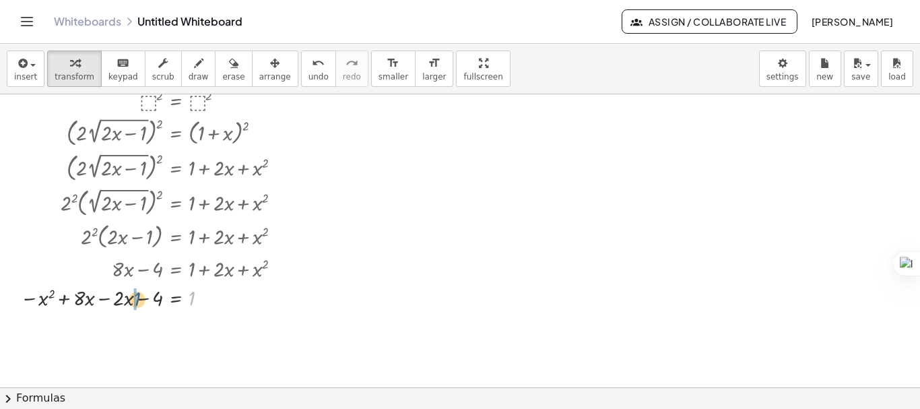
drag, startPoint x: 189, startPoint y: 301, endPoint x: 132, endPoint y: 302, distance: 57.3
click at [132, 302] on div at bounding box center [156, 297] width 286 height 30
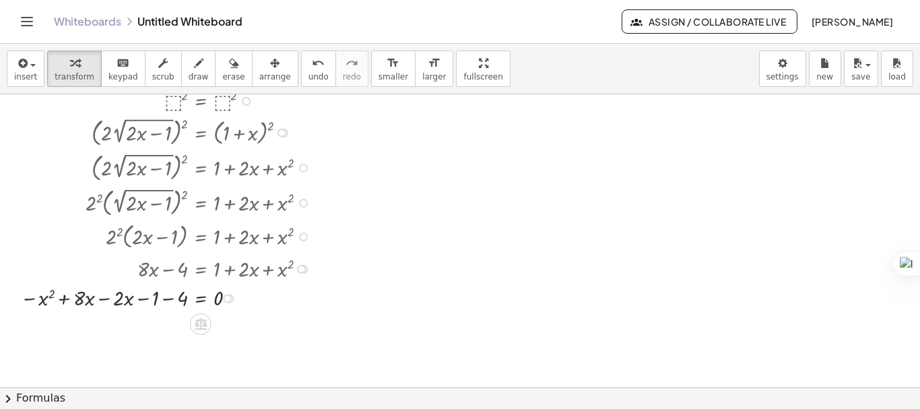
click at [166, 303] on div at bounding box center [168, 297] width 311 height 30
click at [129, 328] on div at bounding box center [168, 327] width 311 height 30
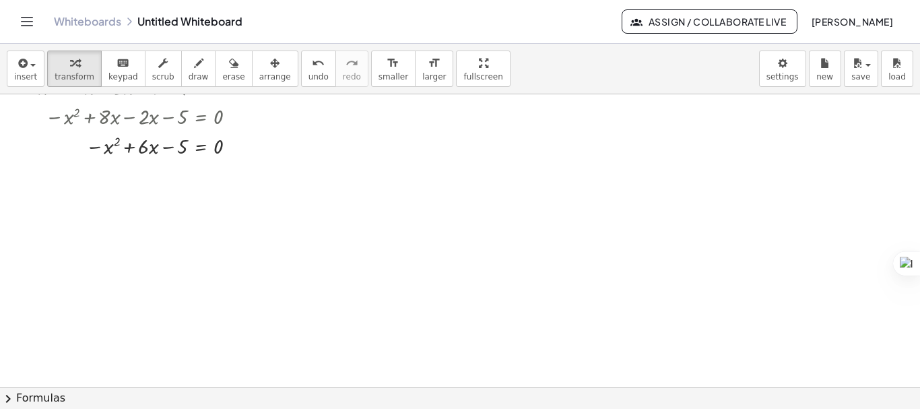
scroll to position [337, 0]
click at [11, 396] on span "chevron_right" at bounding box center [8, 399] width 16 height 16
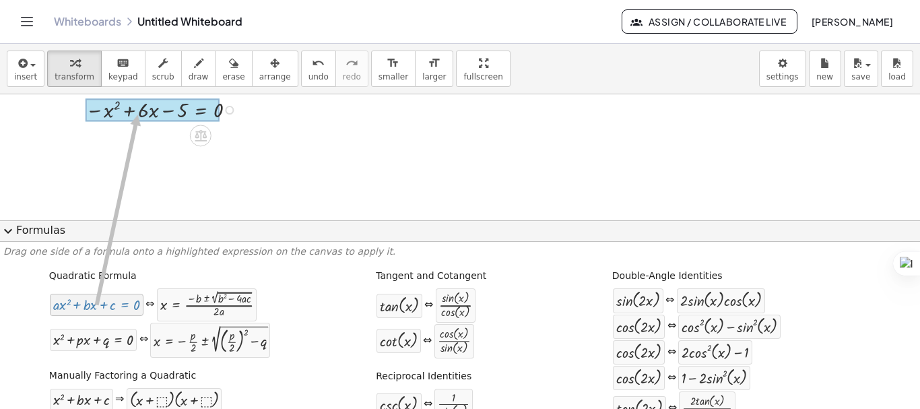
drag, startPoint x: 92, startPoint y: 304, endPoint x: 135, endPoint y: 115, distance: 194.2
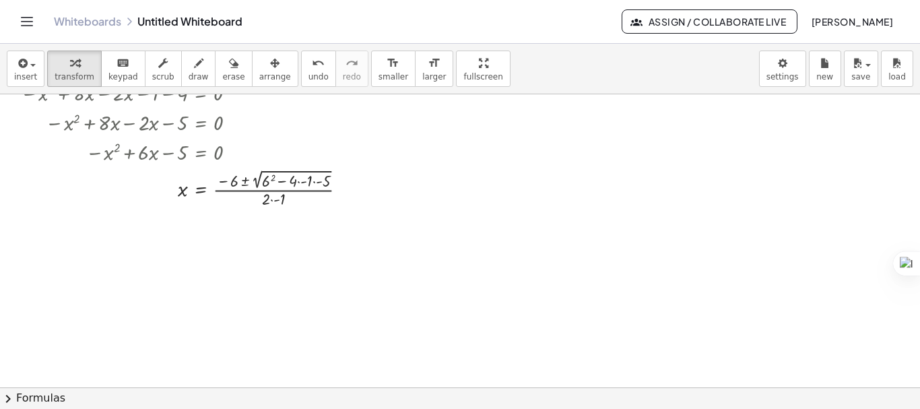
scroll to position [292, 0]
click at [305, 185] on div at bounding box center [188, 190] width 350 height 44
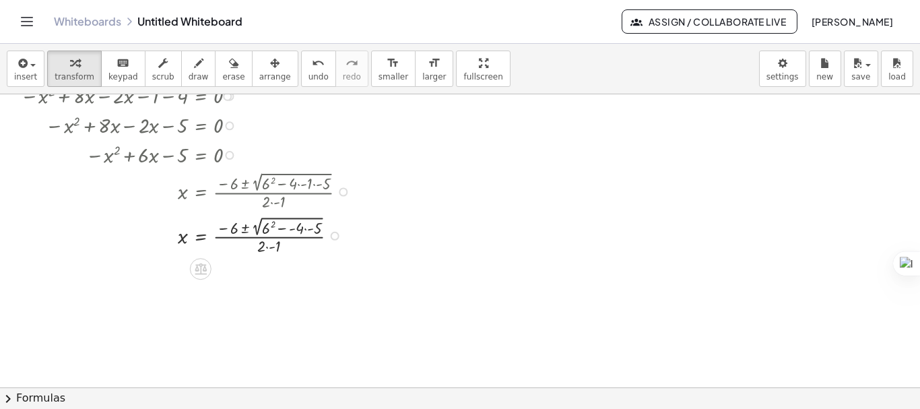
click at [307, 230] on div at bounding box center [188, 235] width 350 height 44
click at [272, 230] on div at bounding box center [188, 235] width 350 height 44
click at [286, 271] on div at bounding box center [188, 279] width 350 height 44
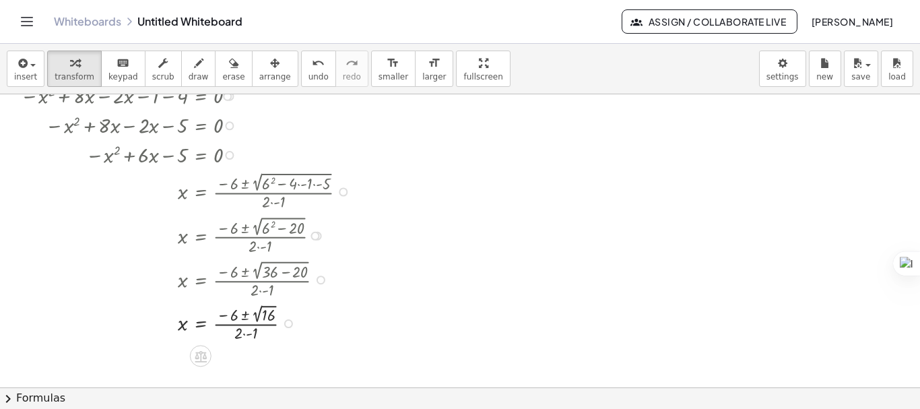
click at [260, 316] on div at bounding box center [188, 322] width 350 height 43
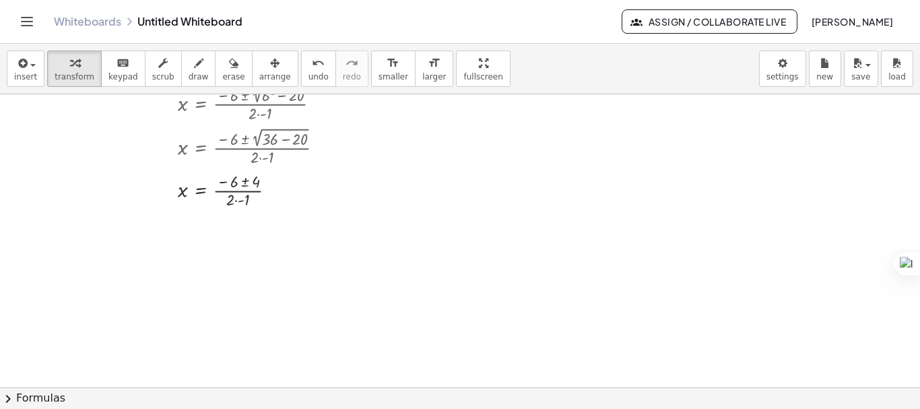
scroll to position [426, 0]
click at [246, 182] on div at bounding box center [188, 188] width 350 height 42
click at [89, 231] on div at bounding box center [74, 237] width 123 height 42
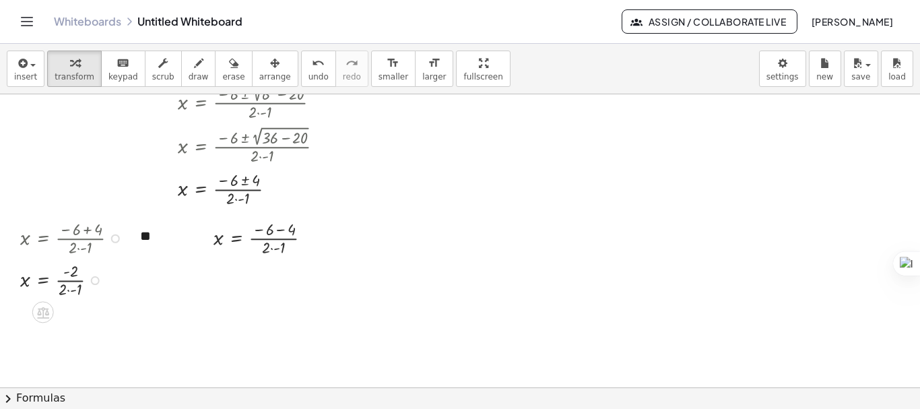
click at [71, 290] on div at bounding box center [74, 279] width 123 height 42
click at [71, 325] on div at bounding box center [74, 322] width 123 height 42
click at [283, 231] on div at bounding box center [268, 237] width 123 height 42
click at [263, 292] on div at bounding box center [268, 279] width 123 height 42
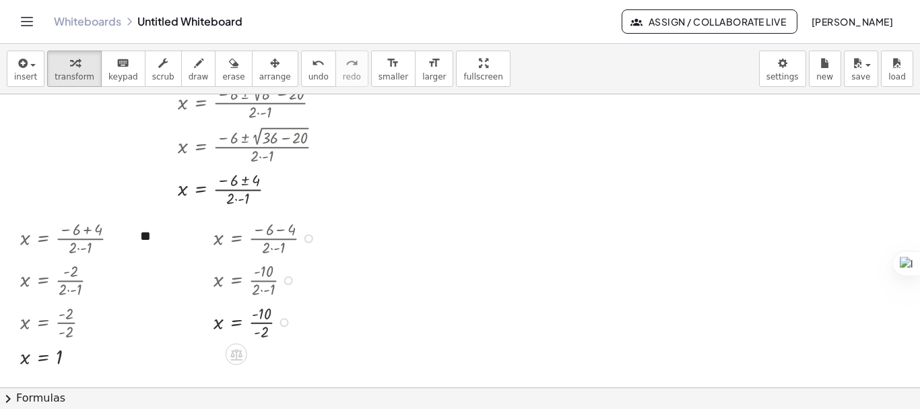
click at [263, 323] on div at bounding box center [268, 322] width 123 height 42
click at [263, 323] on div at bounding box center [268, 321] width 123 height 28
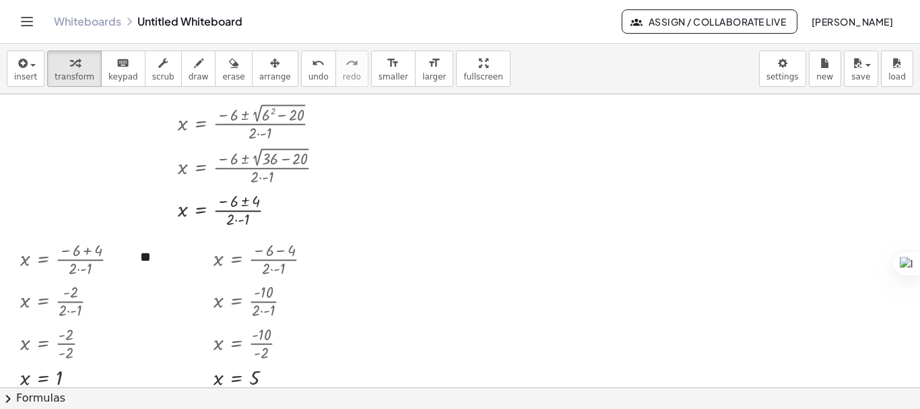
scroll to position [404, 0]
click at [252, 82] on button "arrange" at bounding box center [275, 69] width 46 height 36
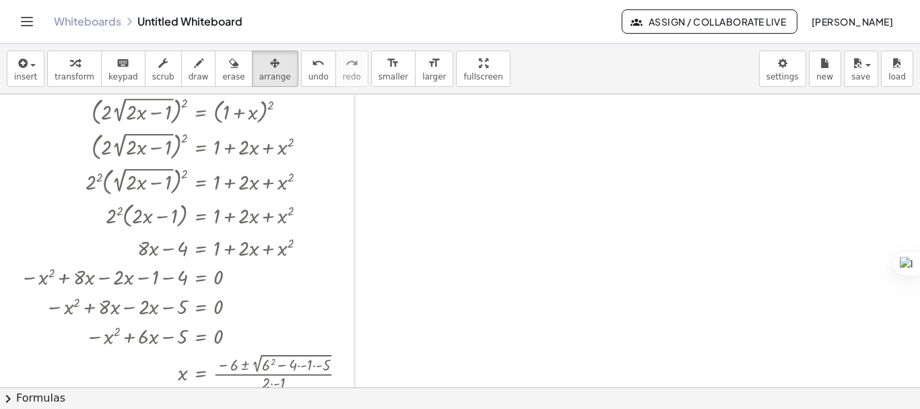
scroll to position [0, 0]
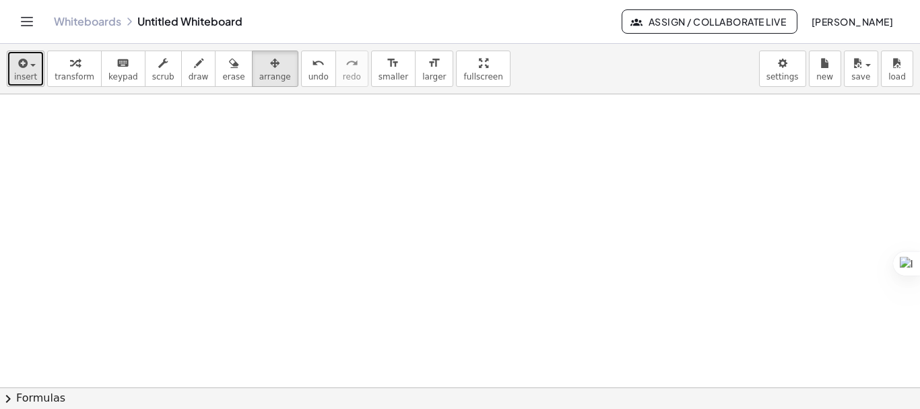
click at [36, 67] on button "insert" at bounding box center [26, 69] width 38 height 36
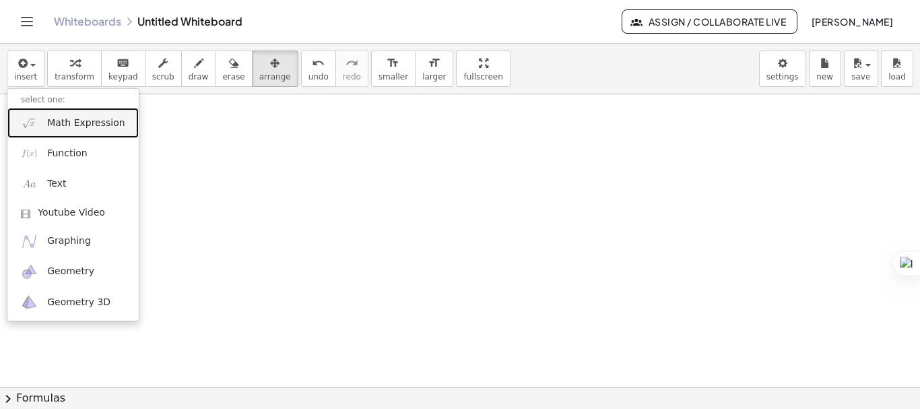
click at [45, 117] on link "Math Expression" at bounding box center [72, 123] width 131 height 30
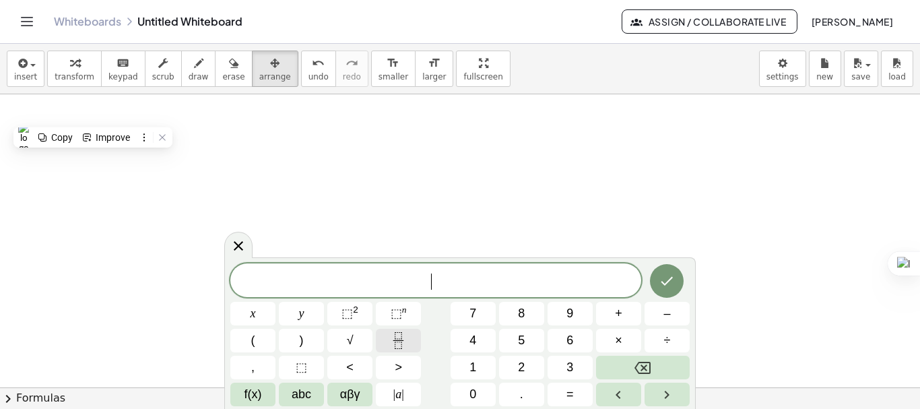
click at [393, 340] on icon "Fraction" at bounding box center [398, 340] width 17 height 17
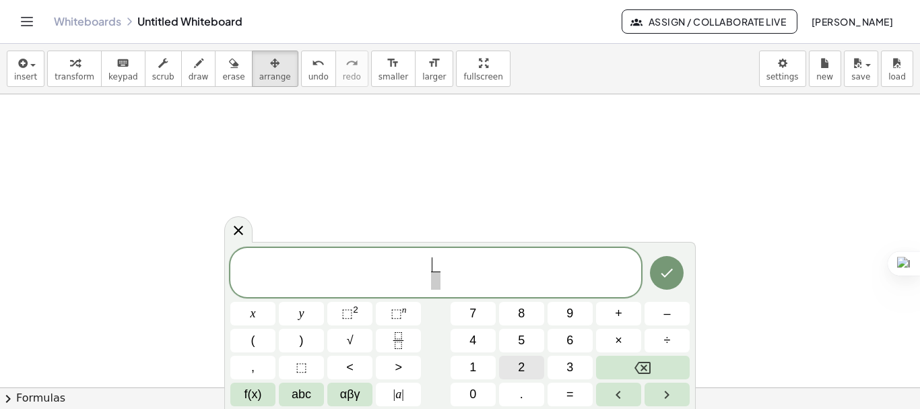
click at [520, 367] on span "2" at bounding box center [521, 367] width 7 height 18
click at [435, 287] on span at bounding box center [436, 281] width 10 height 18
click at [253, 313] on span "x" at bounding box center [253, 314] width 5 height 18
click at [457, 280] on span "2 x ​ ​" at bounding box center [435, 274] width 411 height 36
click at [668, 315] on span "–" at bounding box center [667, 314] width 7 height 18
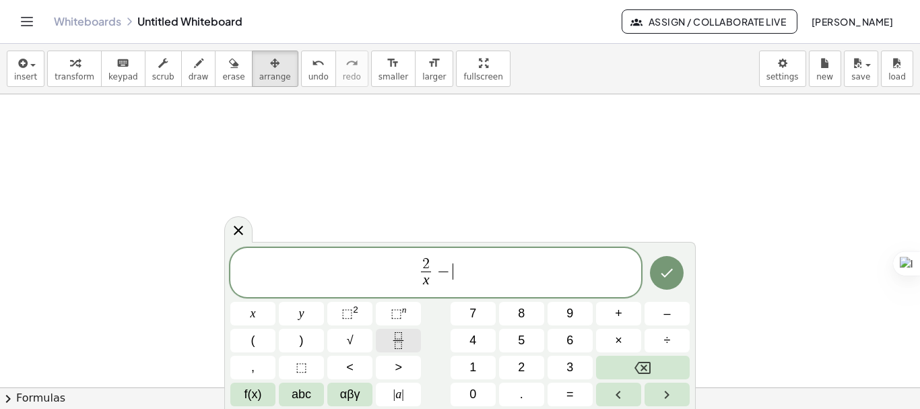
click at [404, 335] on icon "Fraction" at bounding box center [398, 340] width 17 height 17
click at [258, 319] on button "x" at bounding box center [252, 314] width 45 height 24
click at [266, 313] on button "x" at bounding box center [252, 314] width 45 height 24
click at [450, 284] on span "​" at bounding box center [453, 281] width 17 height 18
click at [254, 308] on span "x" at bounding box center [253, 314] width 5 height 18
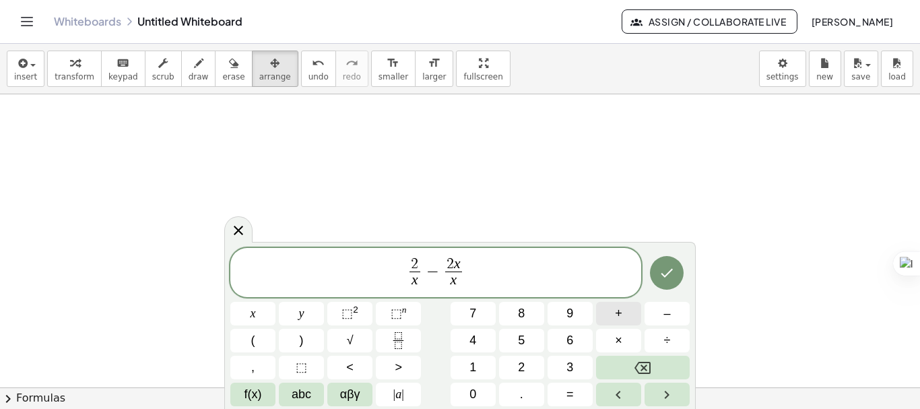
click at [619, 315] on span "+" at bounding box center [618, 314] width 7 height 18
click at [528, 362] on button "2" at bounding box center [521, 368] width 45 height 24
click at [487, 270] on span "2 x ​ − 2 x x + 2 ​ ​" at bounding box center [435, 274] width 411 height 36
click at [579, 393] on button "=" at bounding box center [570, 395] width 45 height 24
click at [398, 338] on icon "Fraction" at bounding box center [398, 340] width 17 height 17
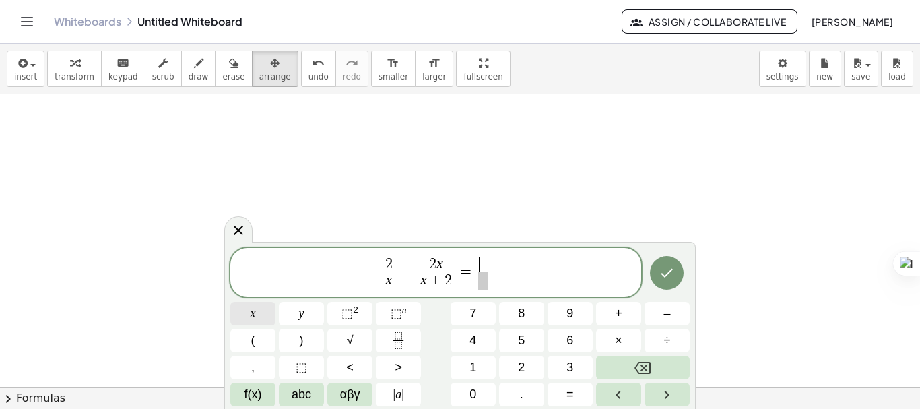
click at [253, 315] on span "x" at bounding box center [253, 314] width 5 height 18
click at [483, 281] on span at bounding box center [482, 281] width 9 height 18
click at [255, 321] on span "x" at bounding box center [253, 314] width 5 height 18
click at [356, 314] on sup "2" at bounding box center [355, 310] width 5 height 10
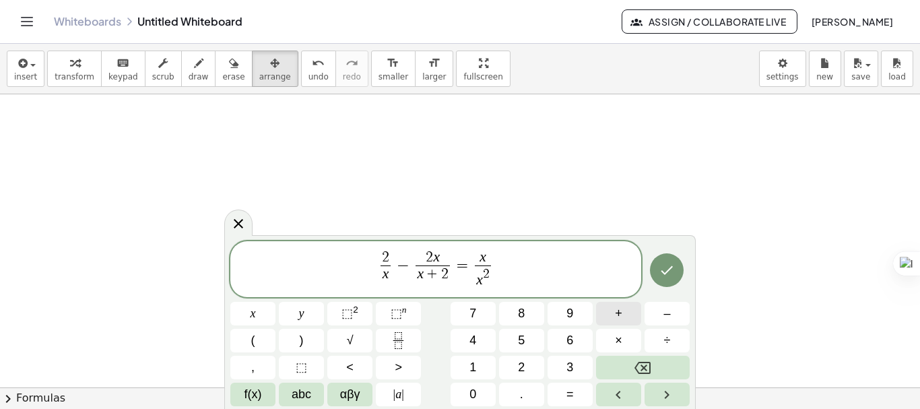
click at [613, 313] on button "+" at bounding box center [618, 314] width 45 height 24
click at [529, 370] on button "2" at bounding box center [521, 368] width 45 height 24
click at [260, 314] on button "x" at bounding box center [252, 314] width 45 height 24
click at [669, 270] on icon "Done" at bounding box center [668, 269] width 12 height 9
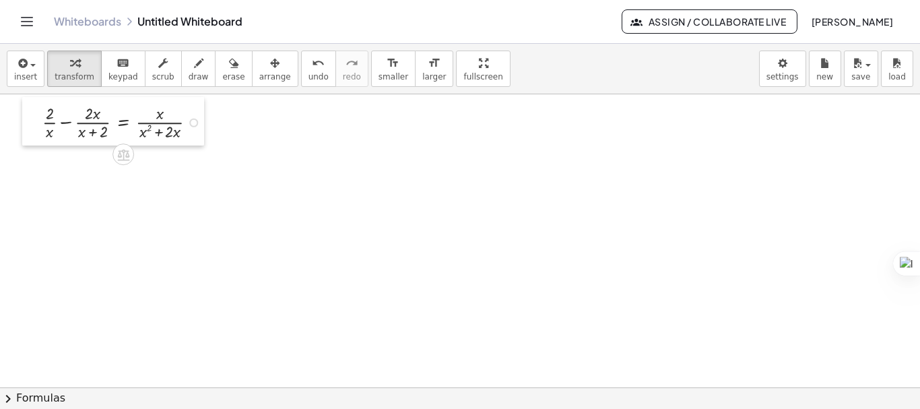
drag, startPoint x: 94, startPoint y: 128, endPoint x: 25, endPoint y: 101, distance: 73.8
click at [25, 101] on div at bounding box center [32, 121] width 20 height 49
drag, startPoint x: 47, startPoint y: 135, endPoint x: 91, endPoint y: 139, distance: 44.0
click at [91, 139] on div at bounding box center [125, 121] width 179 height 42
click at [67, 124] on div at bounding box center [125, 121] width 179 height 42
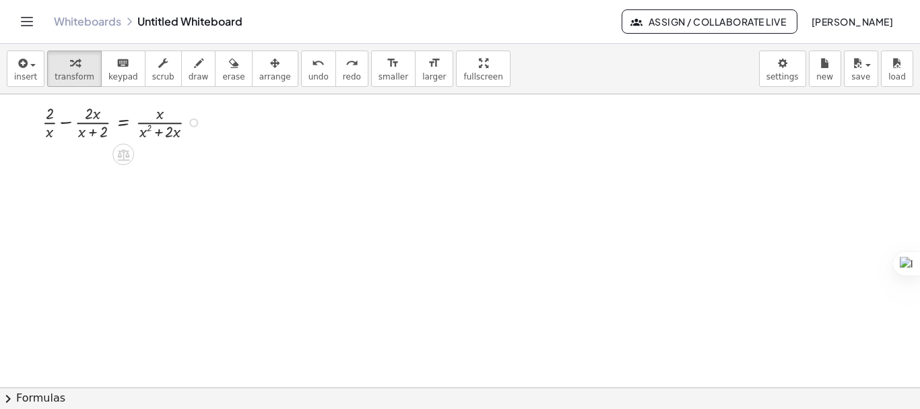
click at [67, 124] on div "+ · 2 · x − · 2 · x · ( + x + 2 ) = · x · ( + x 2 + · 2 · x ) For this to work,…" at bounding box center [460, 387] width 920 height 586
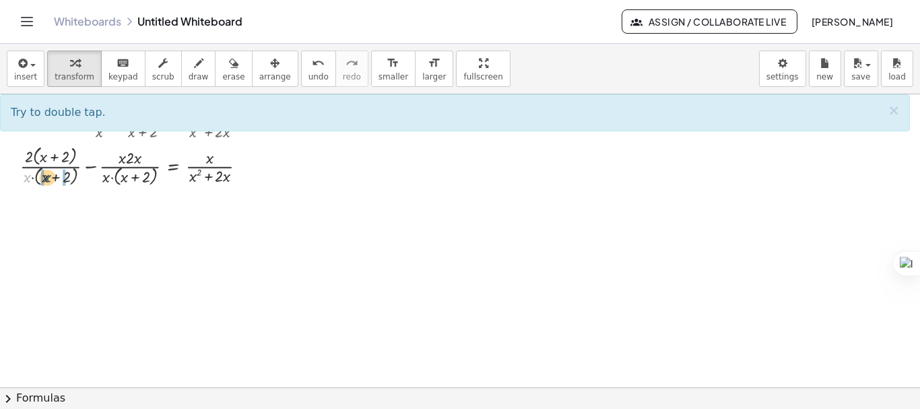
drag, startPoint x: 26, startPoint y: 179, endPoint x: 48, endPoint y: 179, distance: 21.6
click at [48, 179] on div at bounding box center [138, 165] width 251 height 46
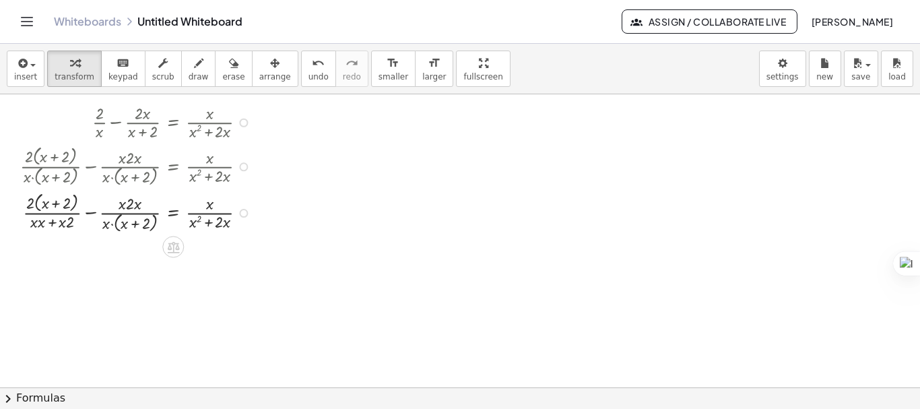
click at [41, 222] on div at bounding box center [138, 212] width 251 height 46
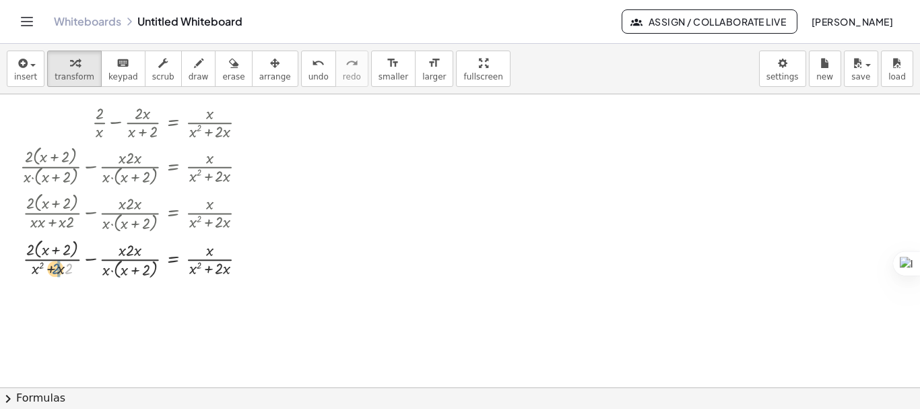
drag, startPoint x: 71, startPoint y: 266, endPoint x: 57, endPoint y: 266, distance: 13.5
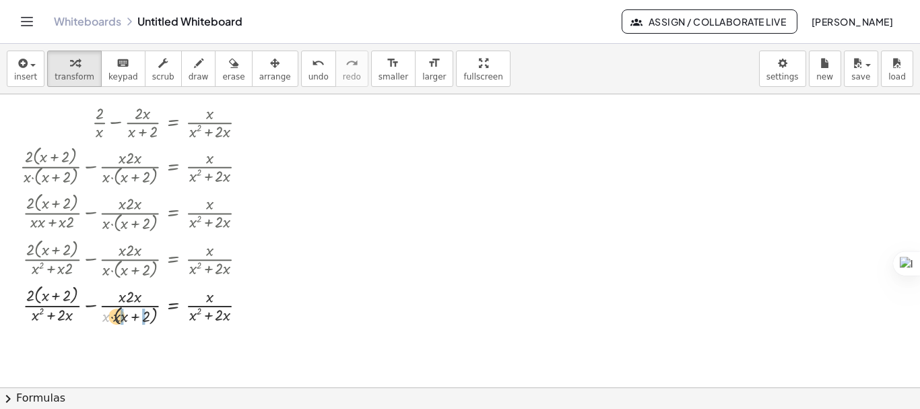
drag, startPoint x: 108, startPoint y: 319, endPoint x: 124, endPoint y: 319, distance: 15.5
click at [124, 319] on div at bounding box center [138, 305] width 251 height 46
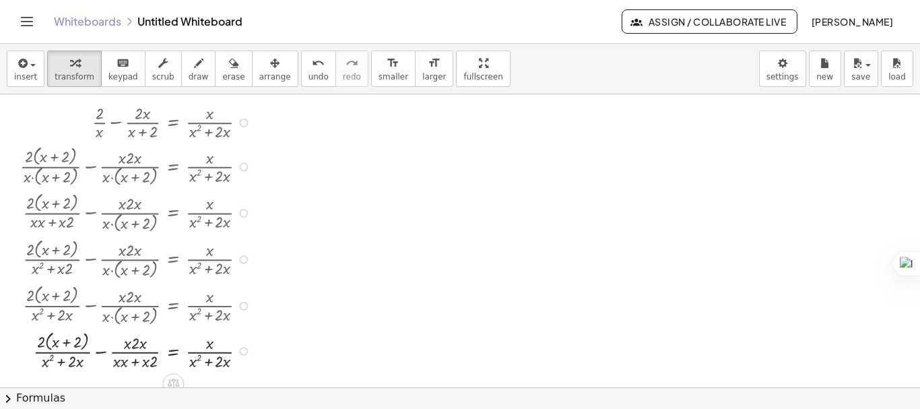
click at [124, 360] on div at bounding box center [138, 349] width 251 height 44
drag, startPoint x: 152, startPoint y: 365, endPoint x: 138, endPoint y: 365, distance: 13.5
click at [138, 365] on div at bounding box center [138, 349] width 251 height 44
click at [144, 345] on div at bounding box center [138, 349] width 251 height 44
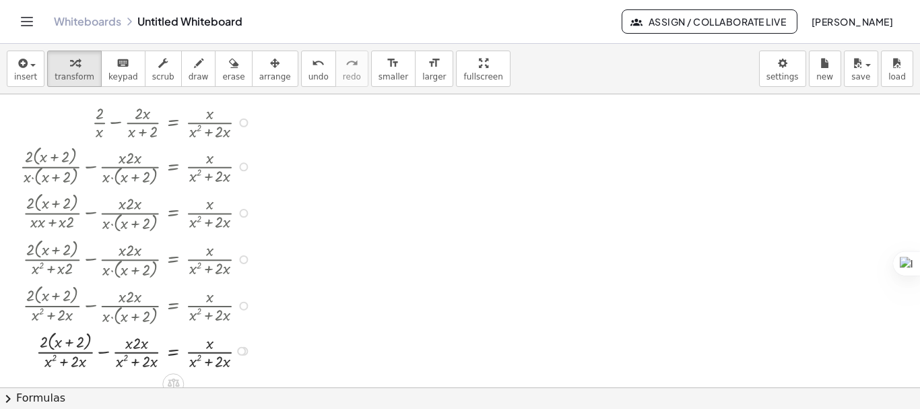
click at [144, 345] on div at bounding box center [138, 349] width 251 height 44
drag, startPoint x: 144, startPoint y: 345, endPoint x: 125, endPoint y: 345, distance: 18.9
drag, startPoint x: 139, startPoint y: 346, endPoint x: 121, endPoint y: 346, distance: 17.5
click at [121, 346] on div at bounding box center [138, 349] width 251 height 44
drag, startPoint x: 42, startPoint y: 340, endPoint x: 59, endPoint y: 340, distance: 16.8
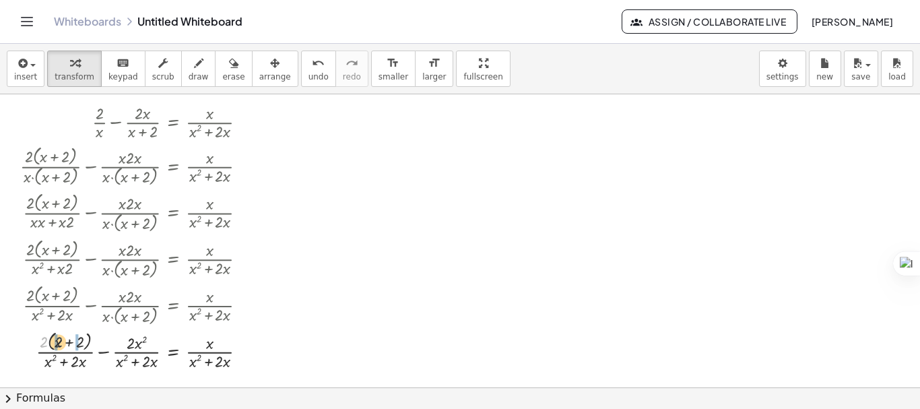
click at [59, 340] on div at bounding box center [138, 349] width 251 height 44
click at [98, 351] on div at bounding box center [138, 350] width 251 height 42
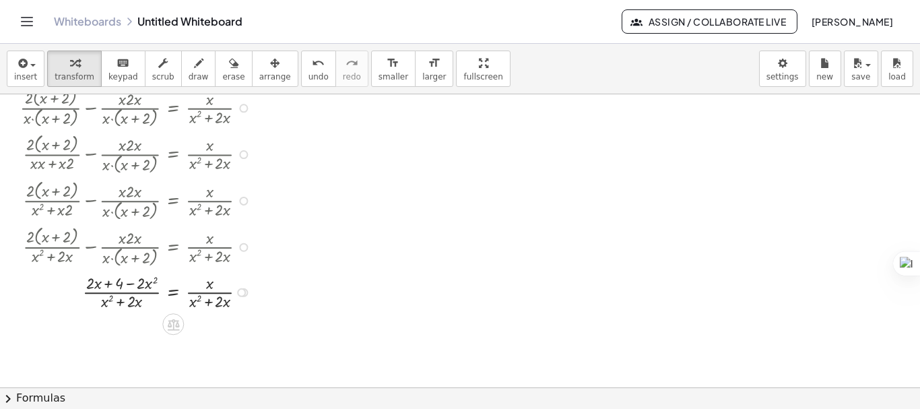
scroll to position [67, 0]
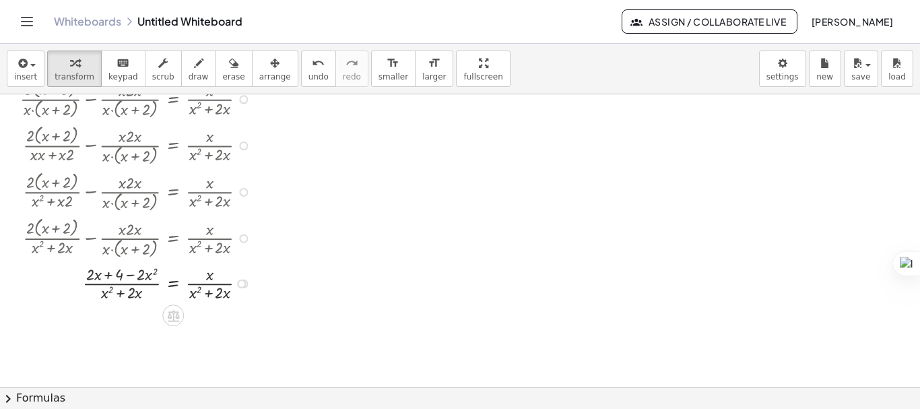
click at [173, 282] on div at bounding box center [138, 282] width 251 height 42
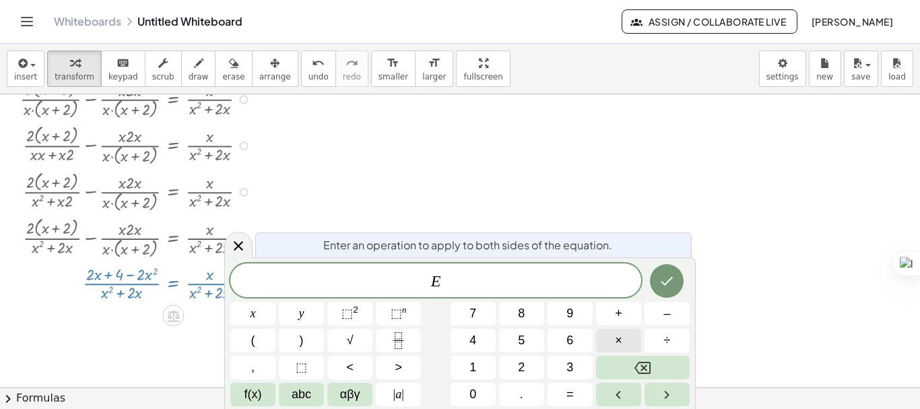
click at [619, 344] on span "×" at bounding box center [618, 341] width 7 height 18
click at [263, 339] on button "(" at bounding box center [252, 341] width 45 height 24
click at [258, 315] on button "x" at bounding box center [252, 314] width 45 height 24
click at [349, 318] on span "⬚" at bounding box center [347, 313] width 11 height 13
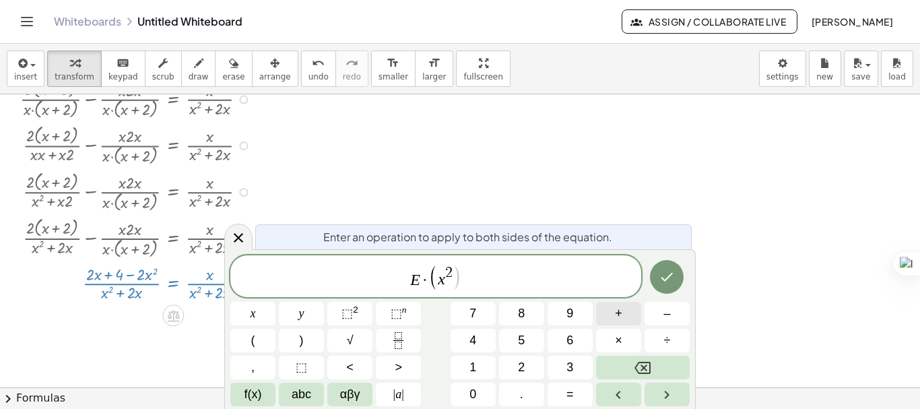
click at [625, 317] on button "+" at bounding box center [618, 314] width 45 height 24
click at [515, 358] on button "2" at bounding box center [521, 368] width 45 height 24
click at [246, 311] on button "x" at bounding box center [252, 314] width 45 height 24
click at [309, 344] on button ")" at bounding box center [301, 341] width 45 height 24
click at [674, 269] on icon "Done" at bounding box center [667, 277] width 16 height 16
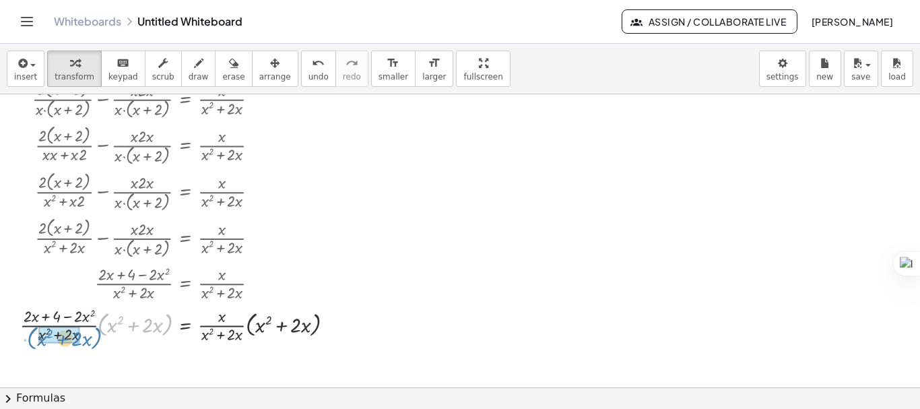
drag, startPoint x: 166, startPoint y: 327, endPoint x: 96, endPoint y: 341, distance: 72.0
click at [96, 341] on div at bounding box center [182, 324] width 338 height 42
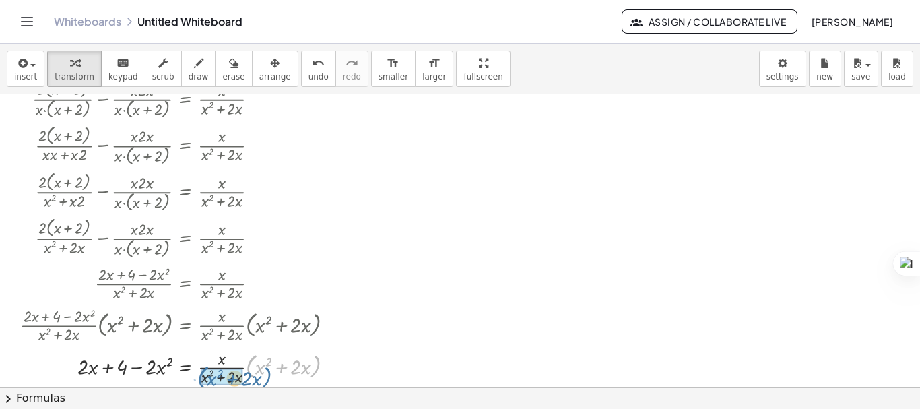
drag, startPoint x: 316, startPoint y: 366, endPoint x: 263, endPoint y: 378, distance: 53.9
click at [263, 378] on div at bounding box center [182, 367] width 338 height 42
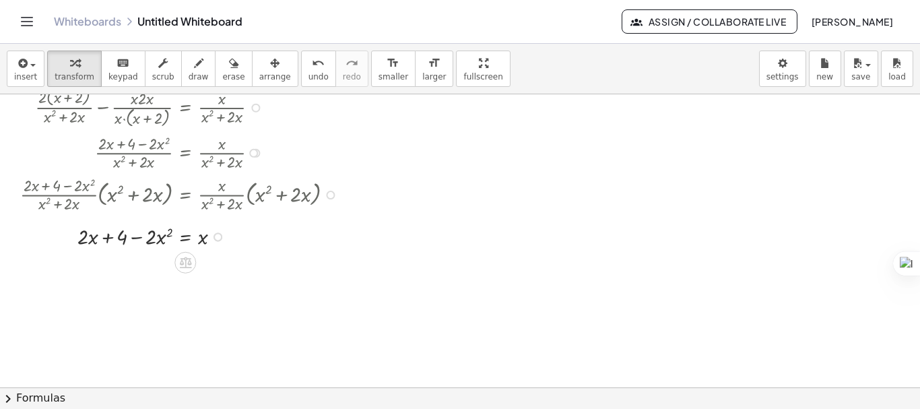
scroll to position [202, 0]
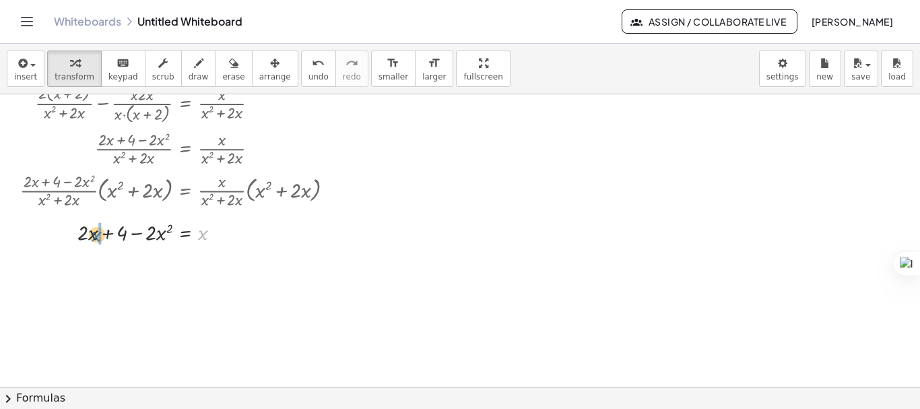
drag, startPoint x: 203, startPoint y: 240, endPoint x: 94, endPoint y: 241, distance: 109.2
click at [94, 241] on div at bounding box center [182, 232] width 338 height 30
click at [80, 261] on div at bounding box center [182, 262] width 338 height 30
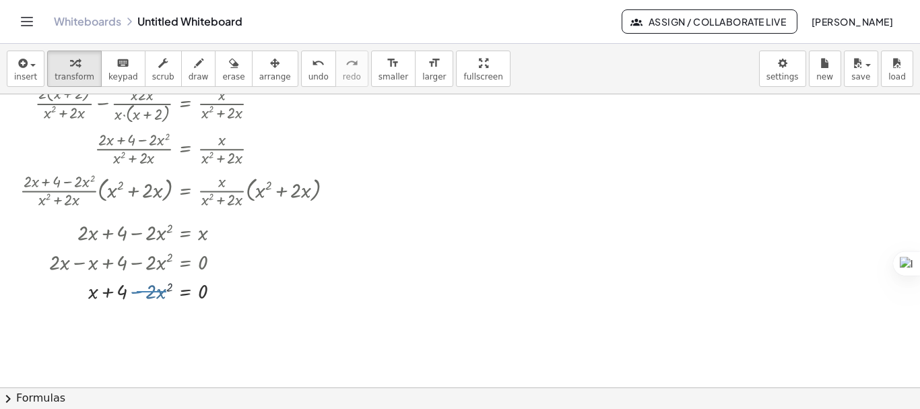
drag, startPoint x: 137, startPoint y: 291, endPoint x: 166, endPoint y: 292, distance: 29.7
click at [166, 292] on div at bounding box center [182, 291] width 338 height 30
drag, startPoint x: 166, startPoint y: 292, endPoint x: 95, endPoint y: 291, distance: 71.4
click at [95, 291] on div at bounding box center [182, 291] width 338 height 30
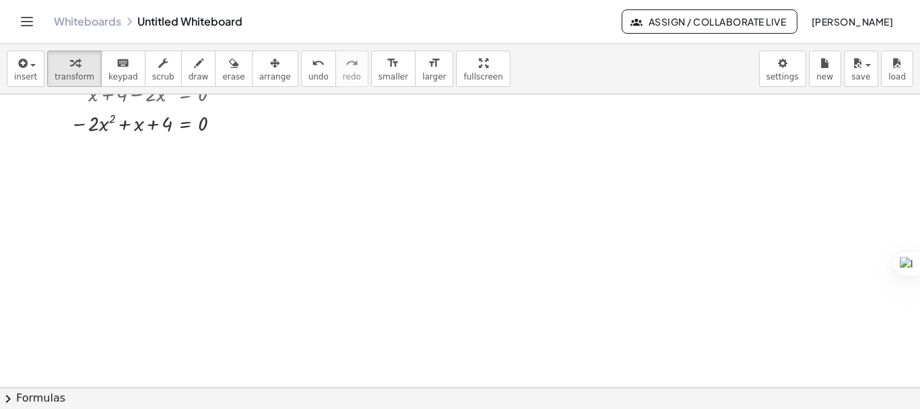
scroll to position [406, 0]
click at [6, 400] on span "chevron_right" at bounding box center [8, 399] width 16 height 16
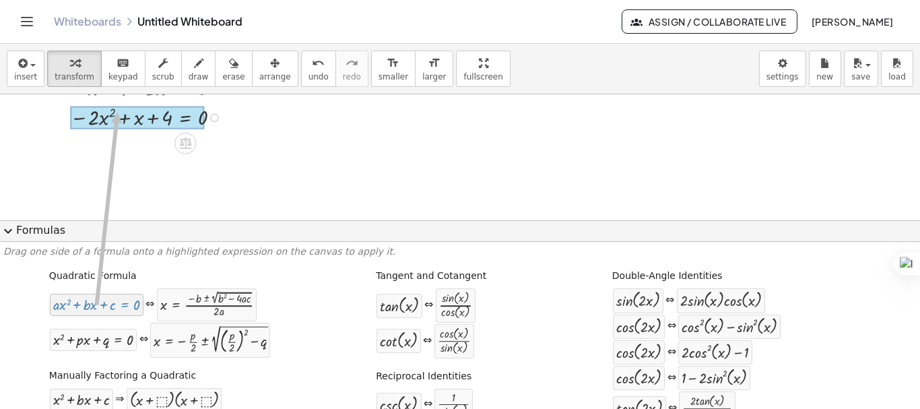
drag, startPoint x: 80, startPoint y: 299, endPoint x: 115, endPoint y: 112, distance: 189.8
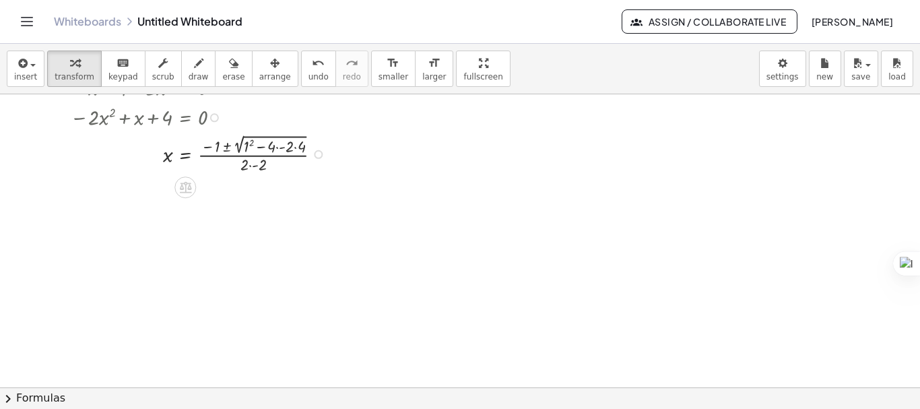
click at [284, 146] on div at bounding box center [182, 153] width 338 height 44
click at [285, 189] on div at bounding box center [182, 197] width 338 height 44
click at [265, 190] on div at bounding box center [182, 197] width 338 height 44
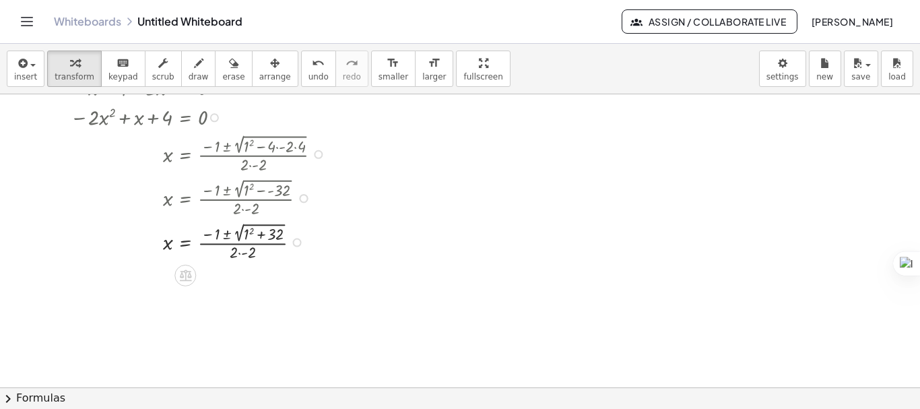
click at [249, 227] on div at bounding box center [182, 241] width 338 height 44
drag, startPoint x: 253, startPoint y: 276, endPoint x: 243, endPoint y: 297, distance: 23.2
click at [243, 297] on div at bounding box center [182, 285] width 338 height 44
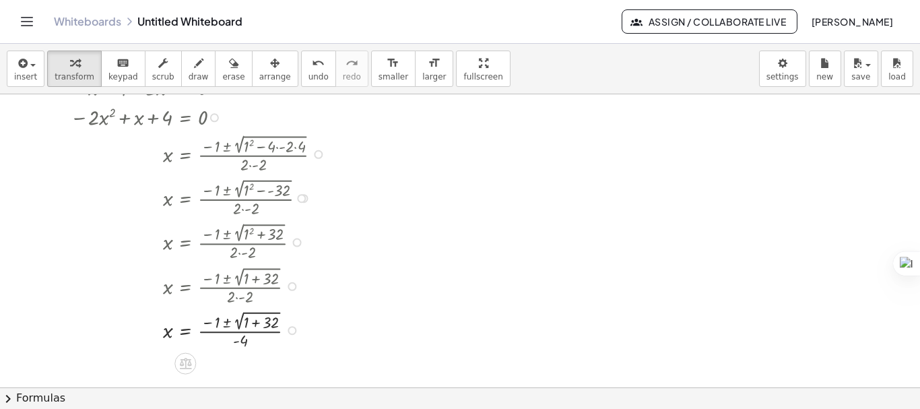
click at [257, 325] on div at bounding box center [182, 329] width 338 height 44
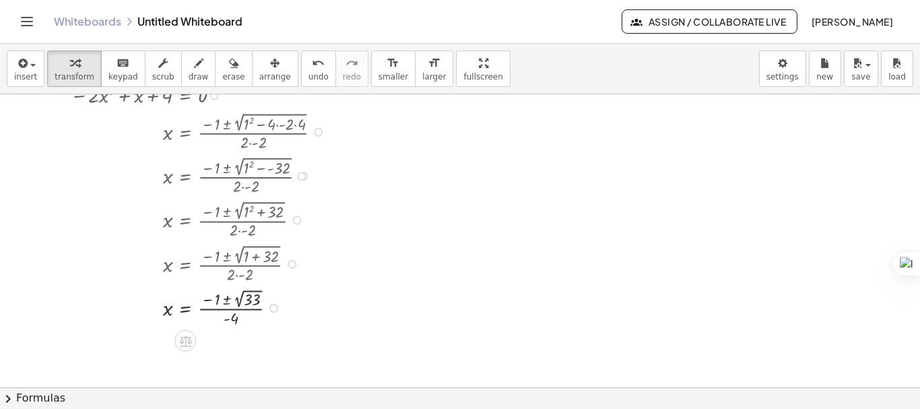
click at [230, 301] on div at bounding box center [182, 306] width 338 height 43
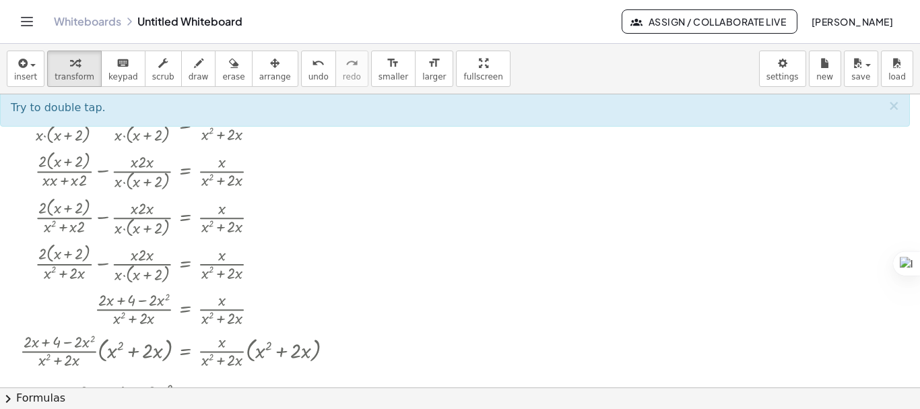
scroll to position [0, 0]
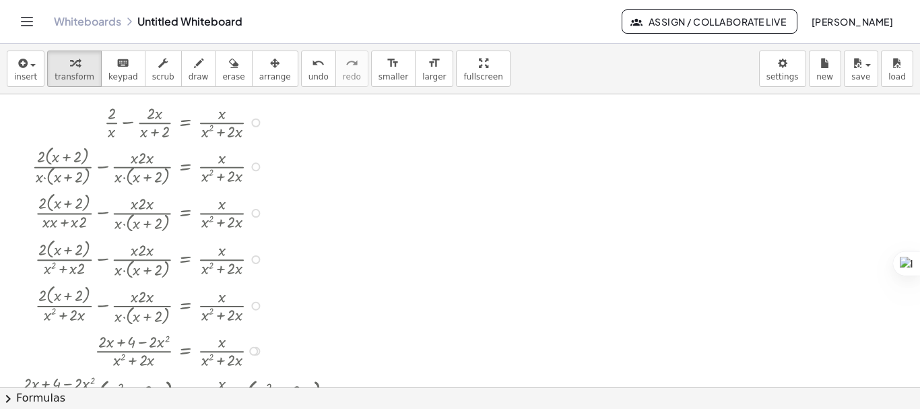
click at [234, 120] on div at bounding box center [182, 121] width 338 height 42
click at [197, 120] on div at bounding box center [182, 121] width 338 height 42
click at [270, 78] on button "arrange" at bounding box center [275, 69] width 46 height 36
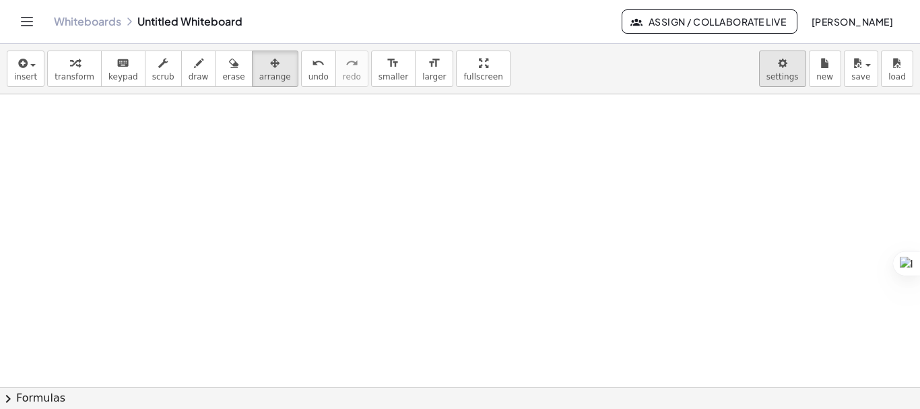
click at [772, 64] on body "Graspable Math Activities Get Started Activity Bank Assigned Work Classes White…" at bounding box center [460, 204] width 920 height 409
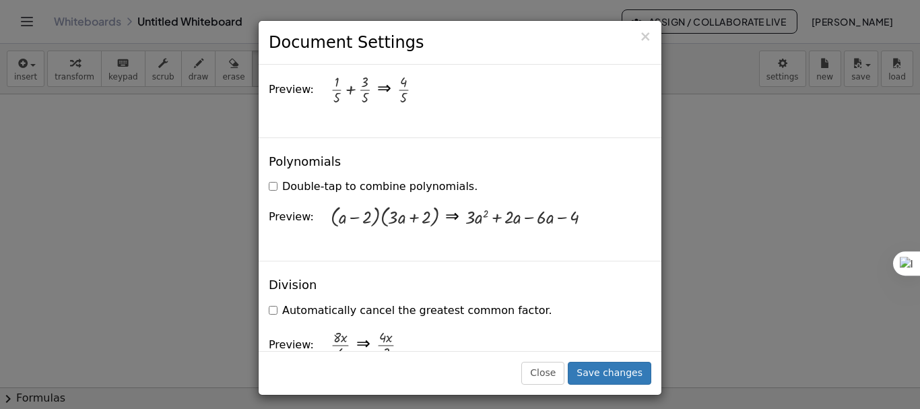
scroll to position [1280, 0]
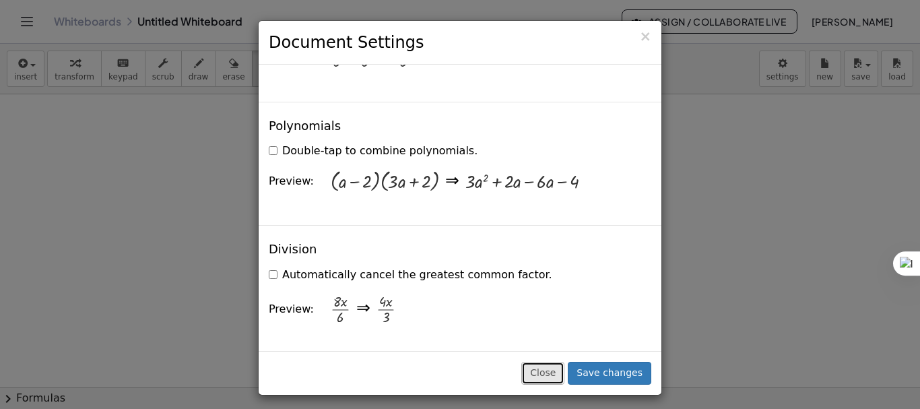
click at [565, 373] on button "Close" at bounding box center [543, 373] width 43 height 23
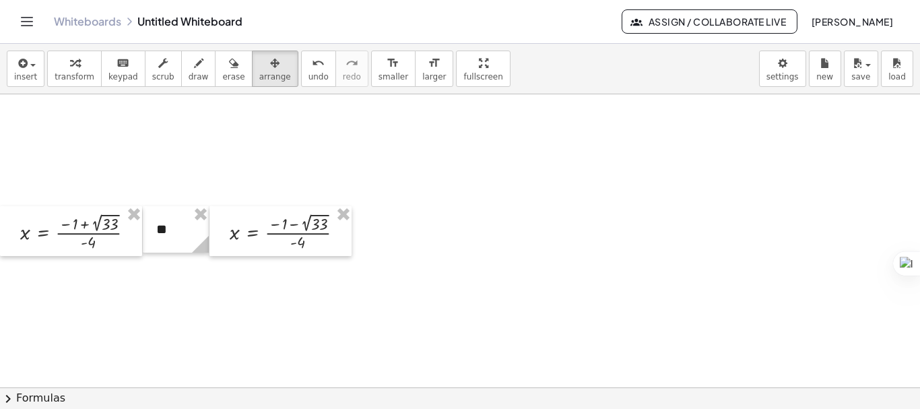
scroll to position [557, 0]
drag, startPoint x: 413, startPoint y: 288, endPoint x: 347, endPoint y: 214, distance: 99.3
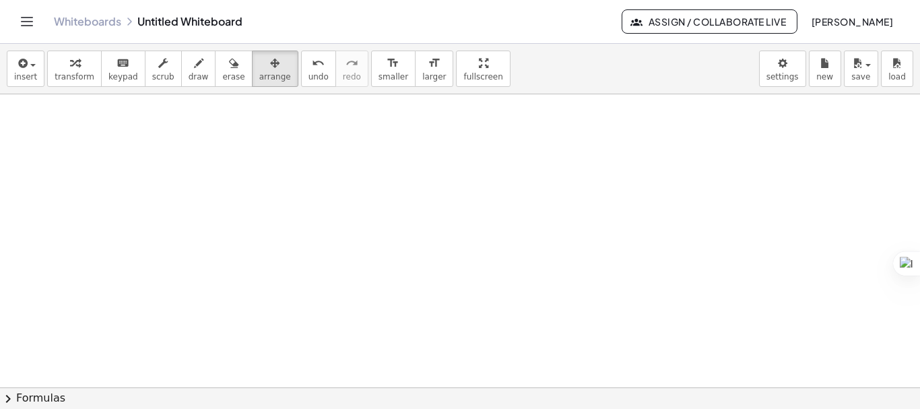
scroll to position [0, 0]
